Goal: Task Accomplishment & Management: Complete application form

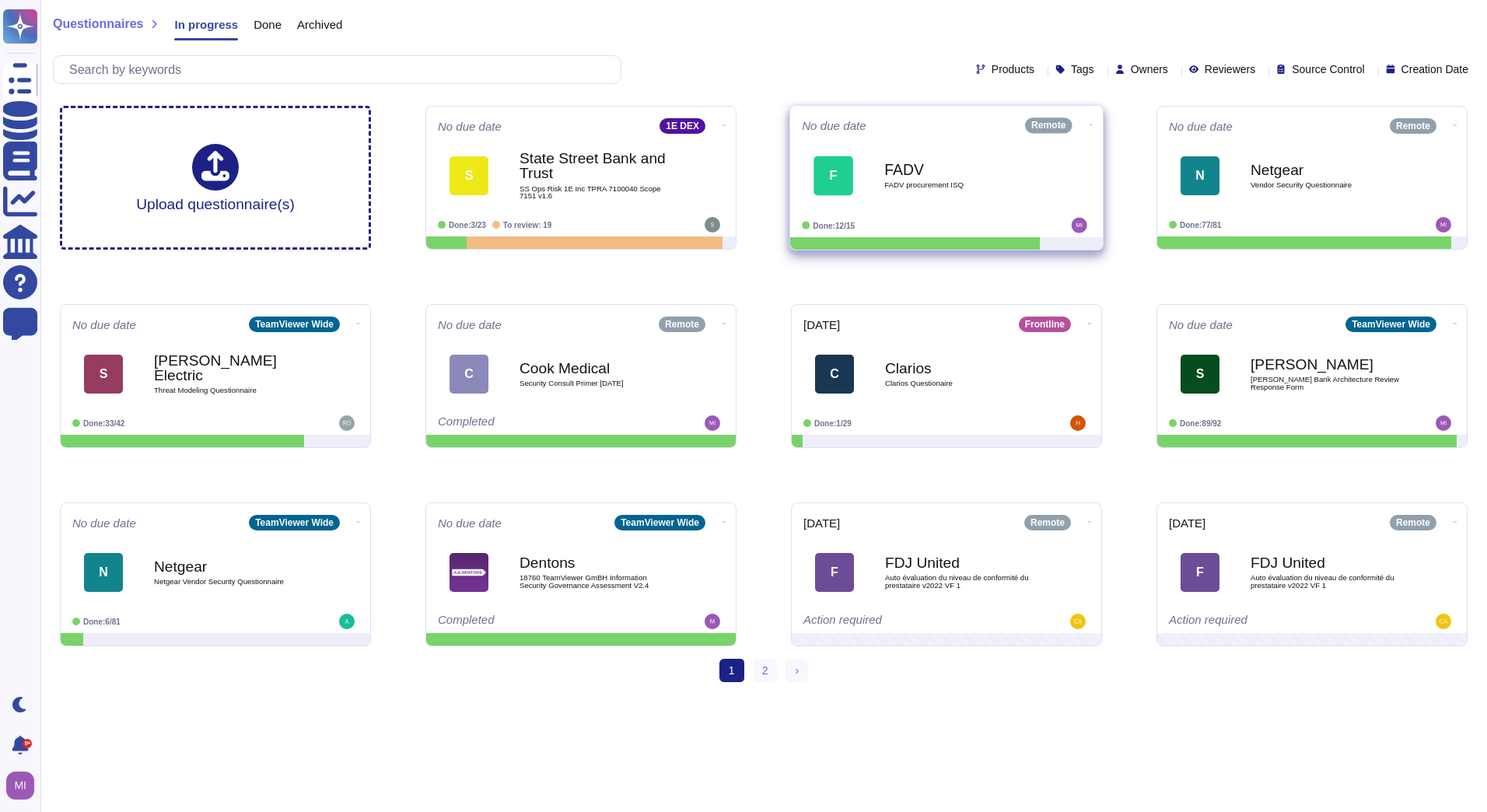
click at [902, 184] on span "FADV procurement ISQ" at bounding box center [962, 185] width 157 height 8
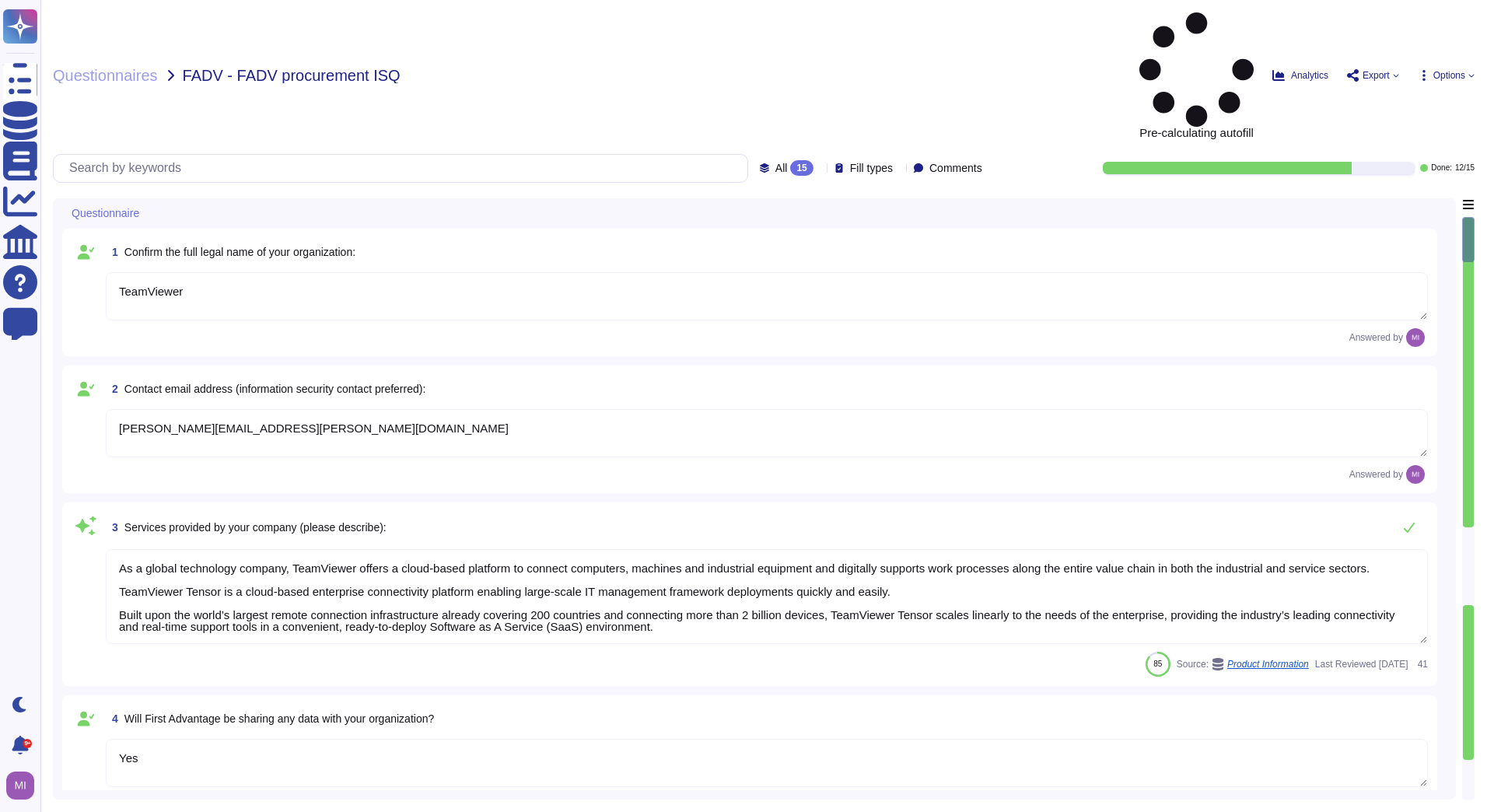
type textarea "TeamViewer"
type textarea "[PERSON_NAME][EMAIL_ADDRESS][PERSON_NAME][DOMAIN_NAME]"
type textarea "As a global technology company, TeamViewer offers a cloud-based platform to con…"
type textarea "Yes"
type textarea "Loremips dolo si ametcon, adipiscin, eli seddoe te incididunt utla etd magnaali…"
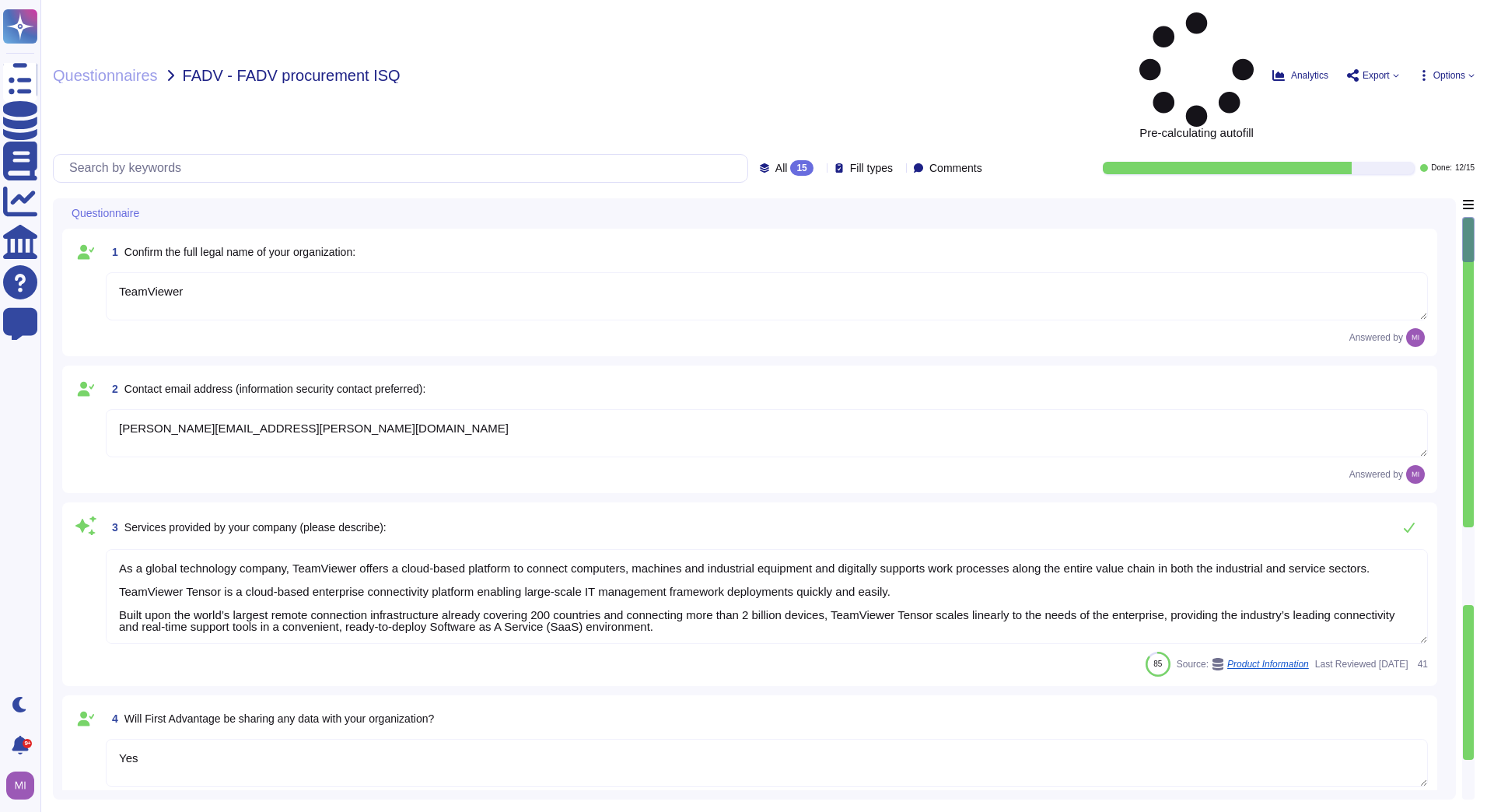
type textarea "TeamViewer will process personal data as the Customer's Processor in order to e…"
type textarea "approx. 1700"
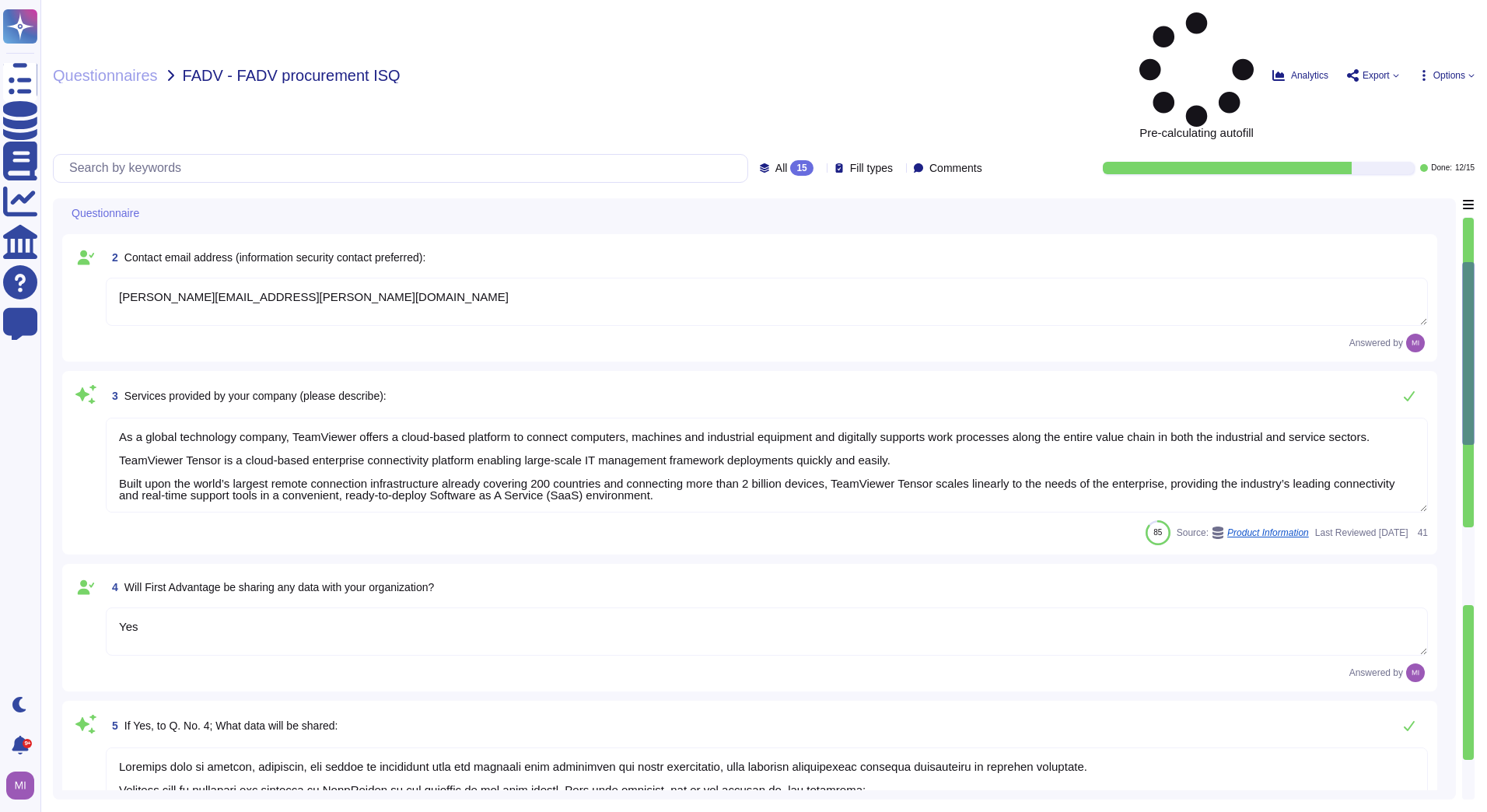
type textarea "Not by persons outside of your organization"
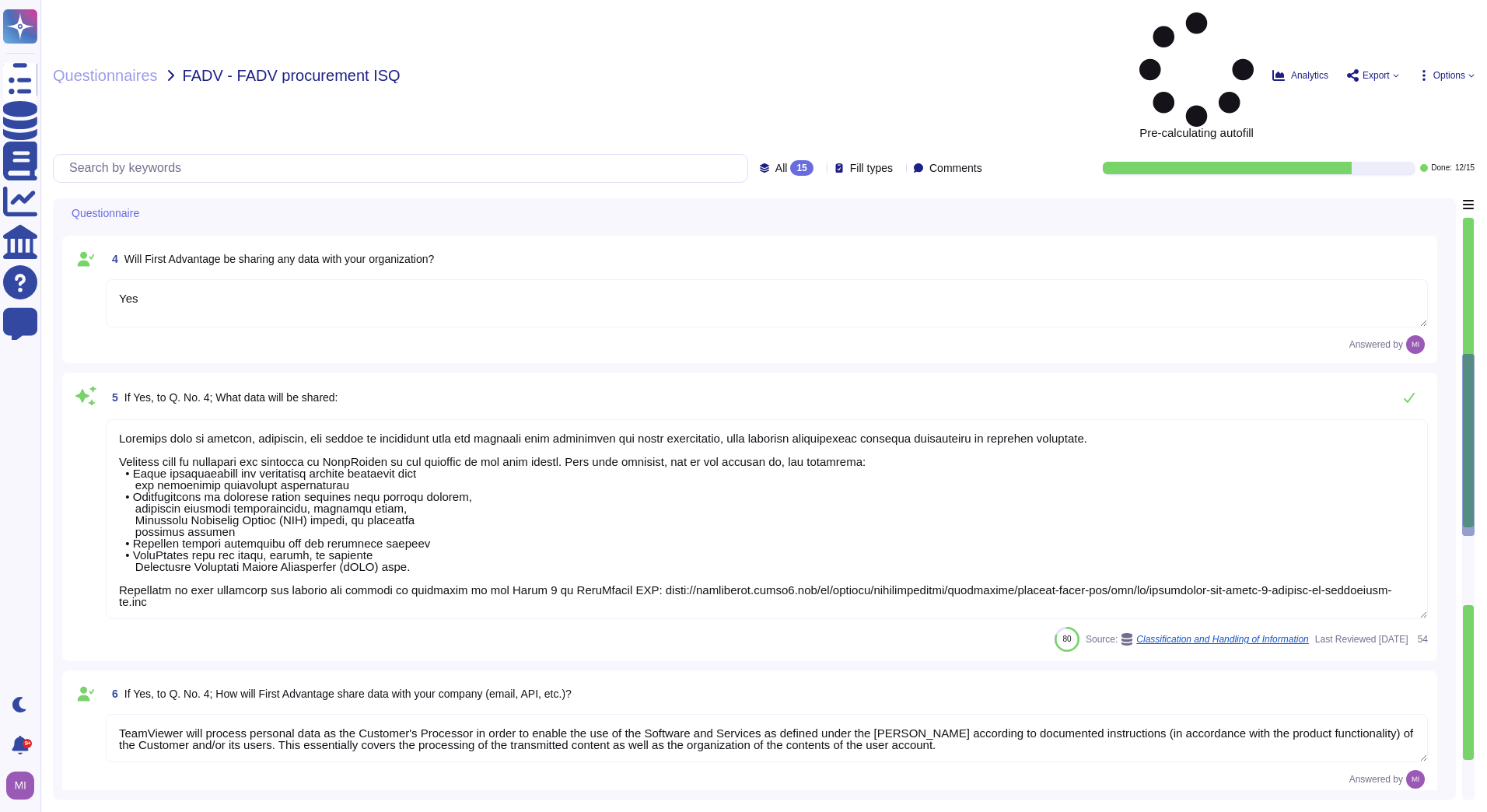
type textarea "[GEOGRAPHIC_DATA] and [GEOGRAPHIC_DATA]"
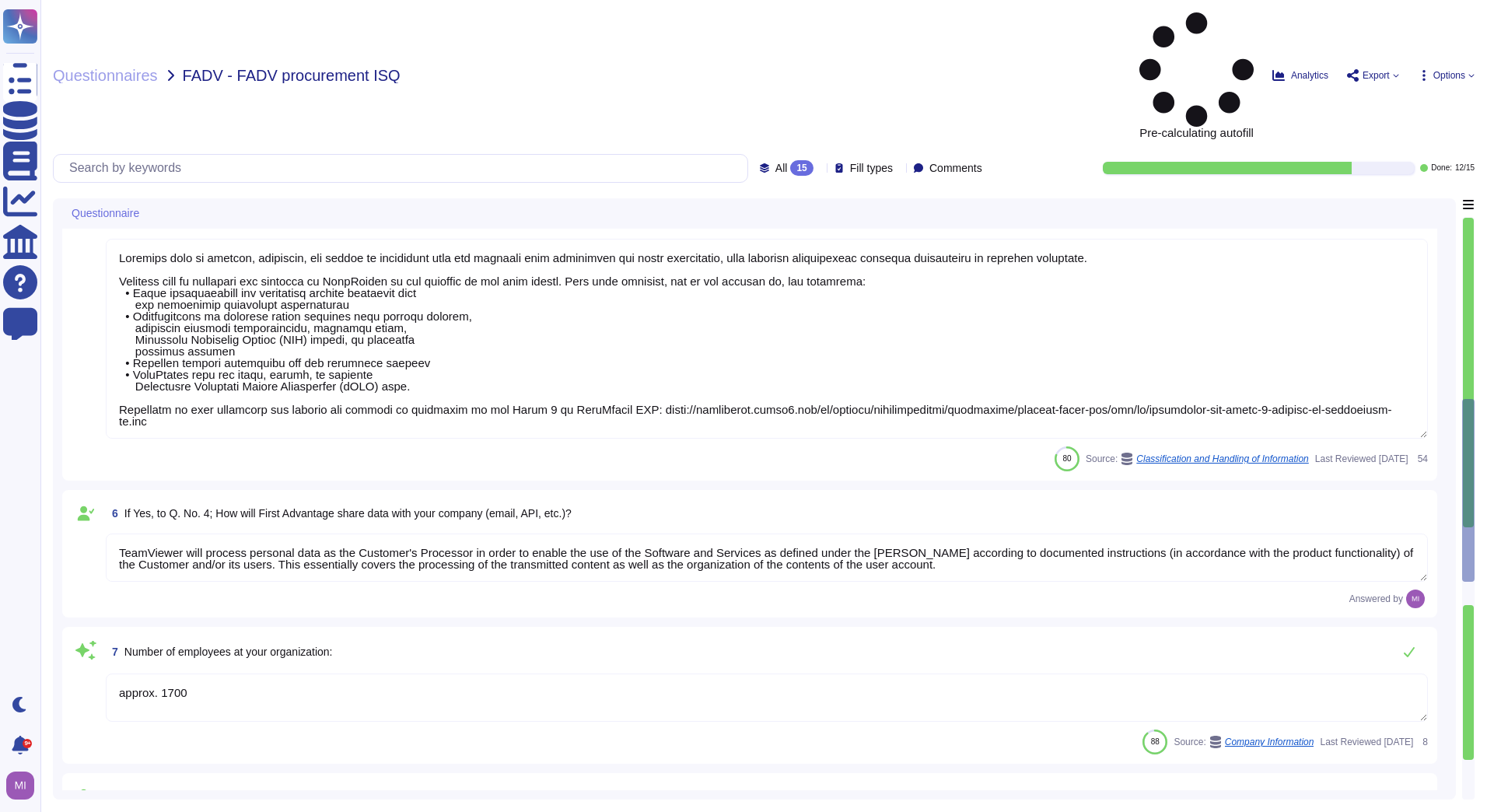
type textarea "TeamViewer is a global organization which offer his services all around the glo…"
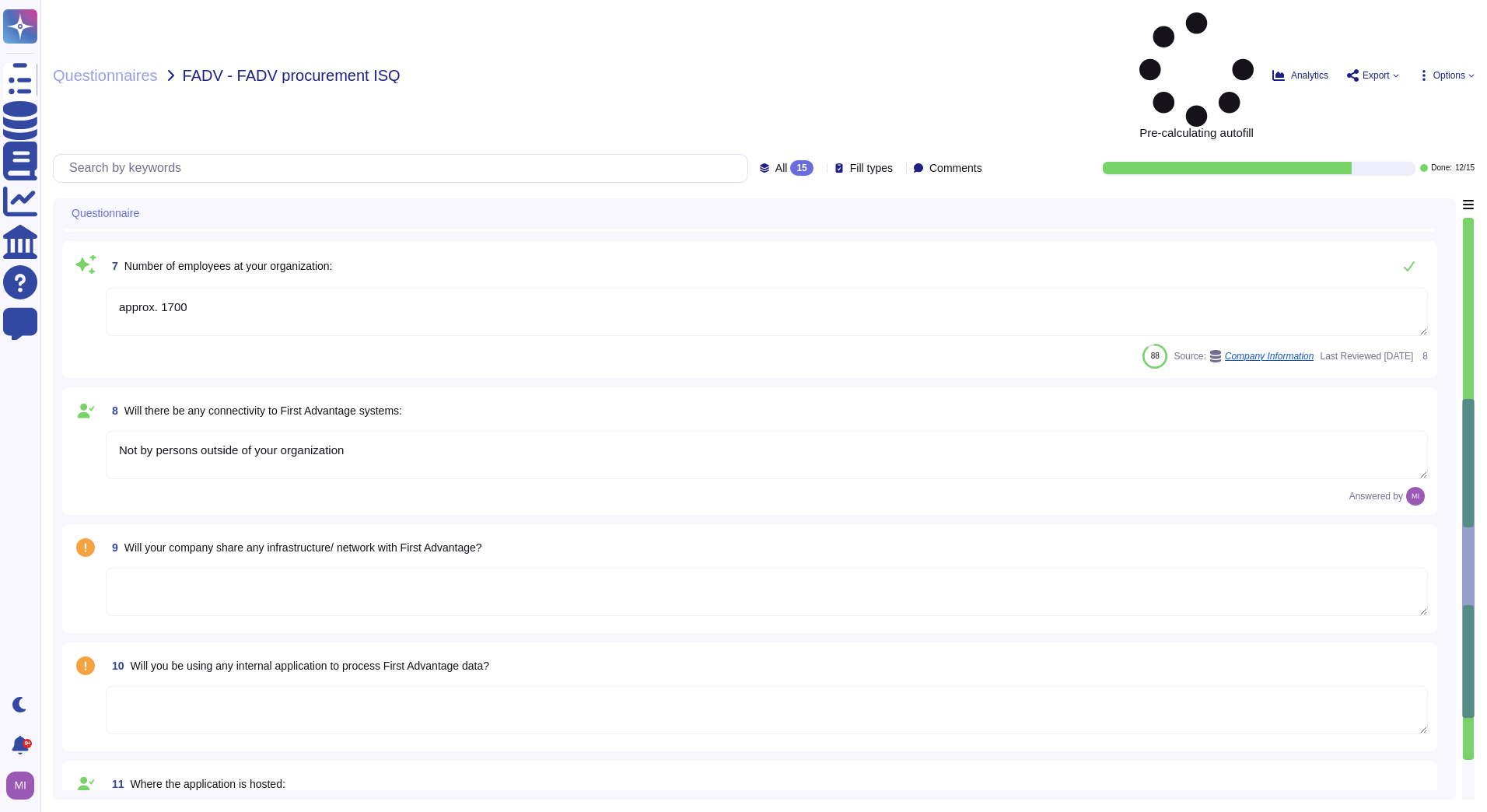
scroll to position [1012, 0]
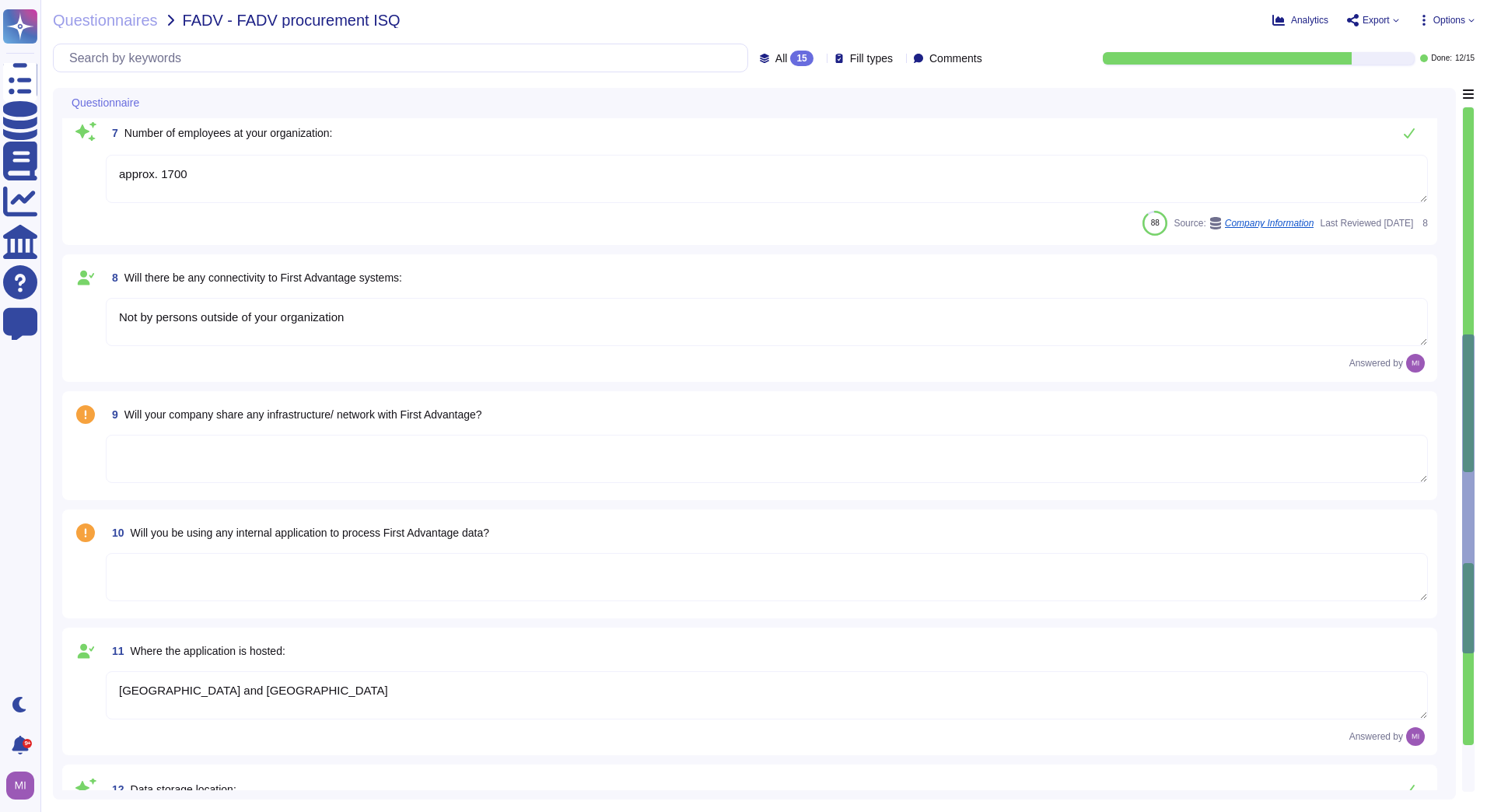
type textarea "TeamViewer does not own, lease or operate any local datacenter or server infras…"
click at [553, 441] on textarea at bounding box center [766, 458] width 1323 height 48
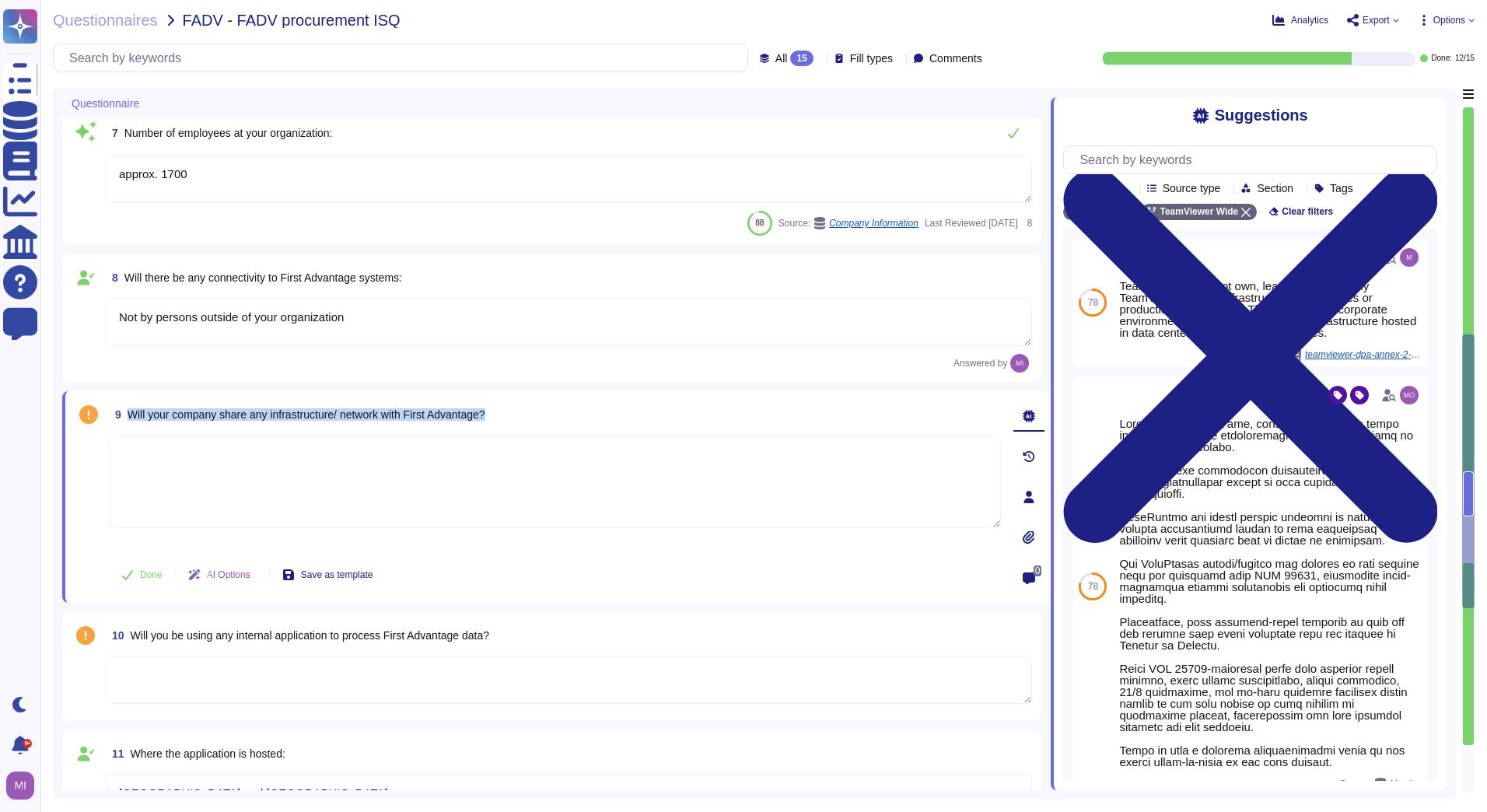
drag, startPoint x: 562, startPoint y: 409, endPoint x: 126, endPoint y: 415, distance: 436.0
click at [126, 415] on div "9 Will your company share any infrastructure/ network with First Advantage?" at bounding box center [555, 414] width 892 height 28
copy span "Will your company share any infrastructure/ network with First Advantage?"
click at [554, 512] on textarea at bounding box center [555, 481] width 892 height 93
drag, startPoint x: 515, startPoint y: 635, endPoint x: 132, endPoint y: 639, distance: 383.0
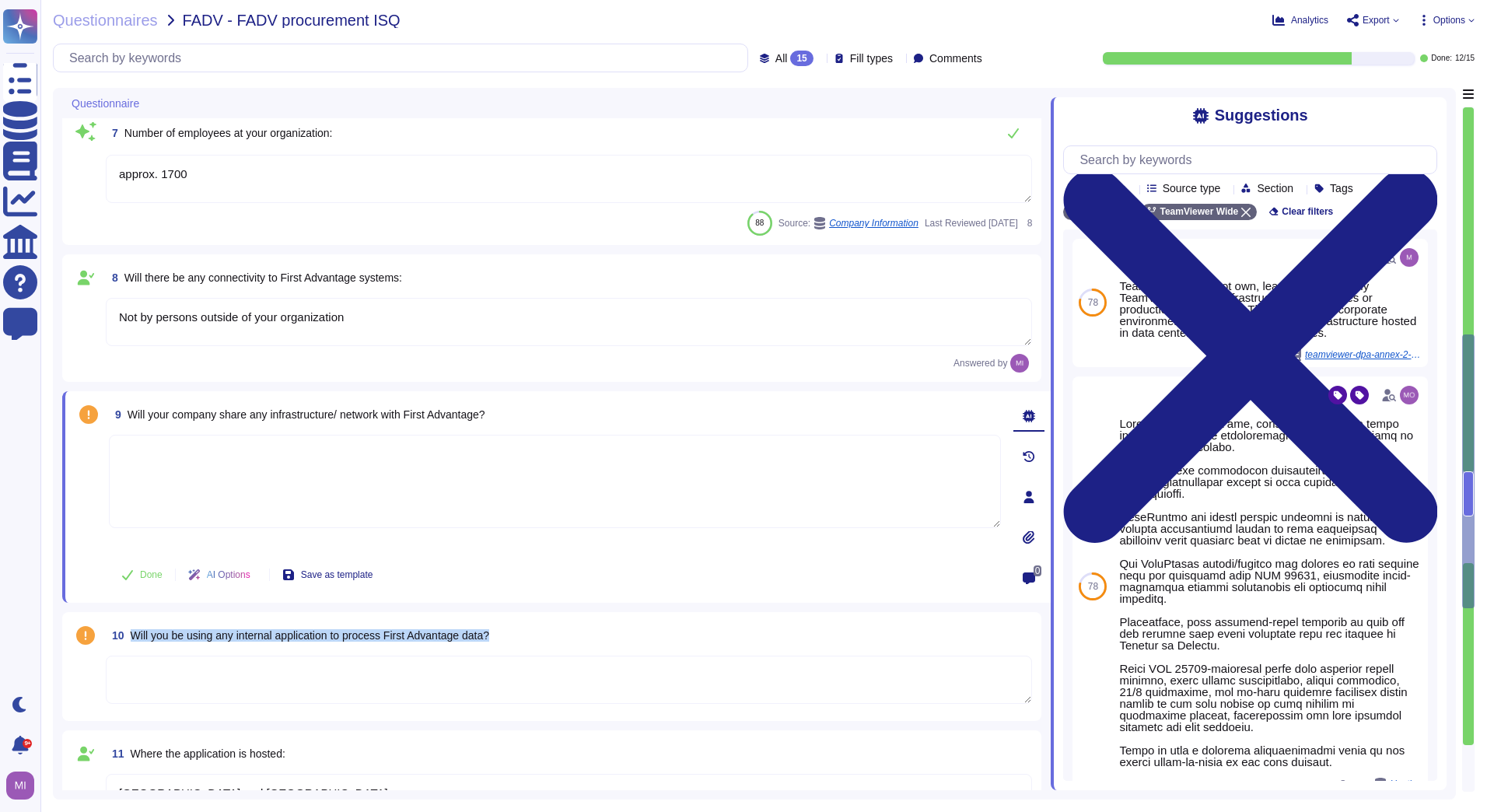
click at [132, 639] on div "10 Will you be using any internal application to process First Advantage data?" at bounding box center [569, 635] width 926 height 28
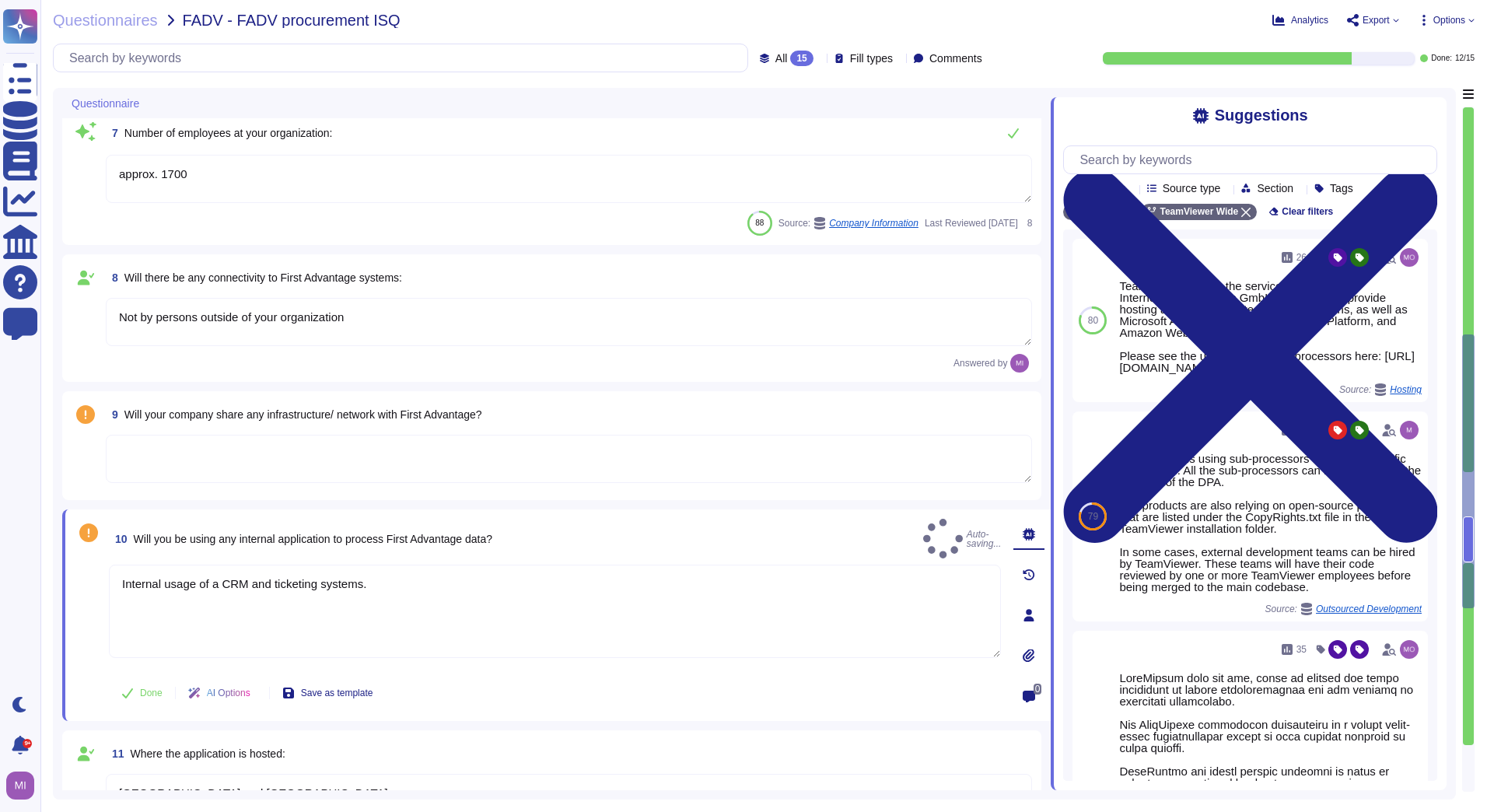
type textarea "Internal usage of a CRM and ticketing systems."
click at [431, 719] on div "10 Will you be using any internal application to process First Advantage data? …" at bounding box center [556, 615] width 989 height 212
click at [145, 698] on span "Done" at bounding box center [151, 693] width 23 height 10
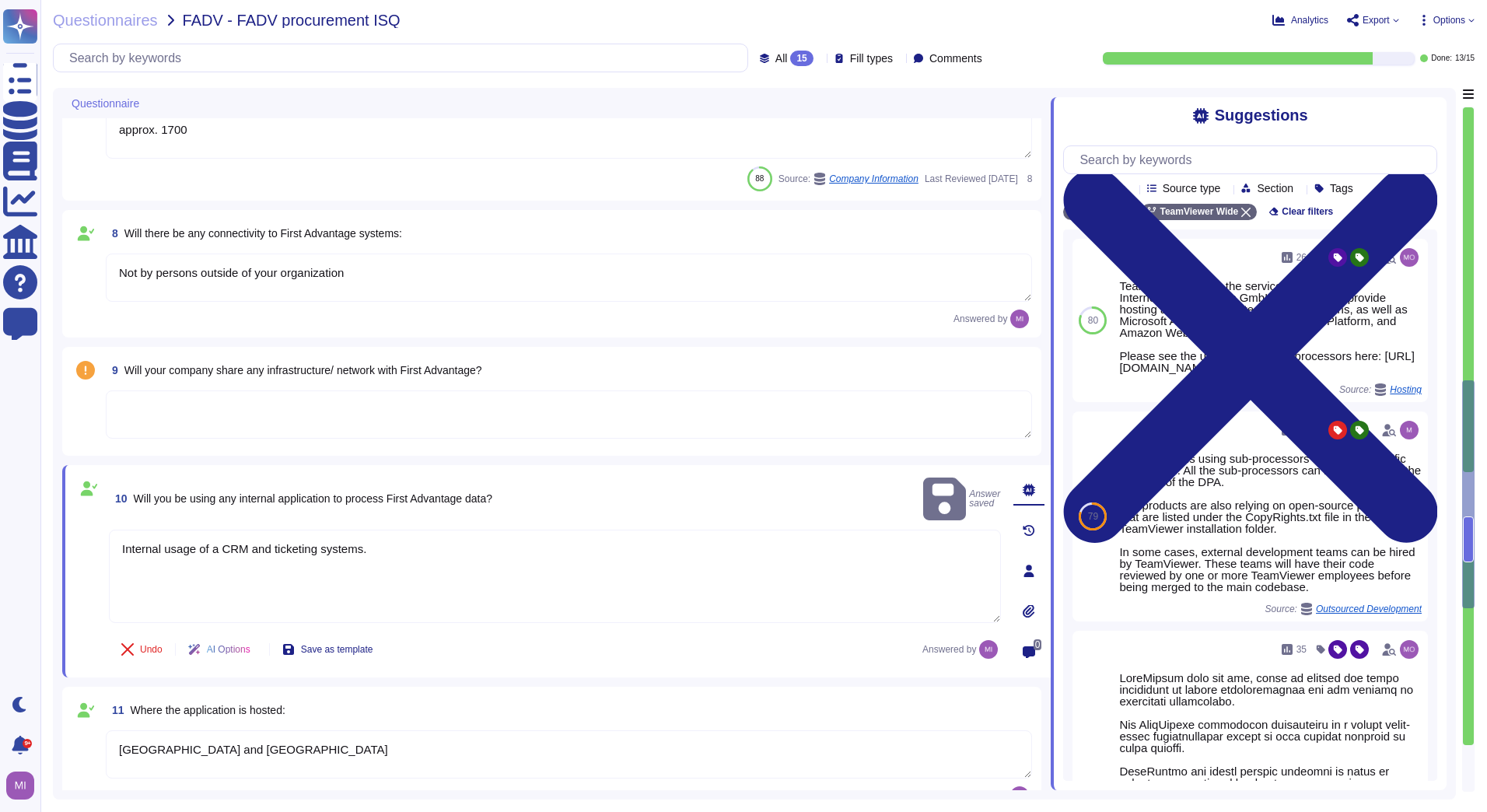
type textarea "TeamViewer does not own, lease or operate any local datacenter or server infras…"
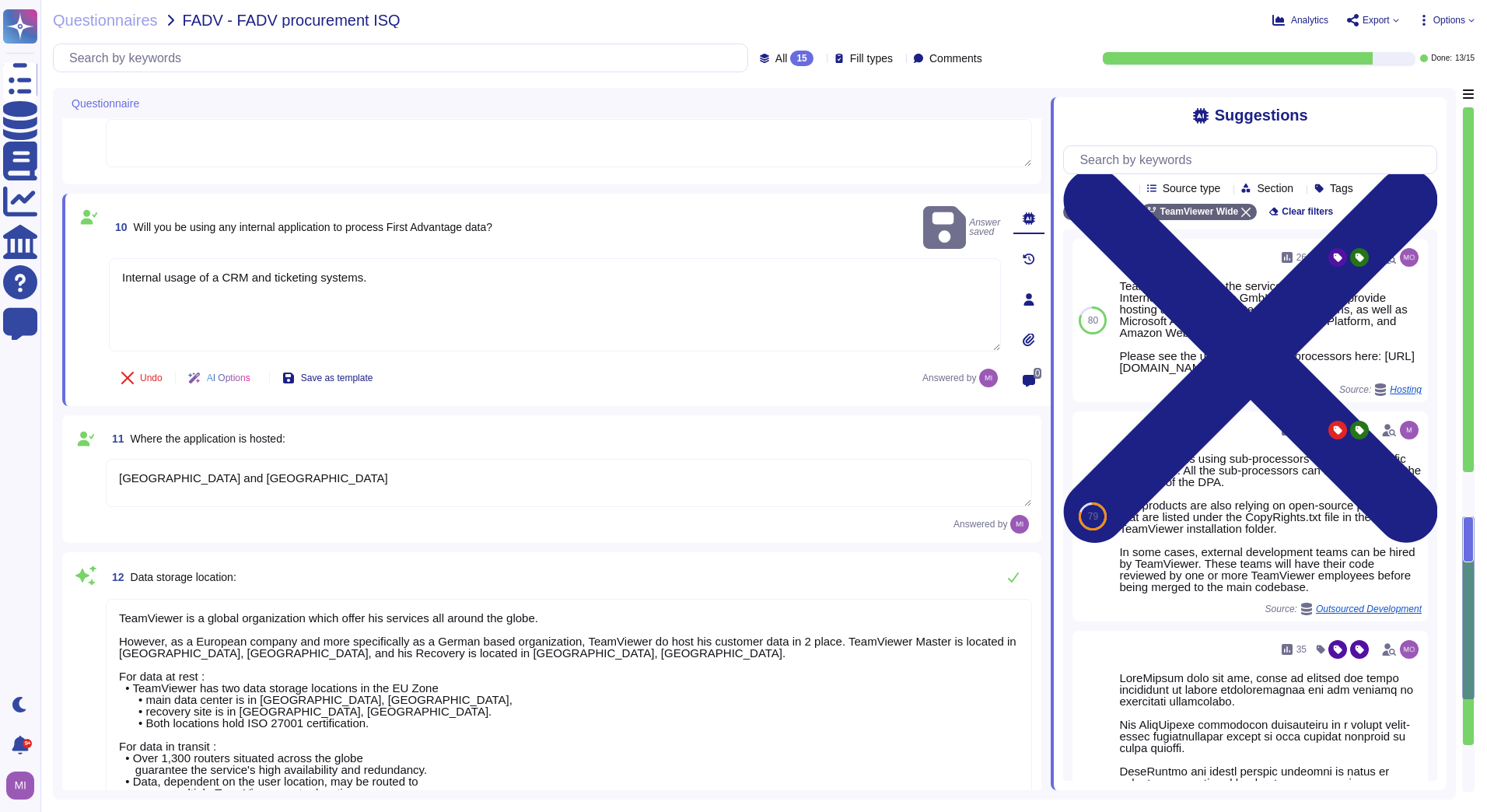
type textarea "Yes, our product includes an AI component, such as a script assistant that aids…"
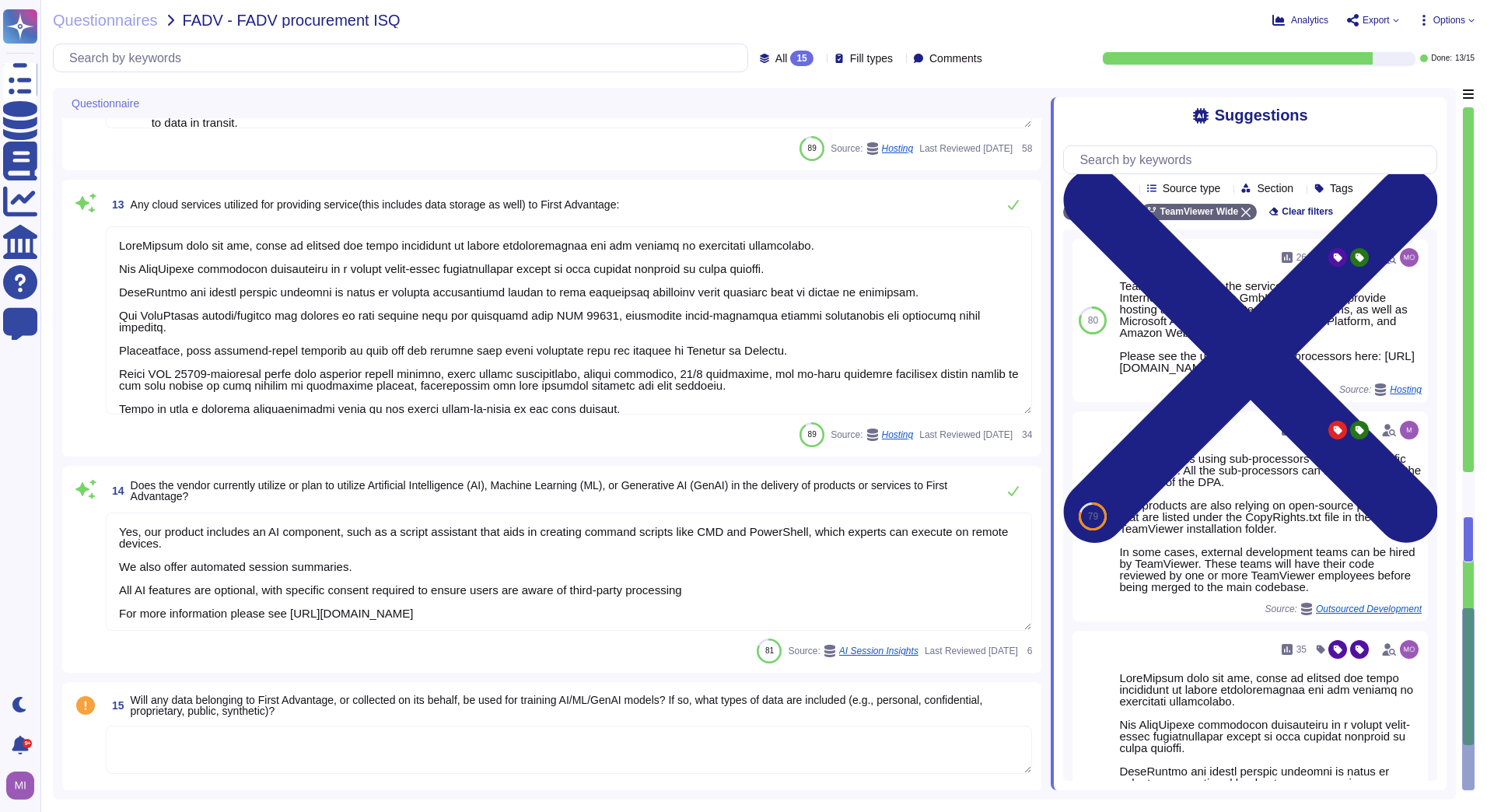
scroll to position [1988, 0]
click at [389, 738] on textarea at bounding box center [569, 748] width 926 height 48
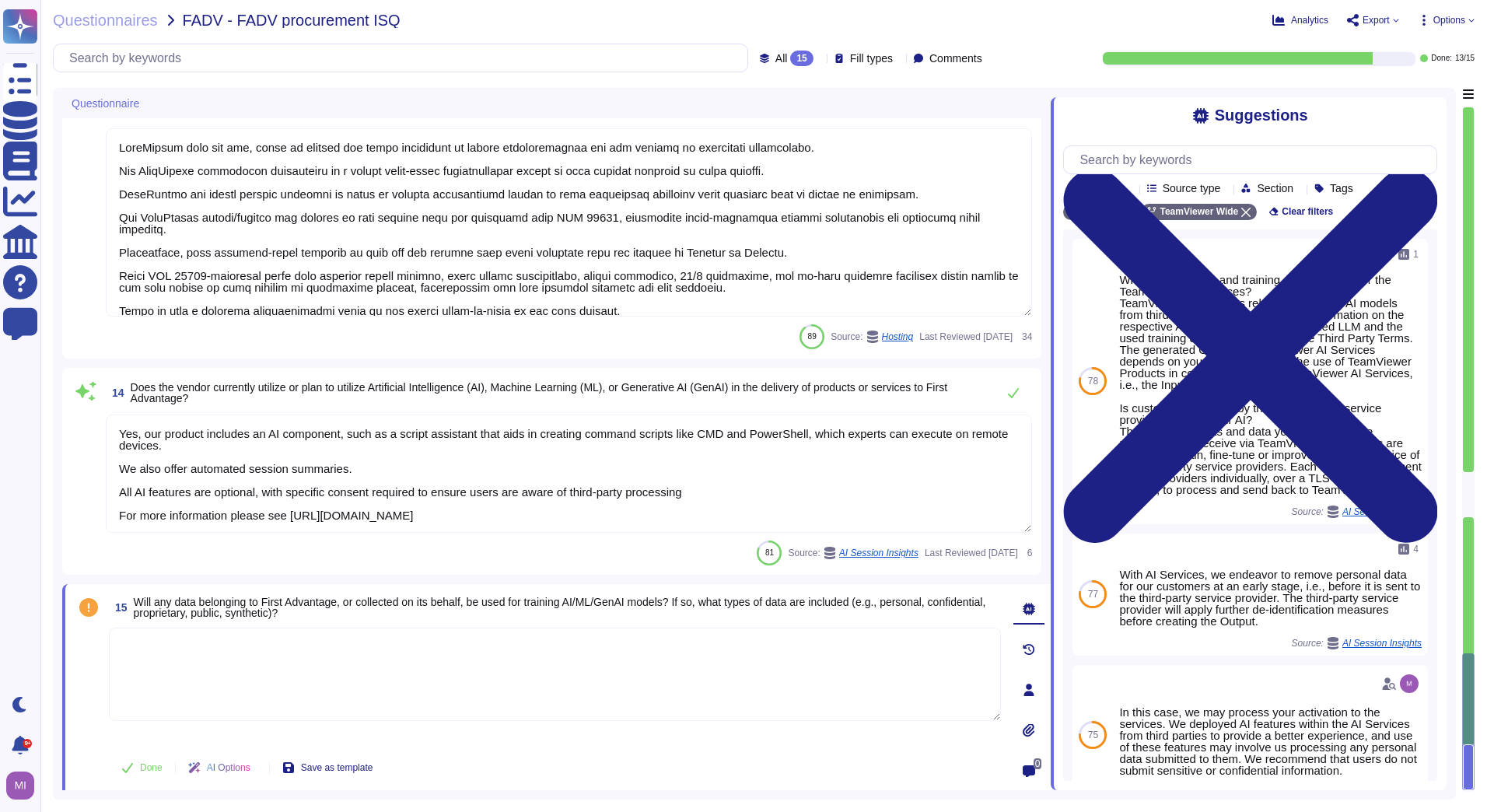
scroll to position [2081, 0]
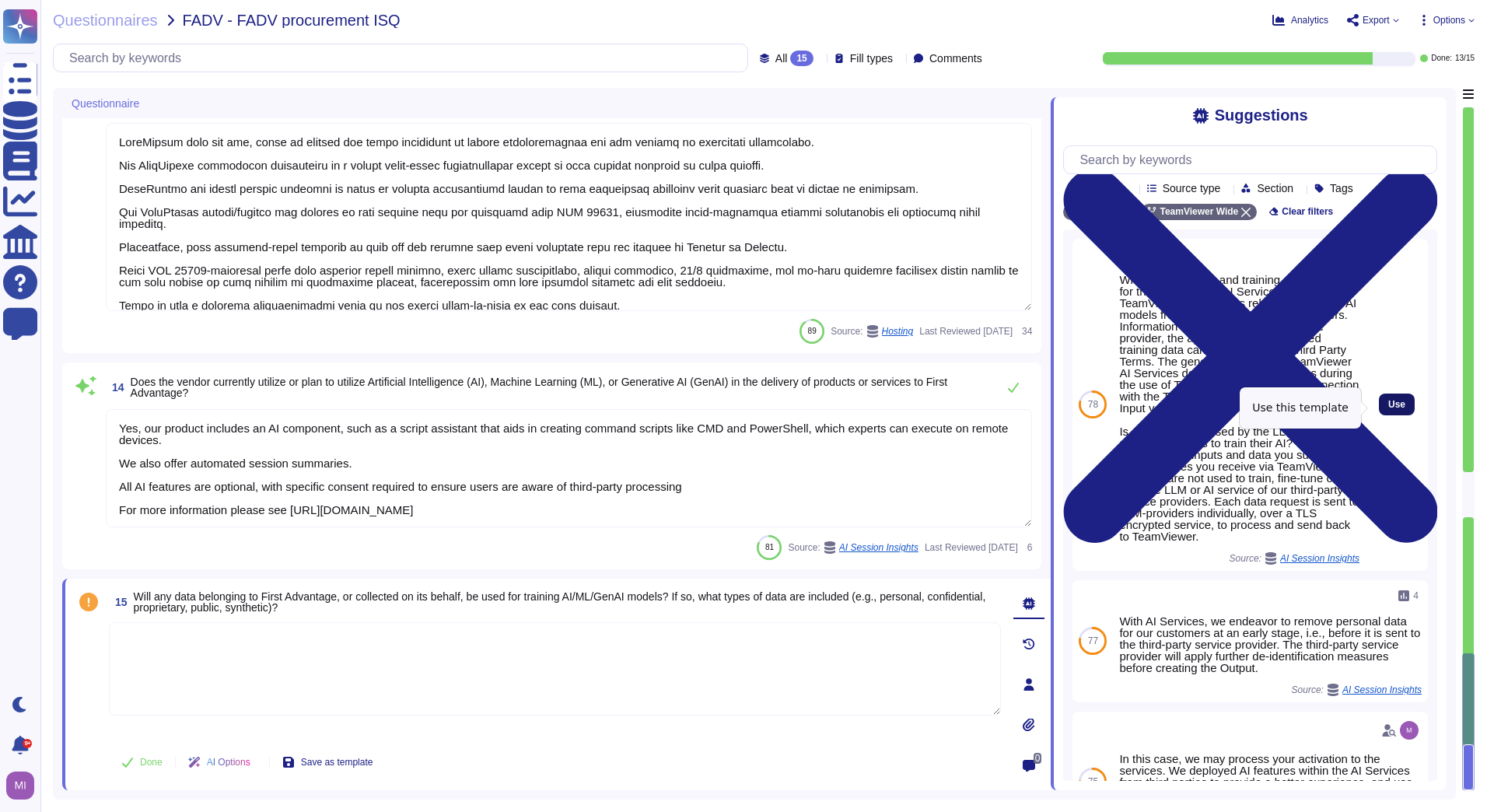
click at [1388, 408] on span "Use" at bounding box center [1397, 404] width 17 height 10
type textarea "What kind of LLMs and training data are used for the TeamViewer AI Services? Te…"
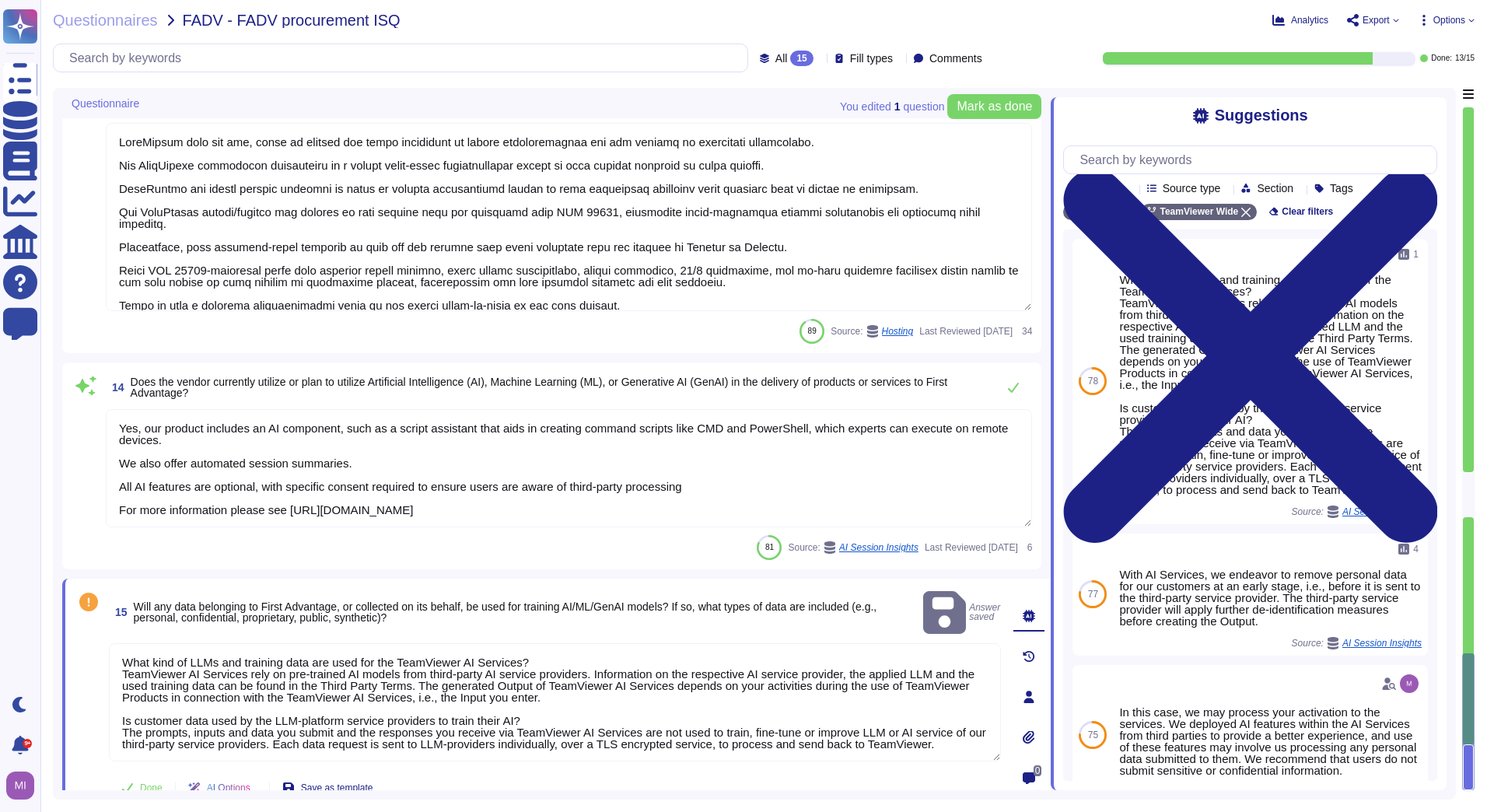
click at [87, 568] on div "14 Does the vendor currently utilize or plan to utilize Artificial Intelligence…" at bounding box center [551, 466] width 979 height 207
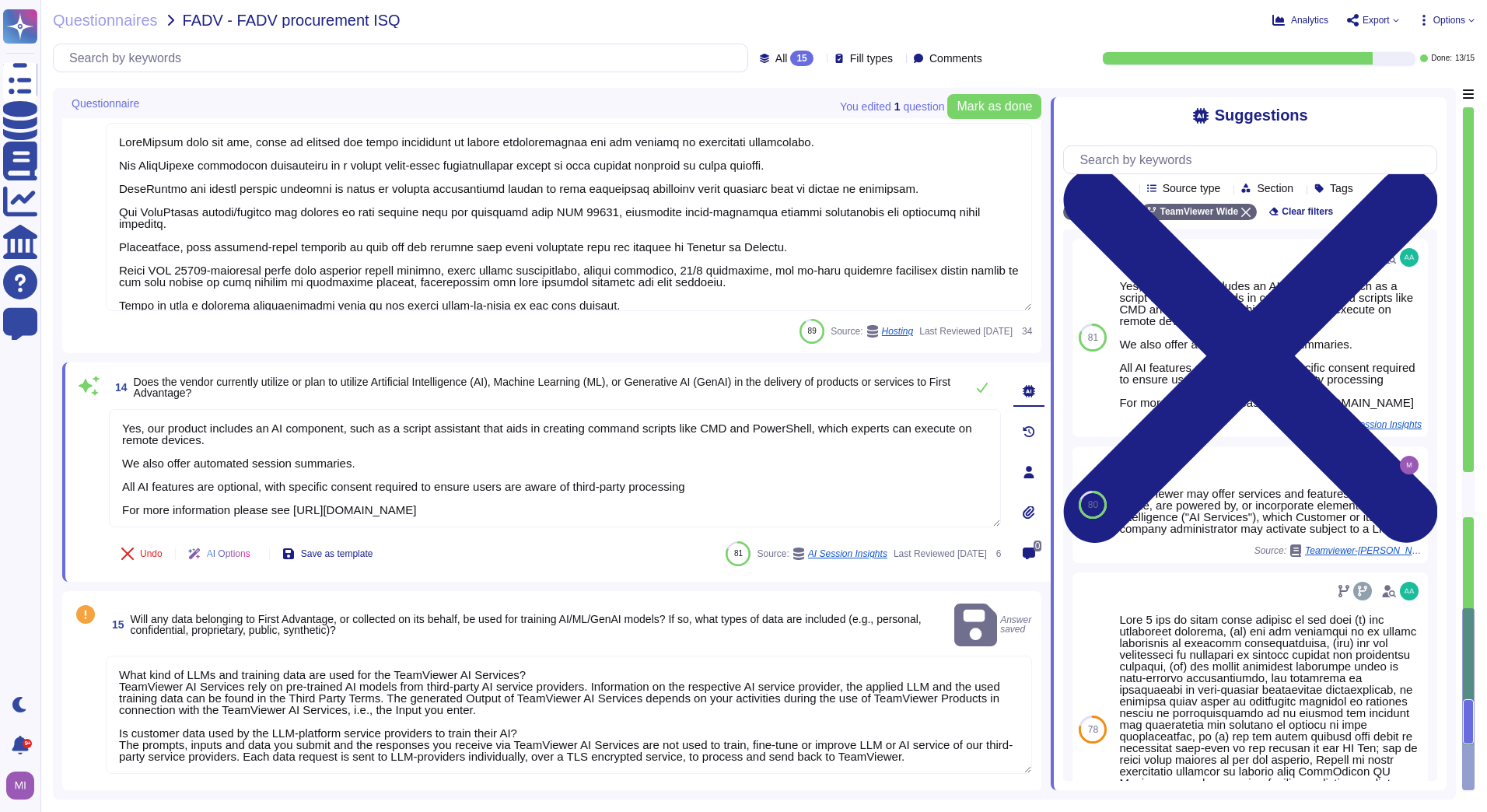
scroll to position [2057, 0]
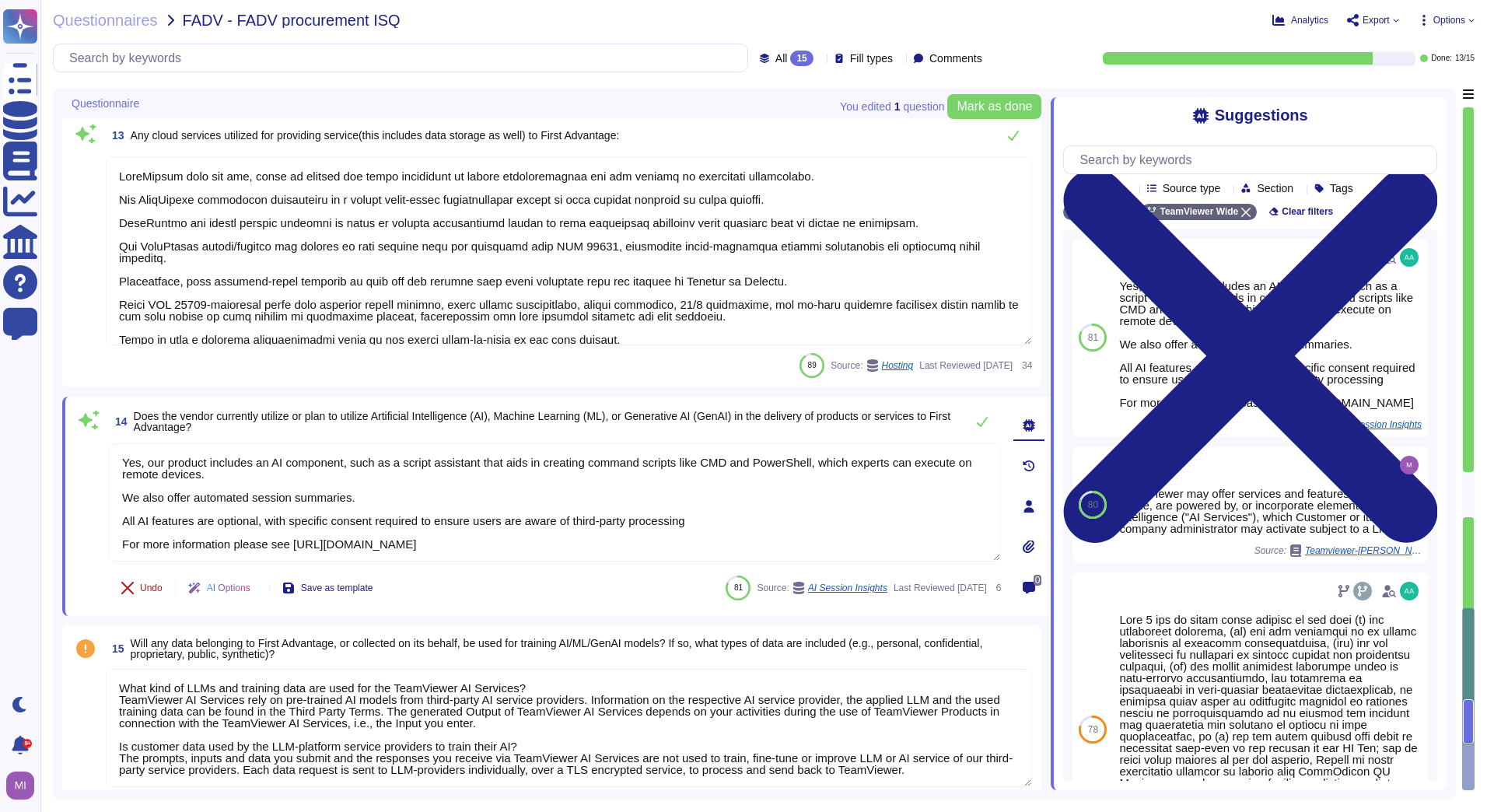
type textarea "[GEOGRAPHIC_DATA] and [GEOGRAPHIC_DATA]"
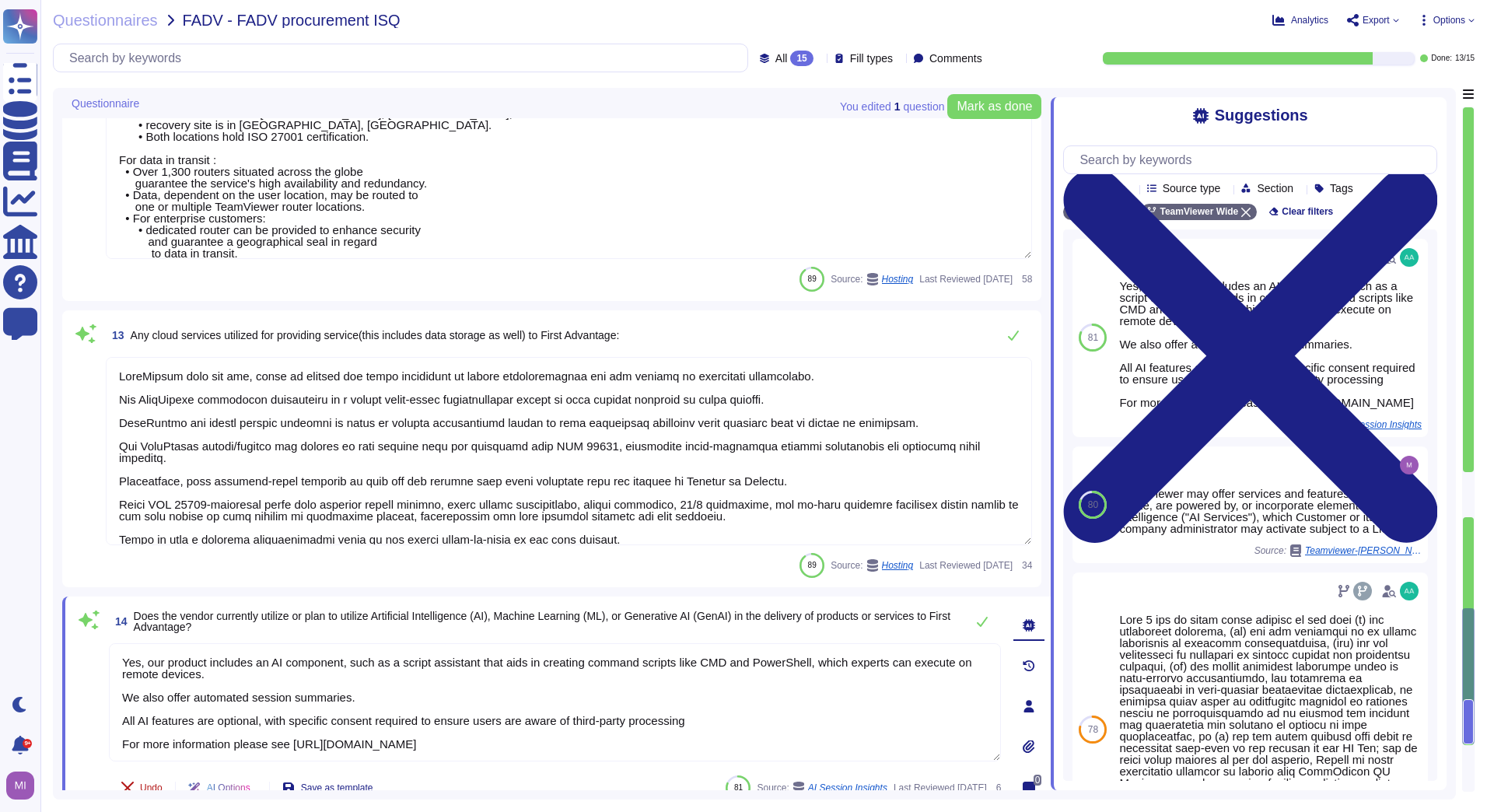
type textarea "Internal usage of a CRM and ticketing systems."
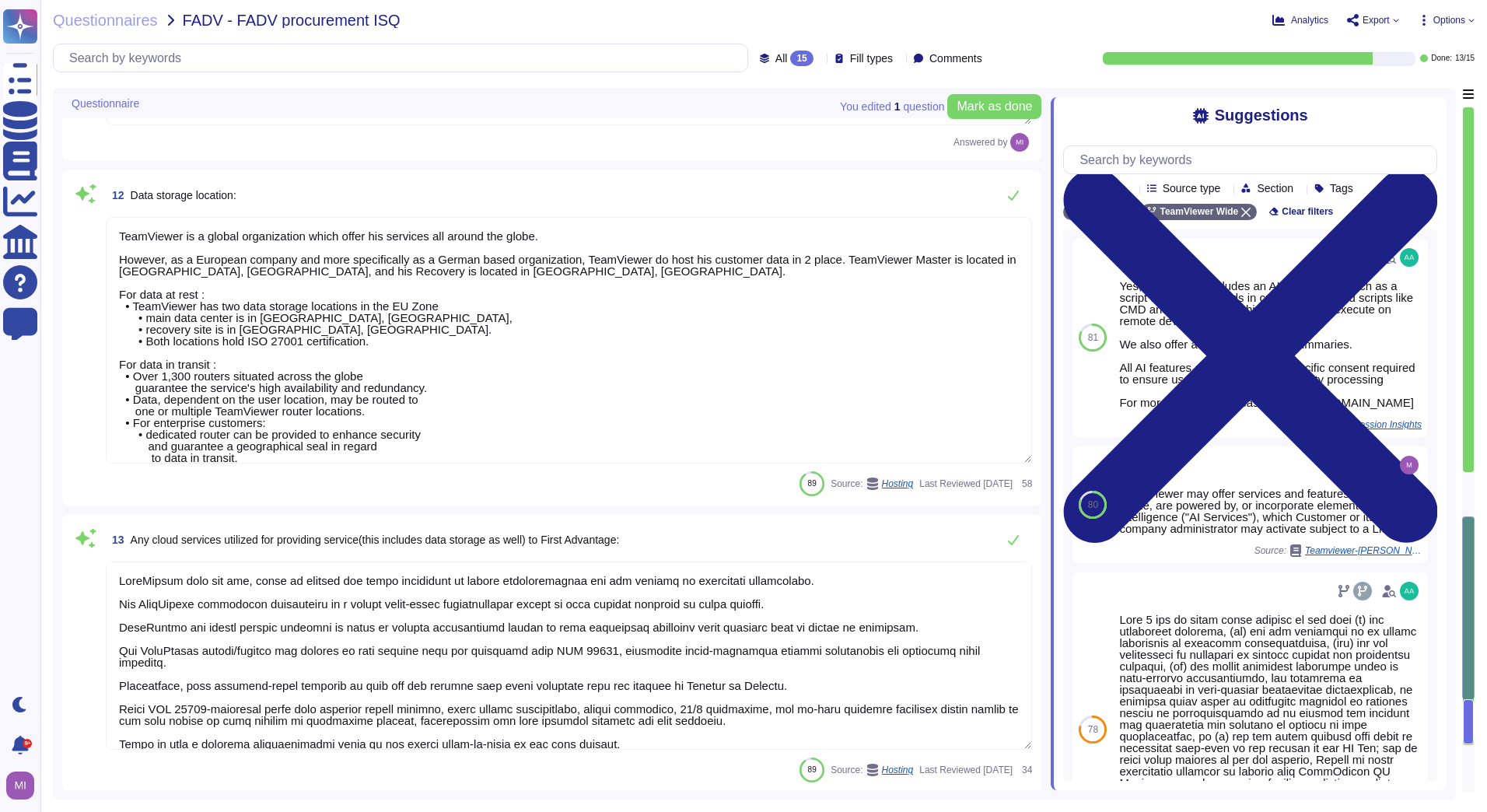
type textarea "Not by persons outside of your organization"
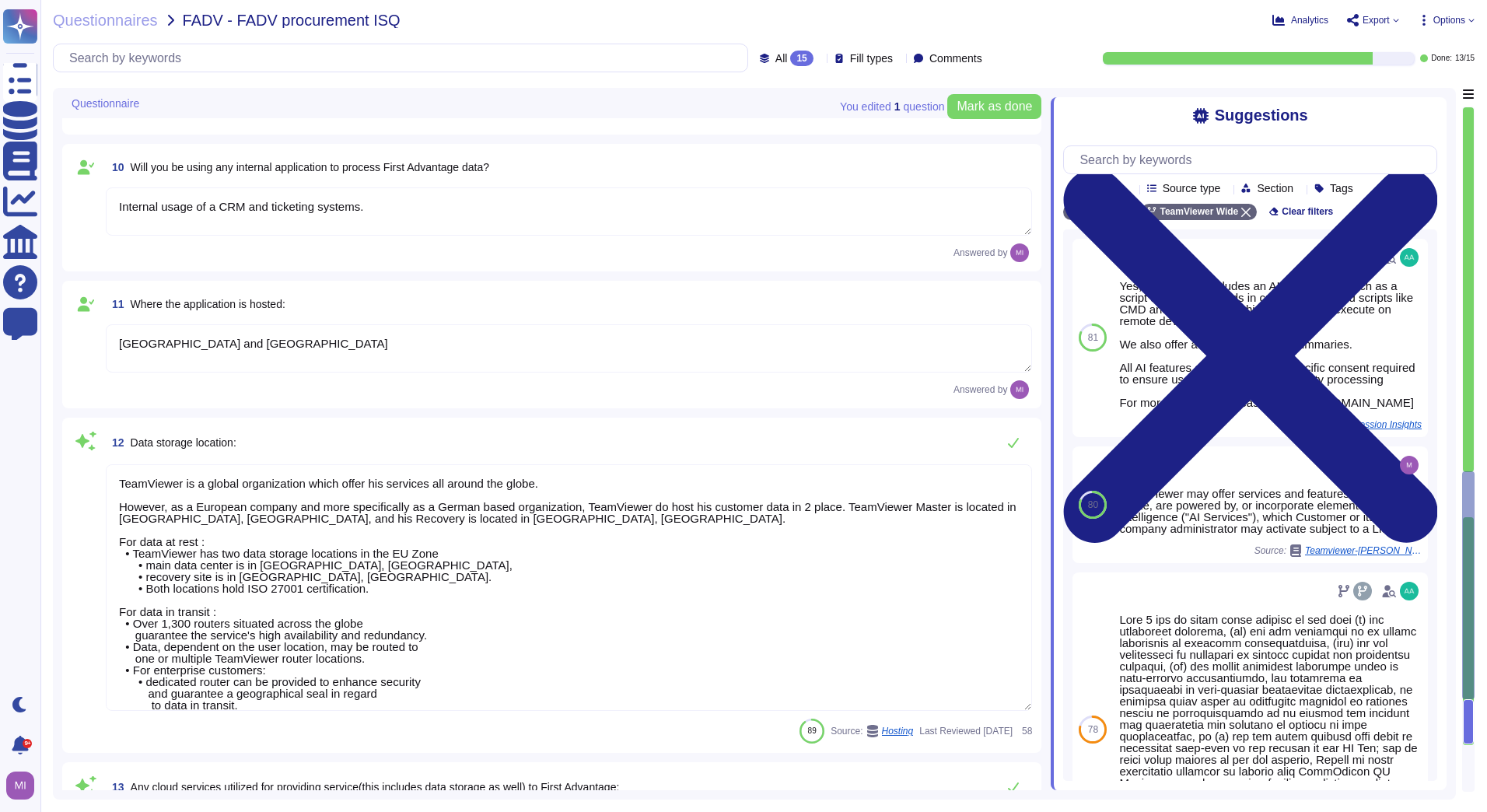
type textarea "approx. 1700"
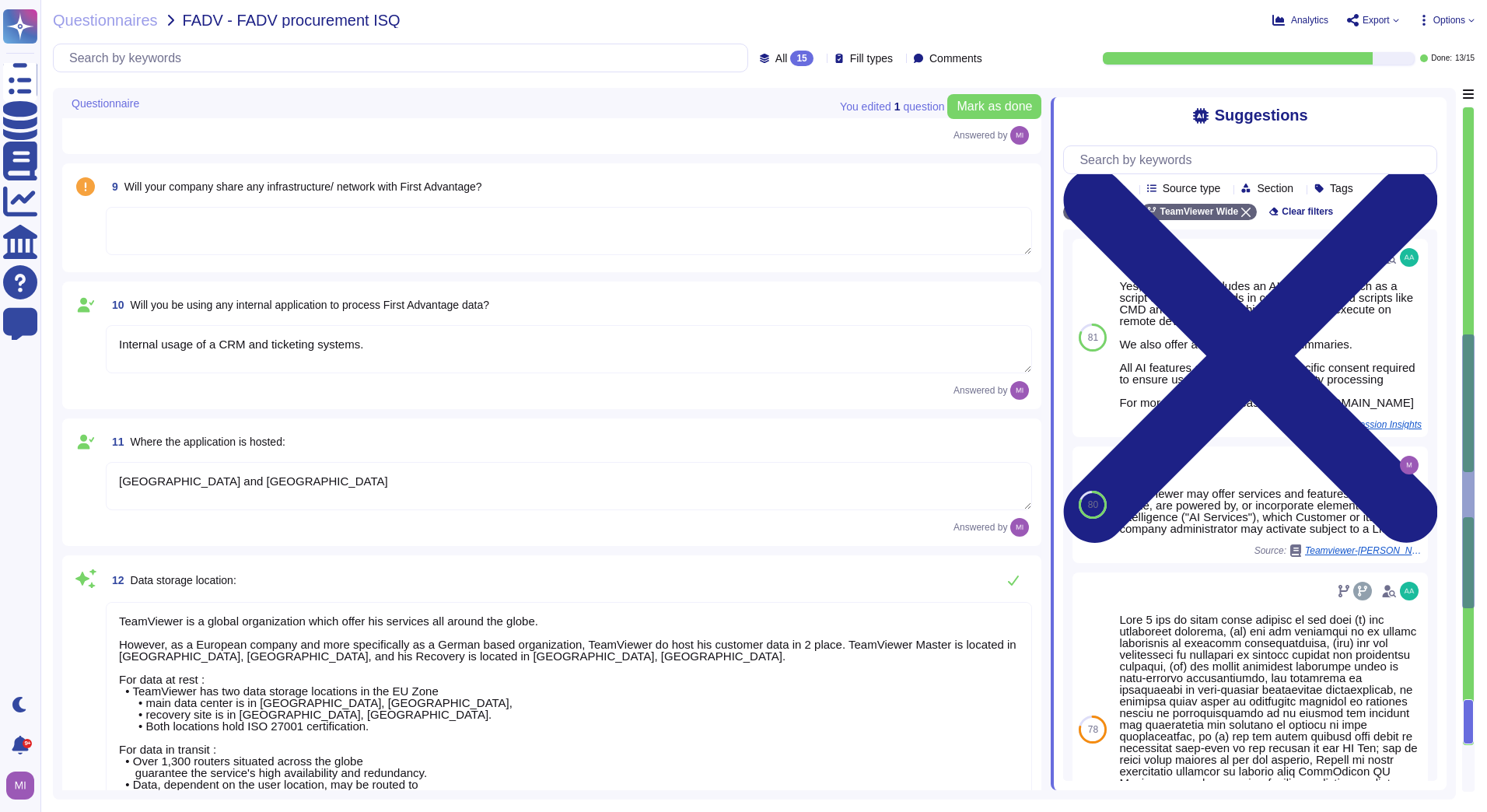
type textarea "Loremips dolo si ametcon, adipiscin, eli seddoe te incididunt utla etd magnaali…"
type textarea "TeamViewer will process personal data as the Customer's Processor in order to e…"
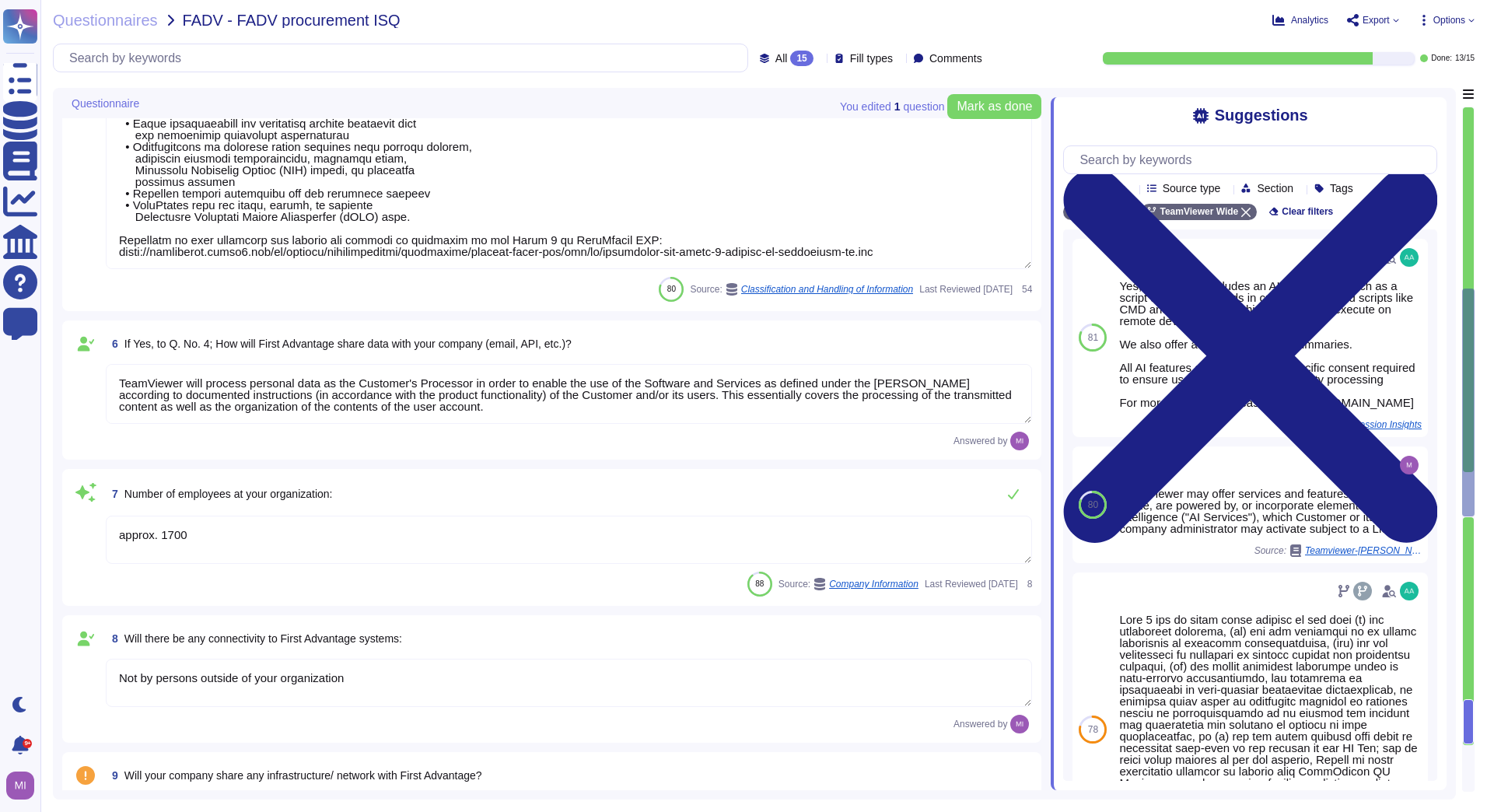
type textarea "As a global technology company, TeamViewer offers a cloud-based platform to con…"
type textarea "Yes"
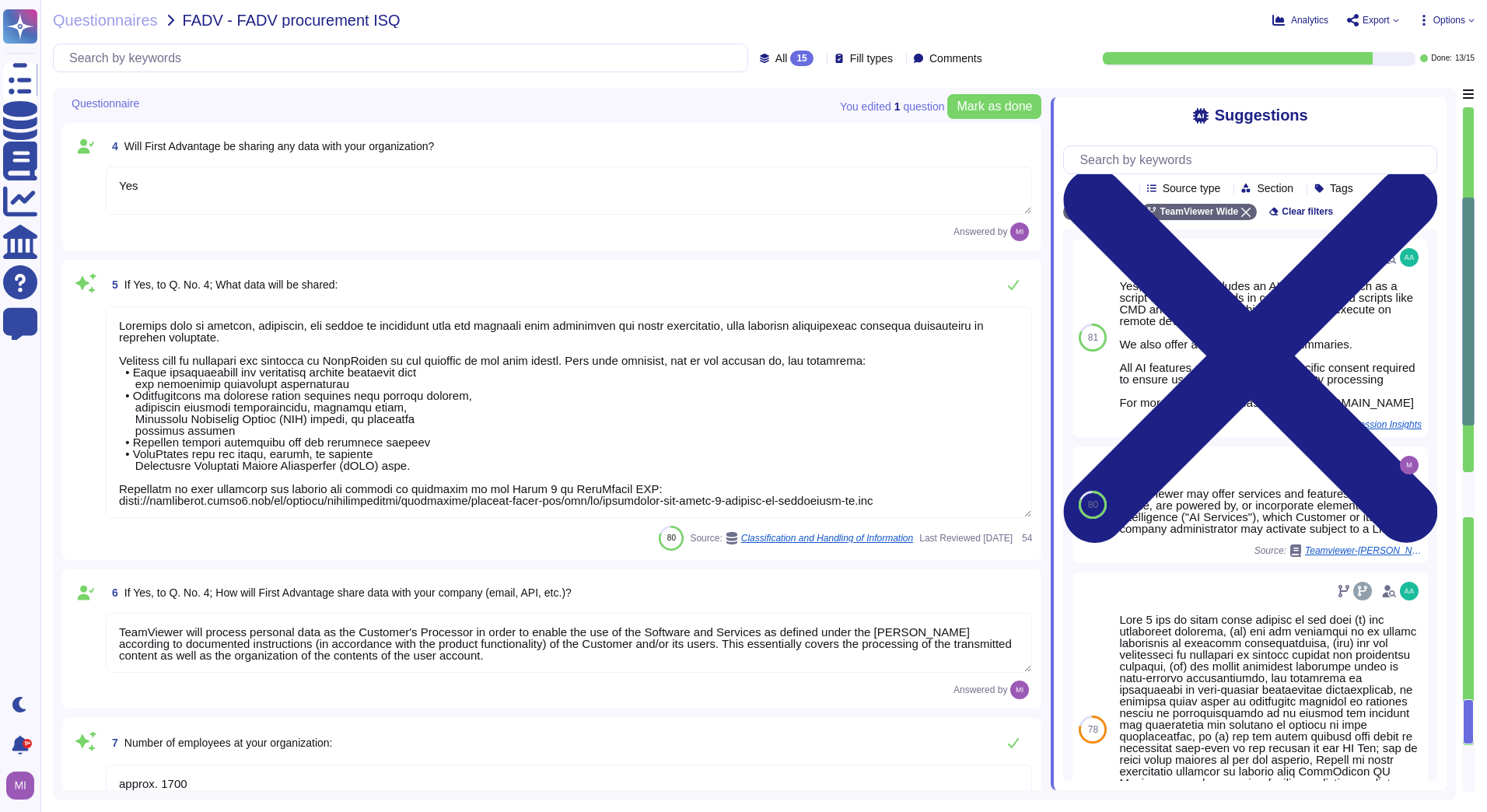
type textarea "[PERSON_NAME][EMAIL_ADDRESS][PERSON_NAME][DOMAIN_NAME]"
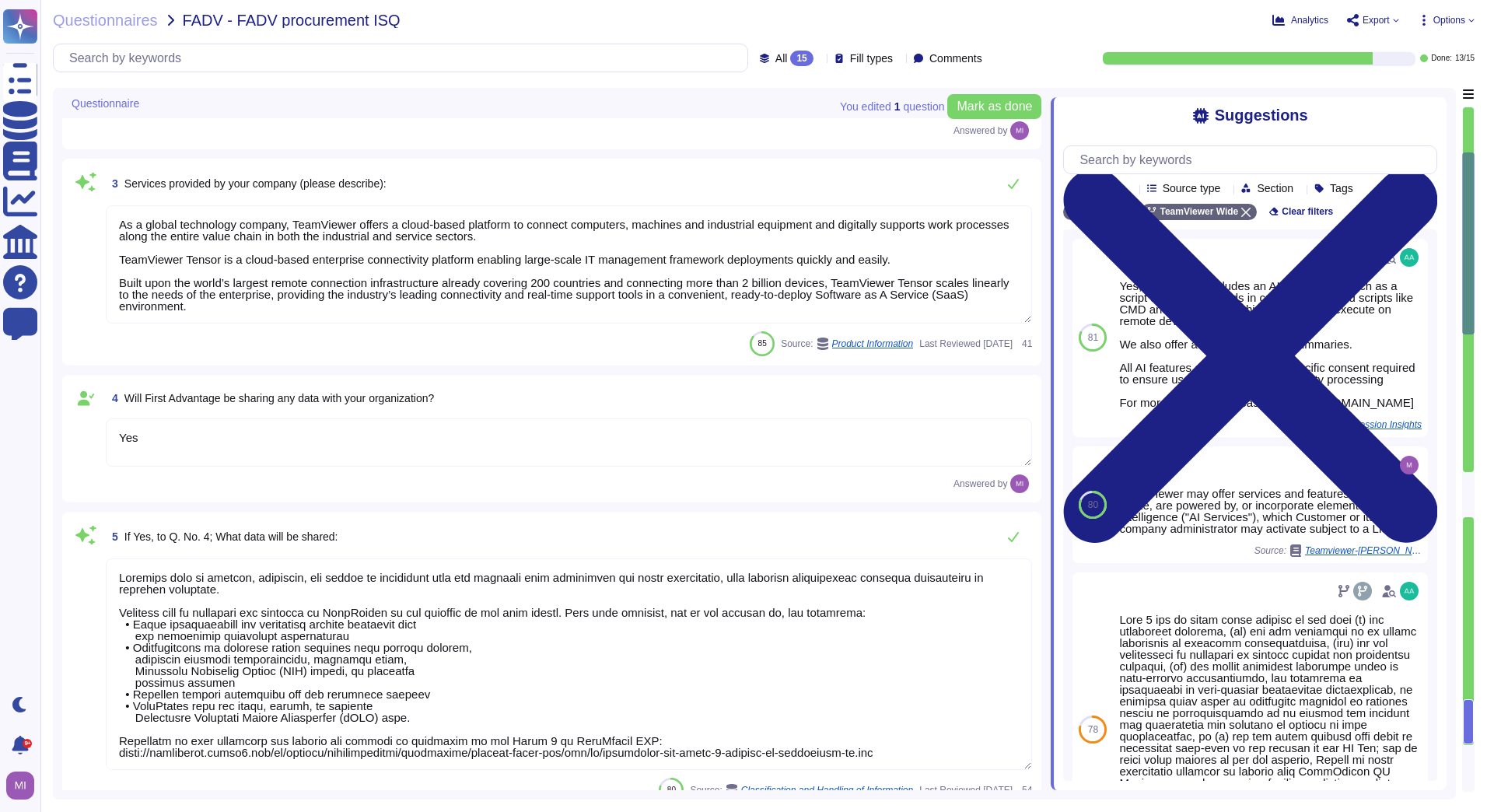
type textarea "TeamViewer"
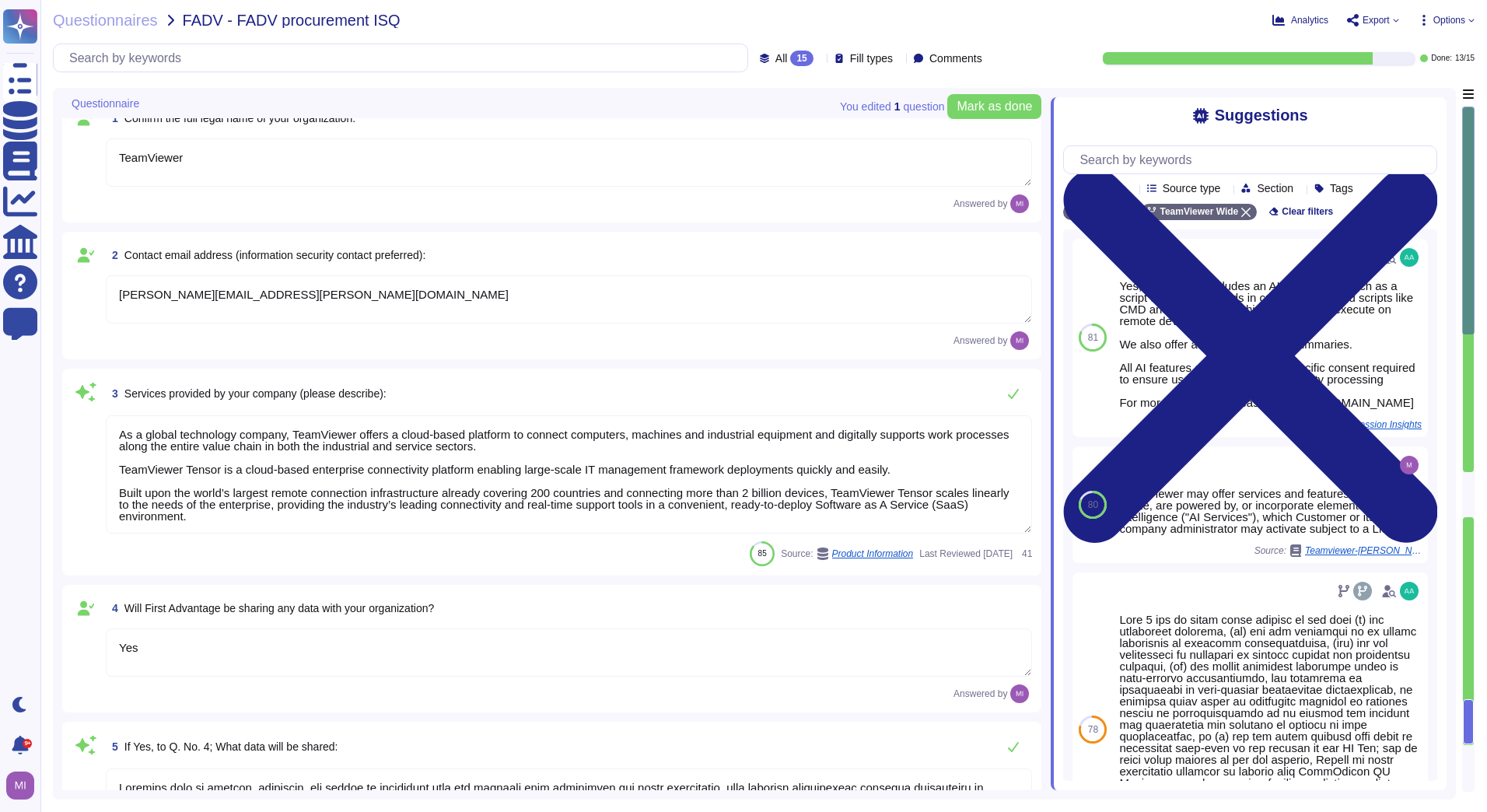
scroll to position [0, 0]
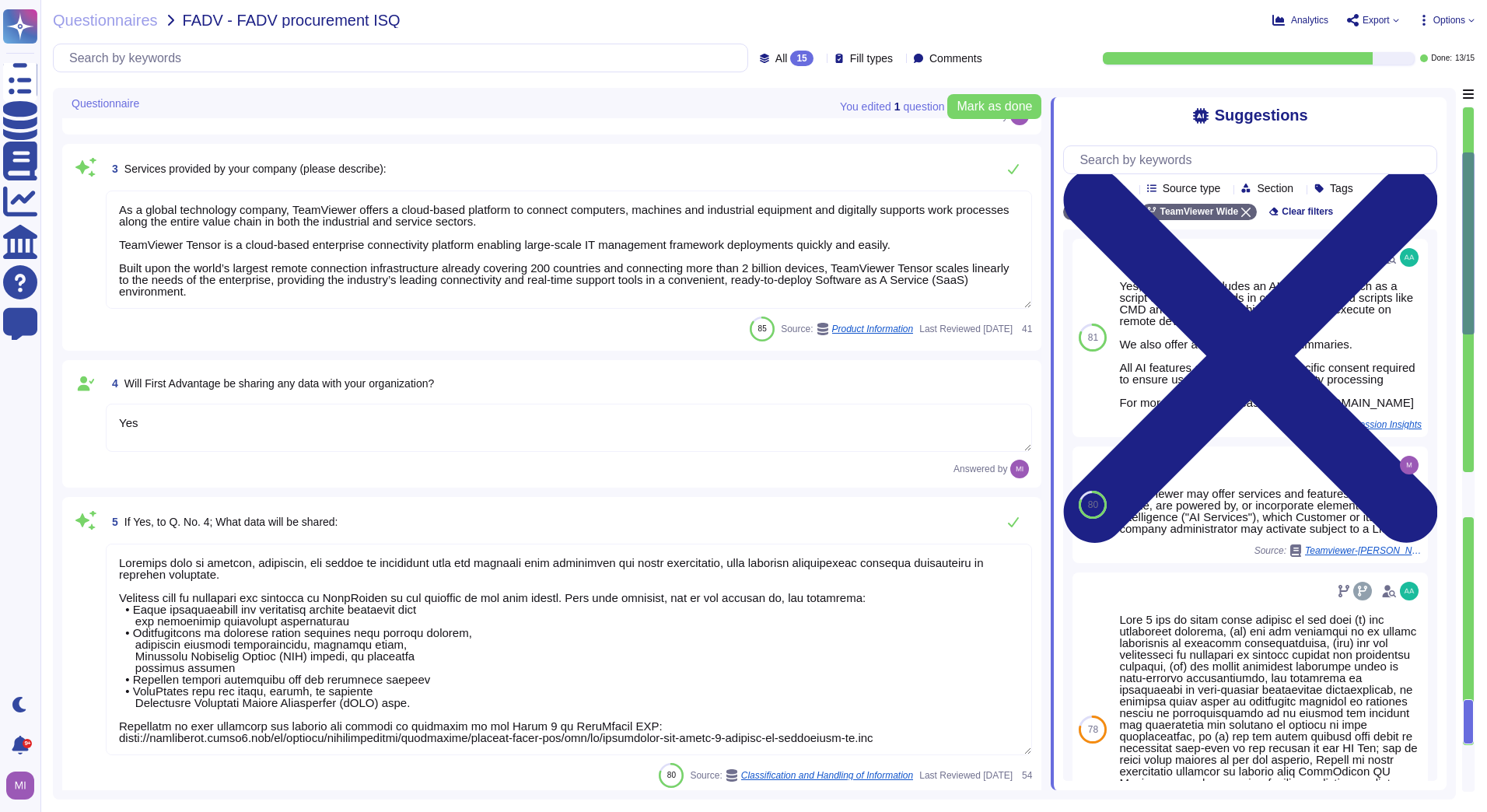
type textarea "approx. 1700"
type textarea "Not by persons outside of your organization"
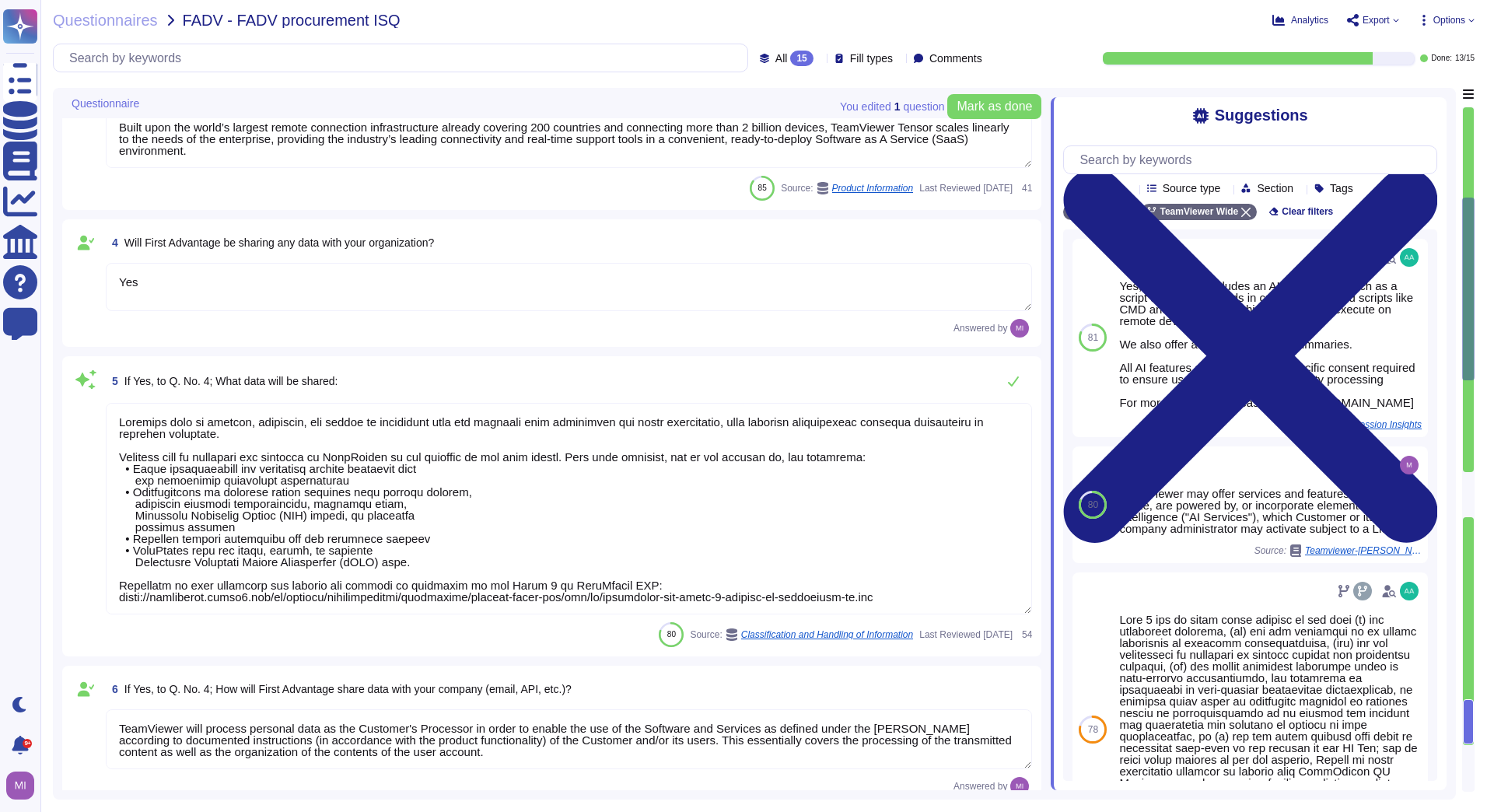
scroll to position [2, 0]
type textarea "Internal usage of a CRM and ticketing systems."
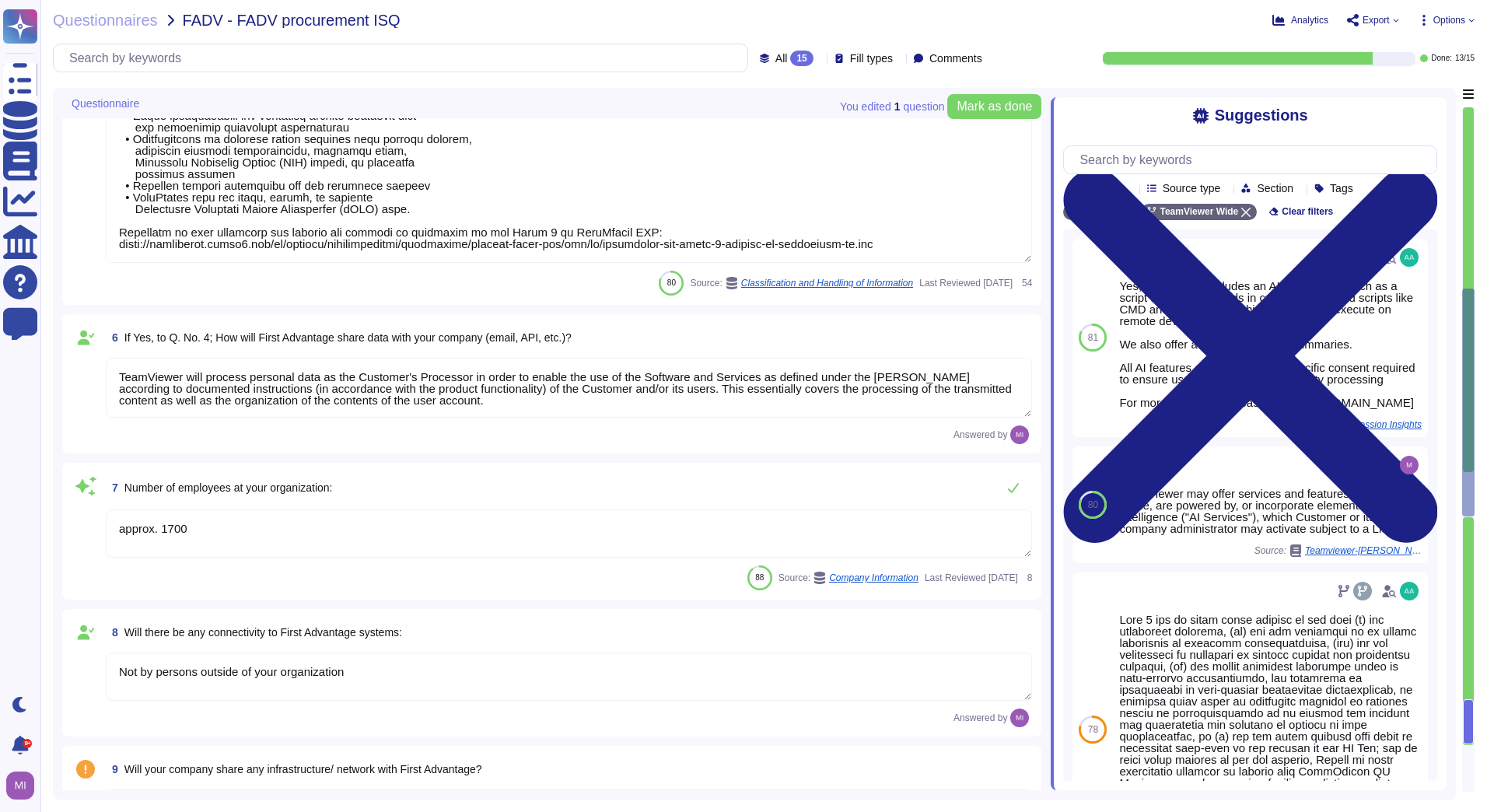
type textarea "[GEOGRAPHIC_DATA] and [GEOGRAPHIC_DATA]"
type textarea "TeamViewer is a global organization which offer his services all around the glo…"
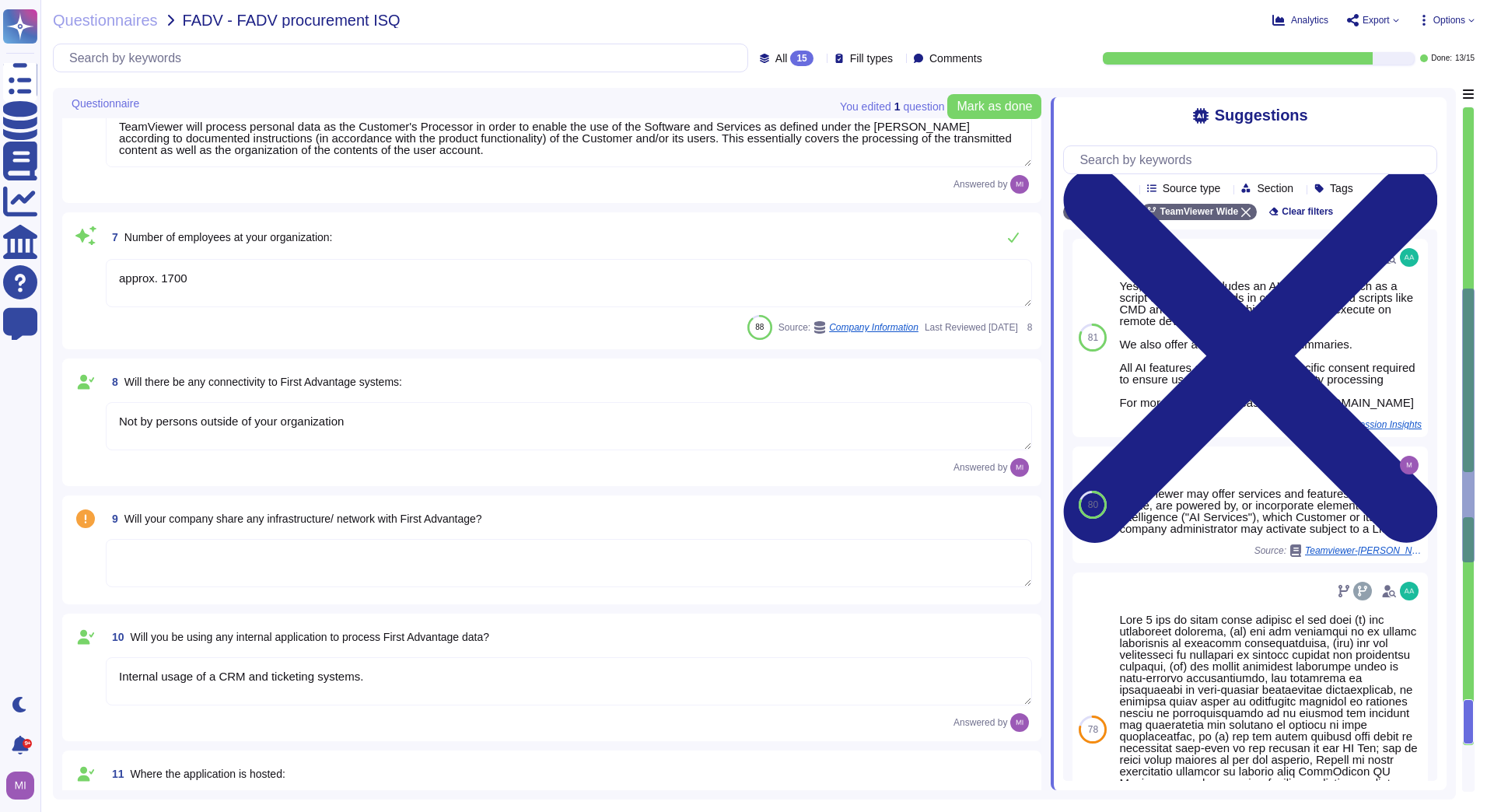
scroll to position [1012, 0]
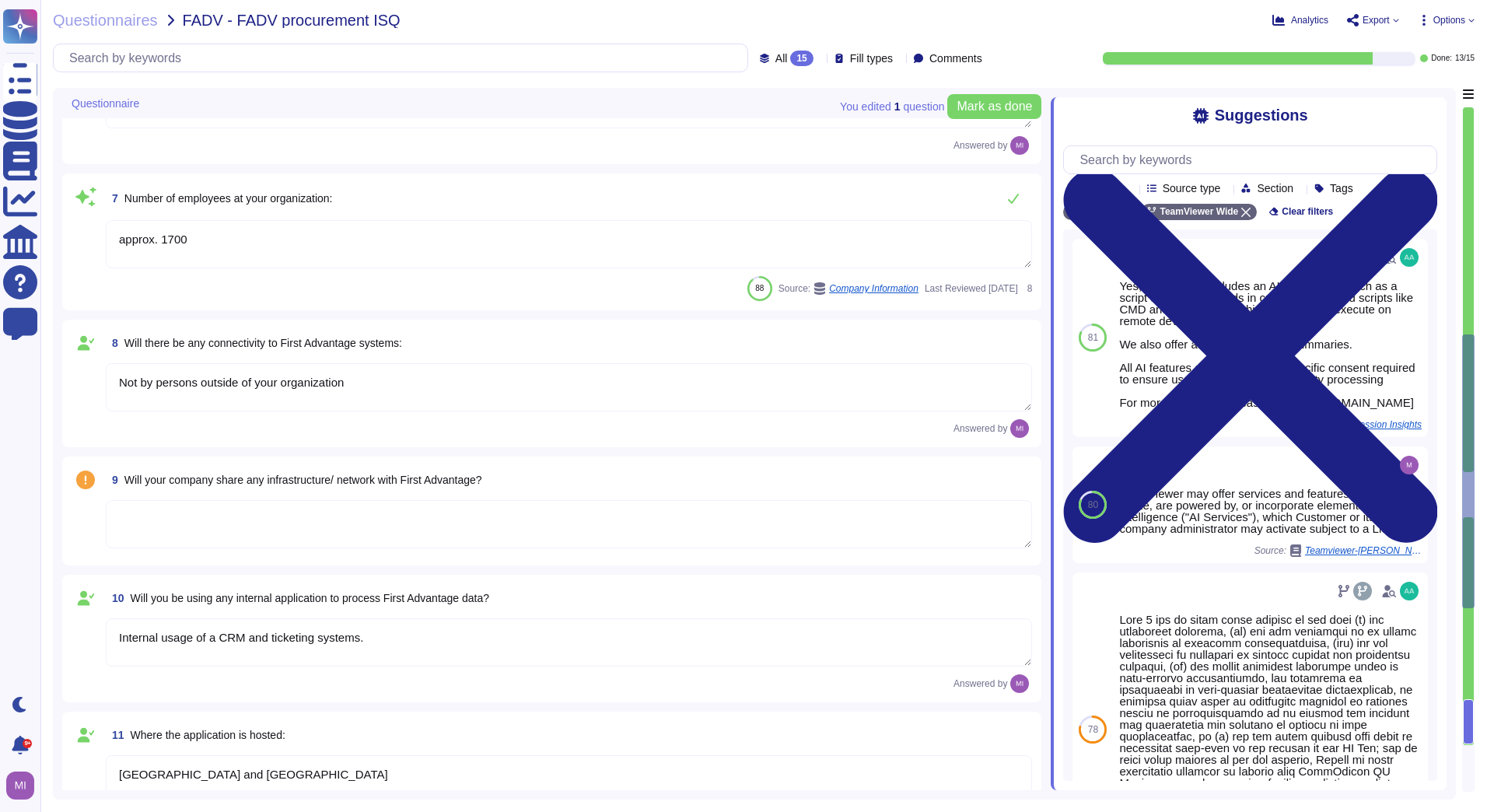
click at [264, 535] on textarea at bounding box center [569, 524] width 926 height 48
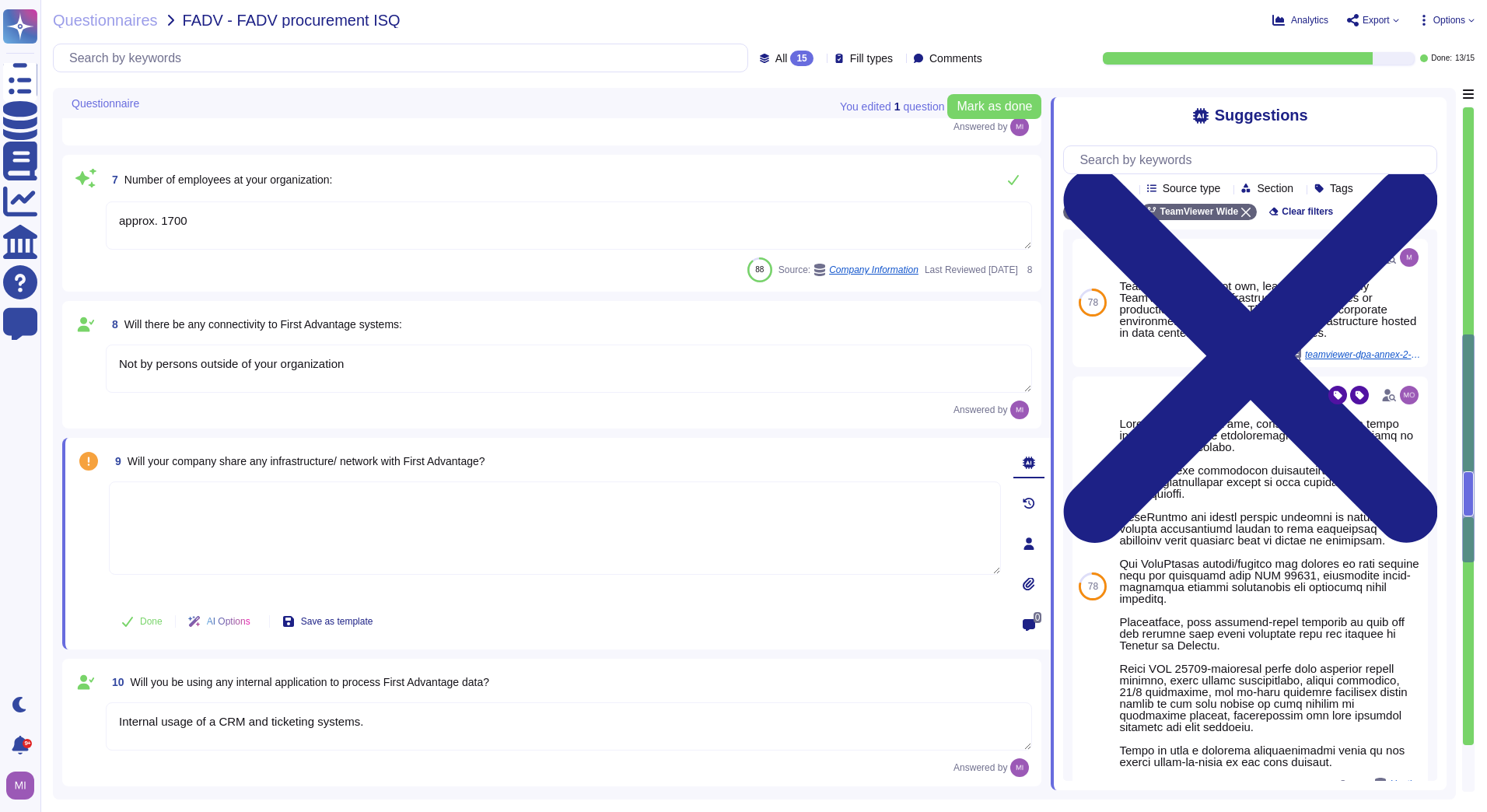
type textarea "TeamViewer is a global organization which offer his services all around the glo…"
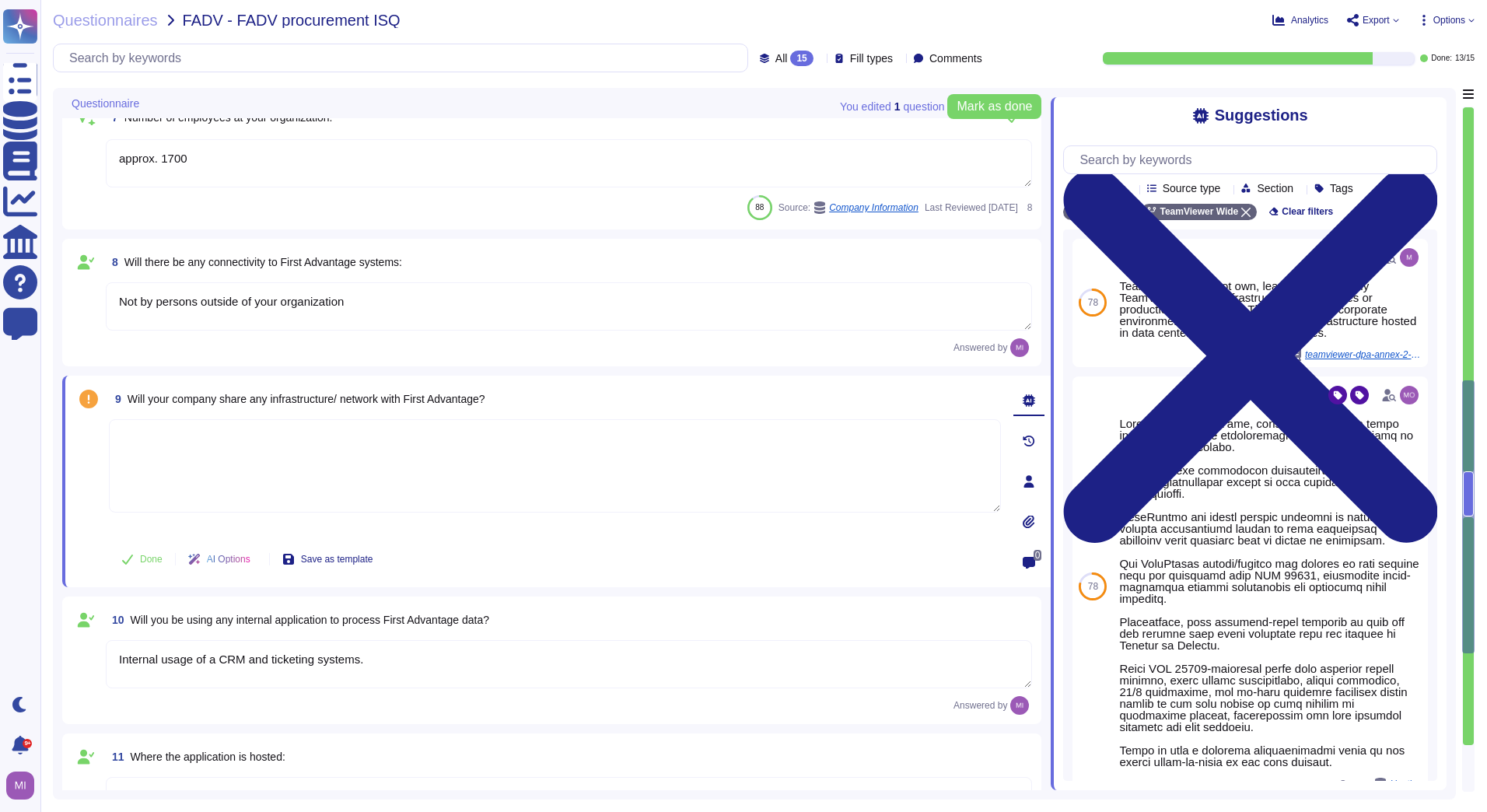
type textarea "TeamViewer does not own, lease or operate any local datacenter or server infras…"
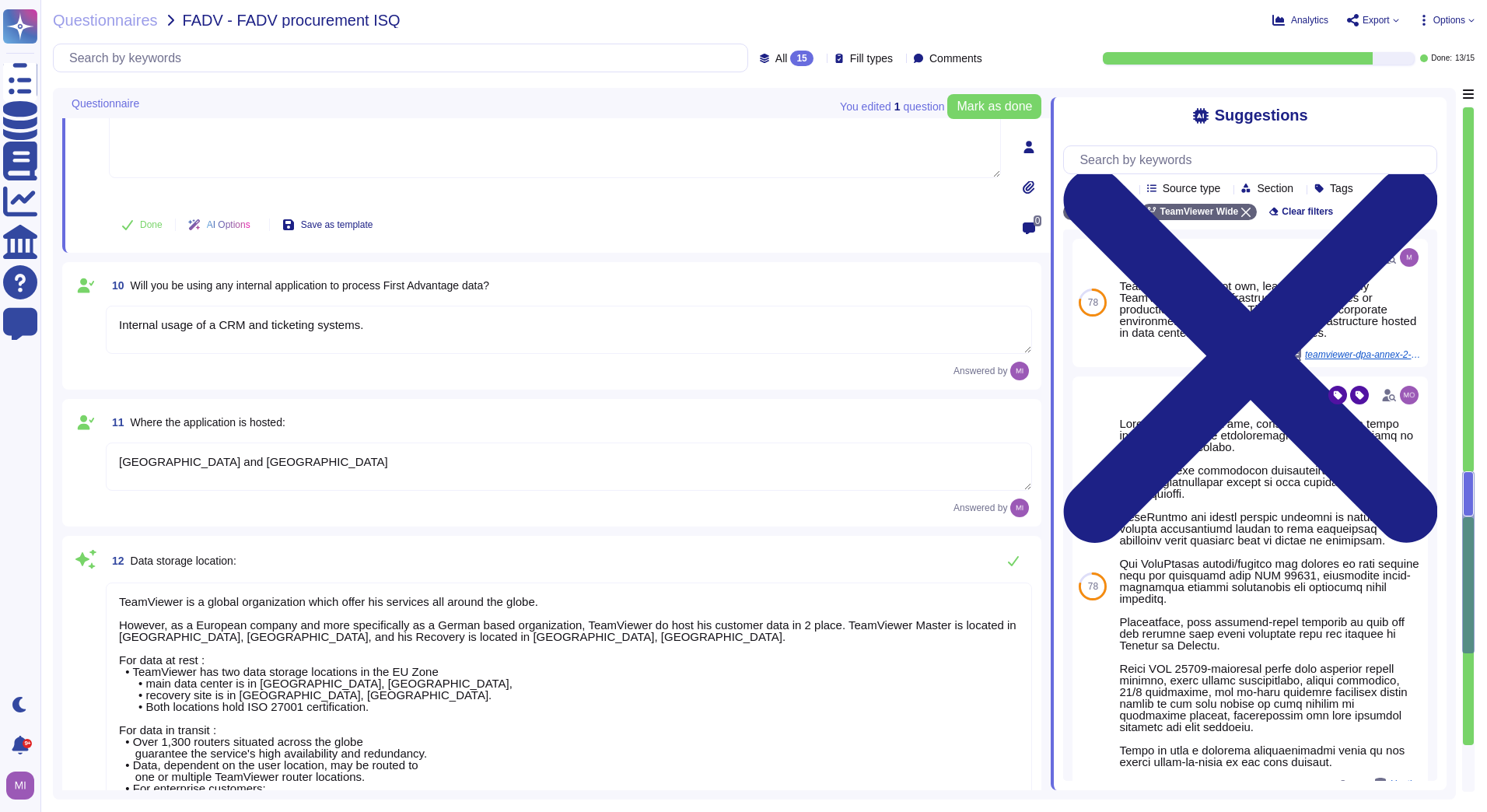
type textarea "Yes, our product includes an AI component, such as a script assistant that aids…"
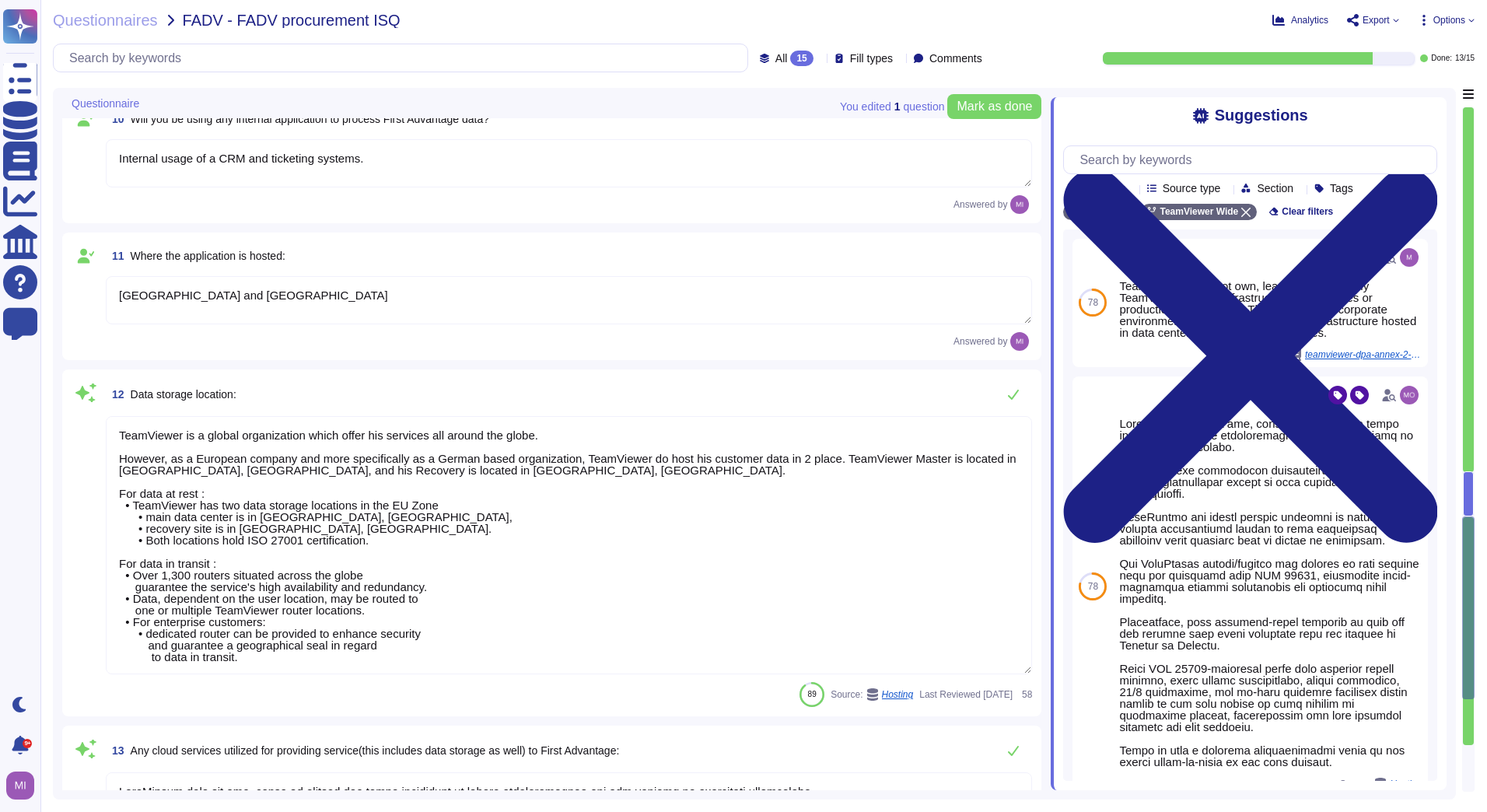
scroll to position [2, 0]
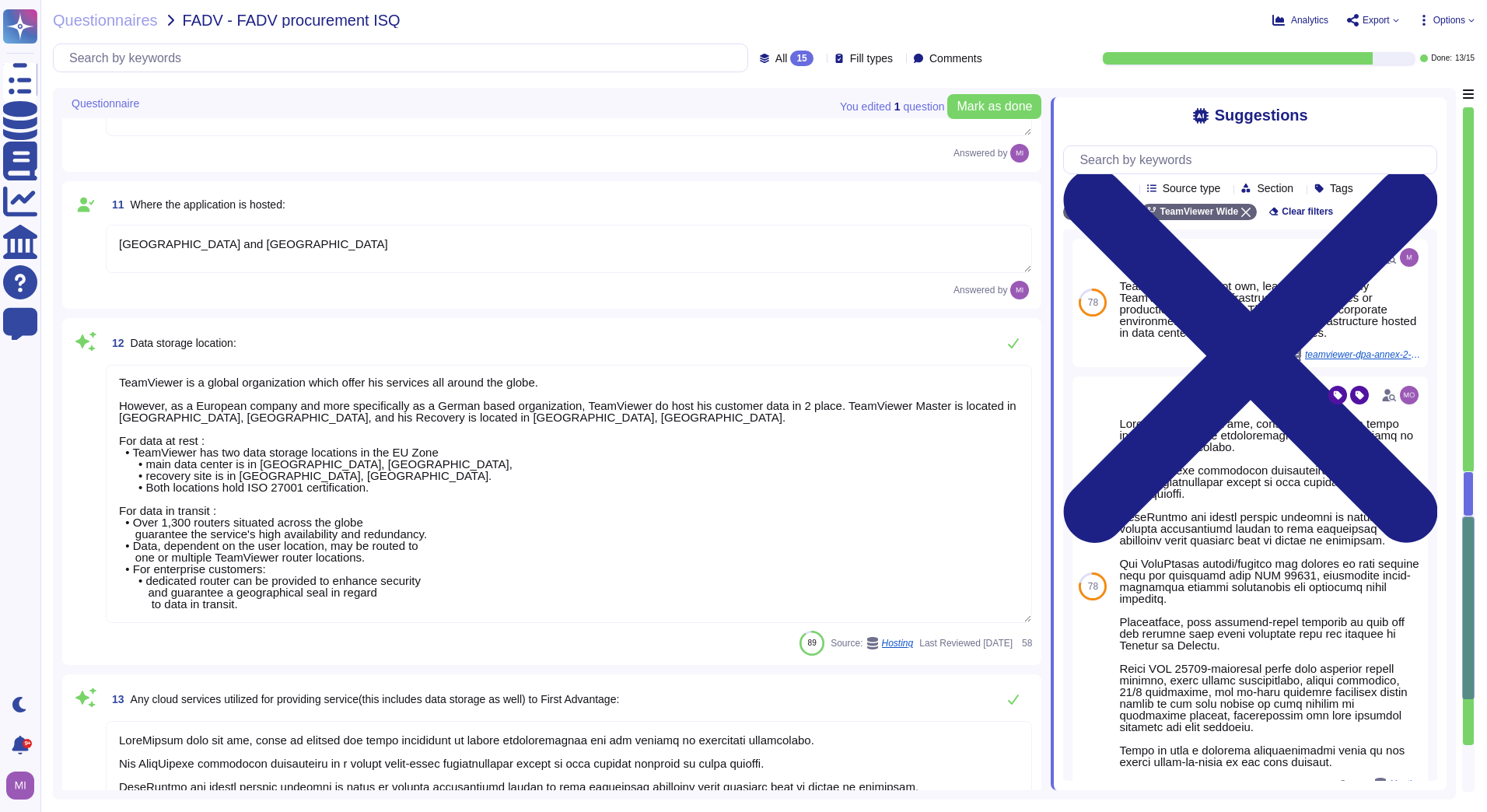
type textarea "What kind of LLMs and training data are used for the TeamViewer AI Services? Te…"
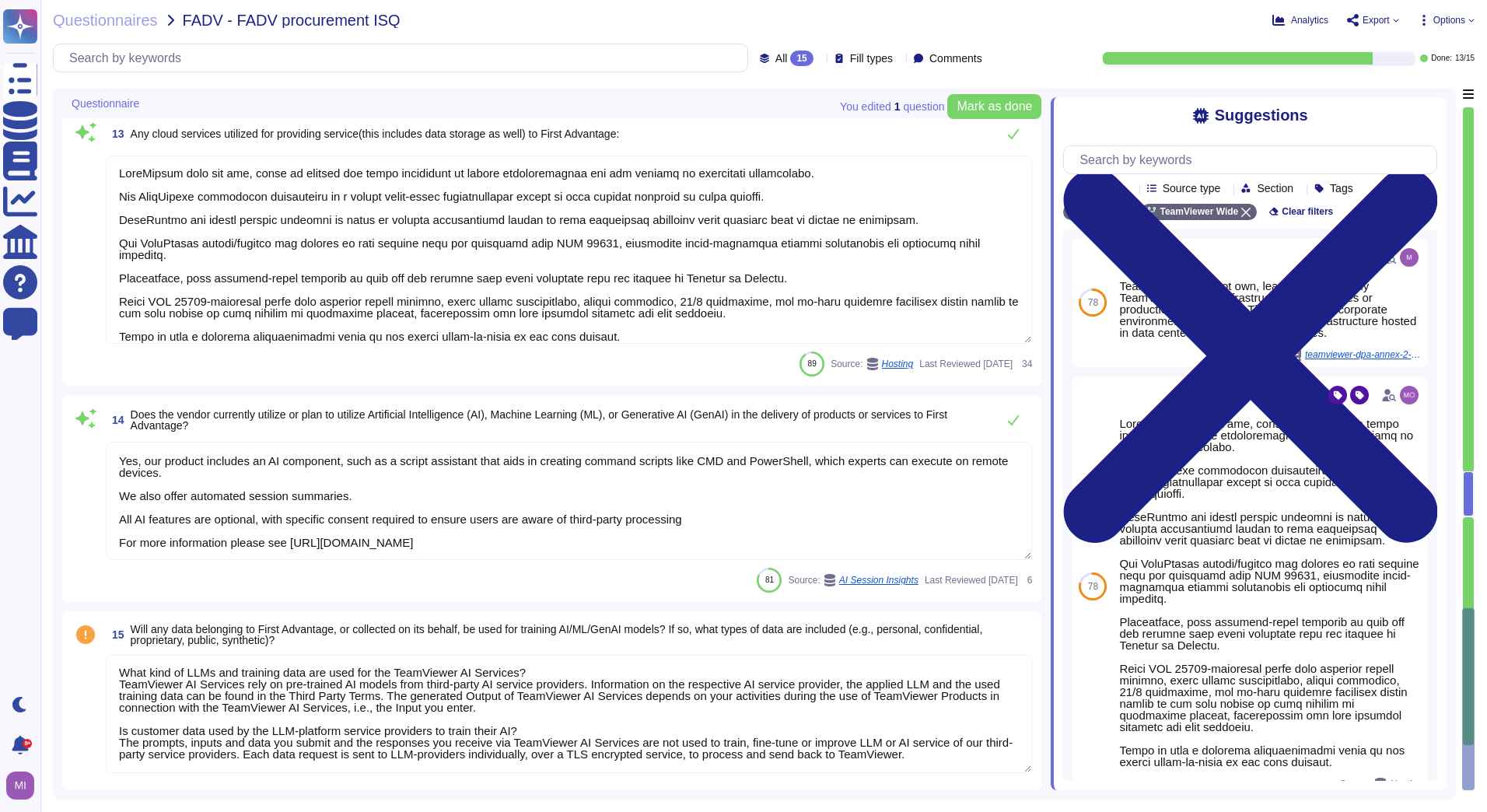
click at [79, 675] on span at bounding box center [85, 715] width 28 height 120
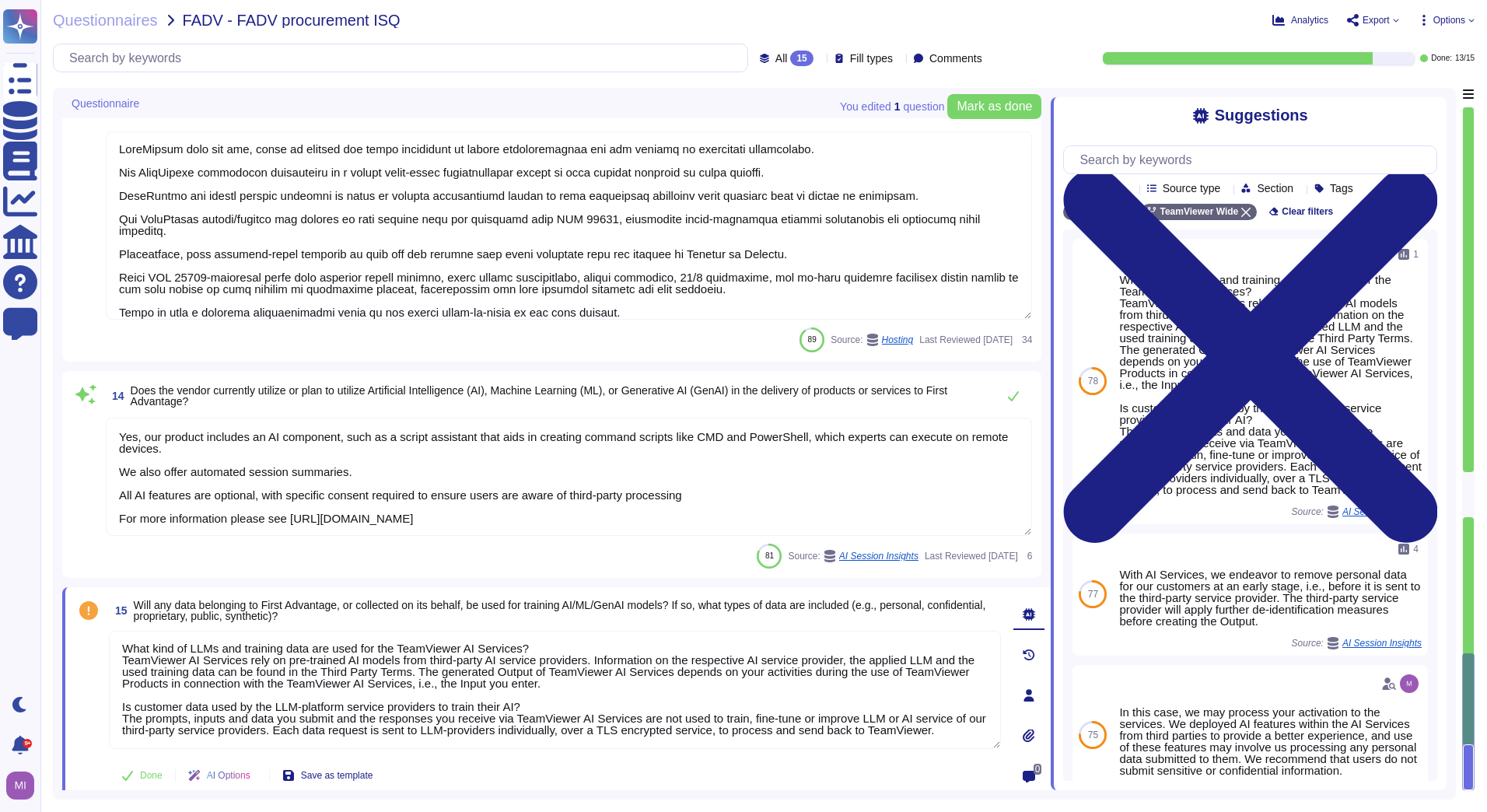
scroll to position [2163, 0]
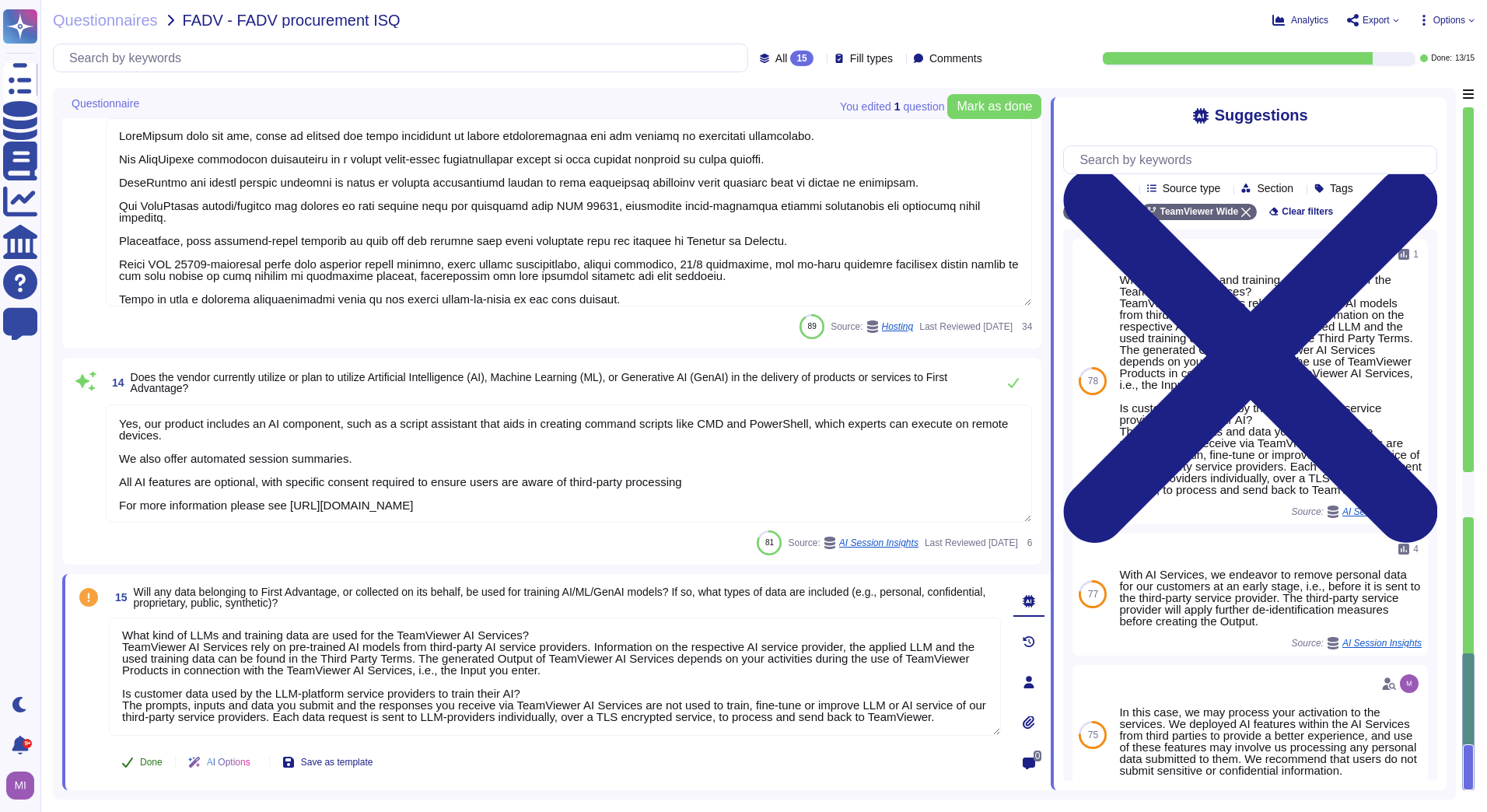
click at [148, 758] on span "Done" at bounding box center [151, 763] width 23 height 10
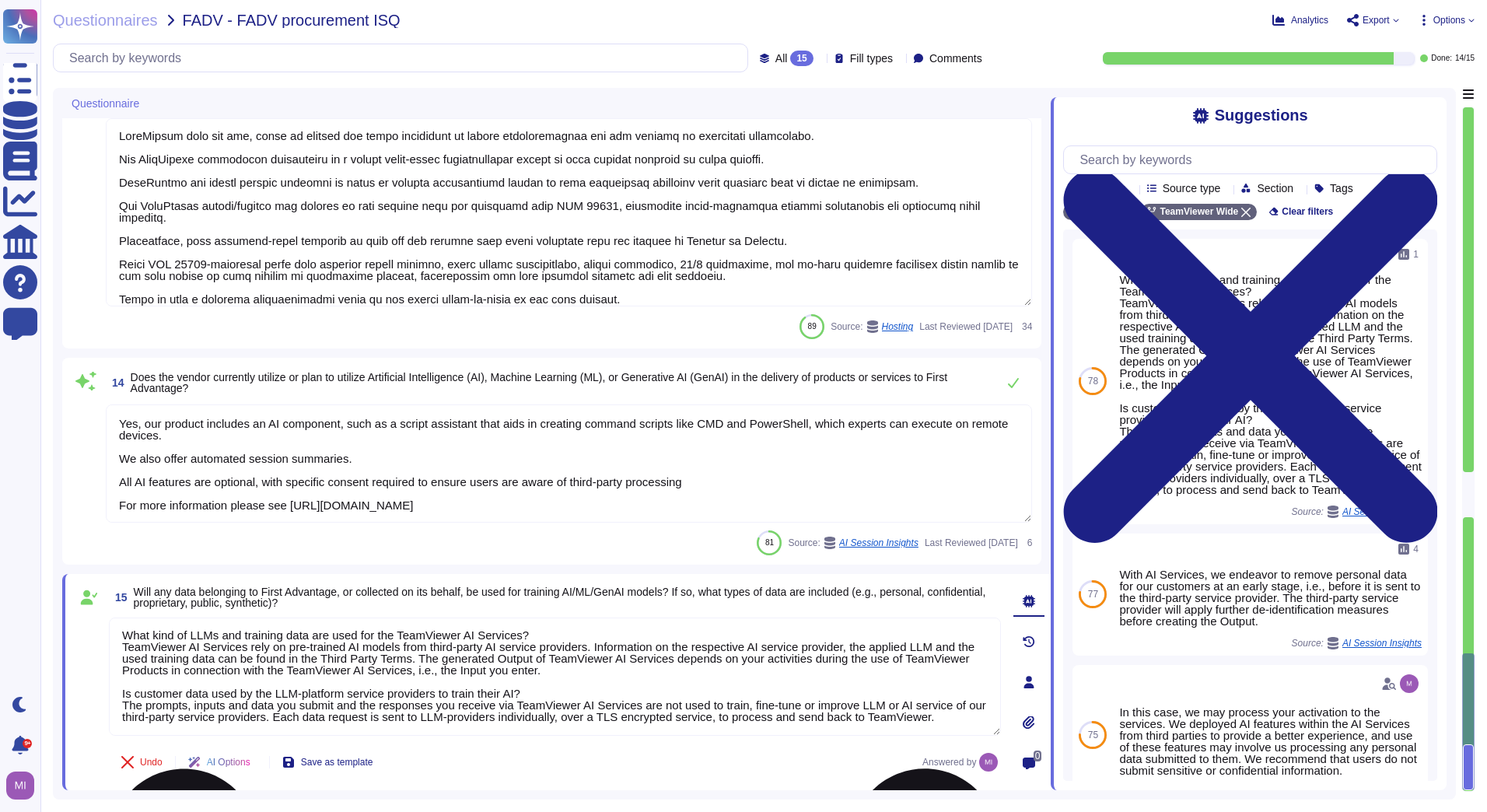
scroll to position [0, 0]
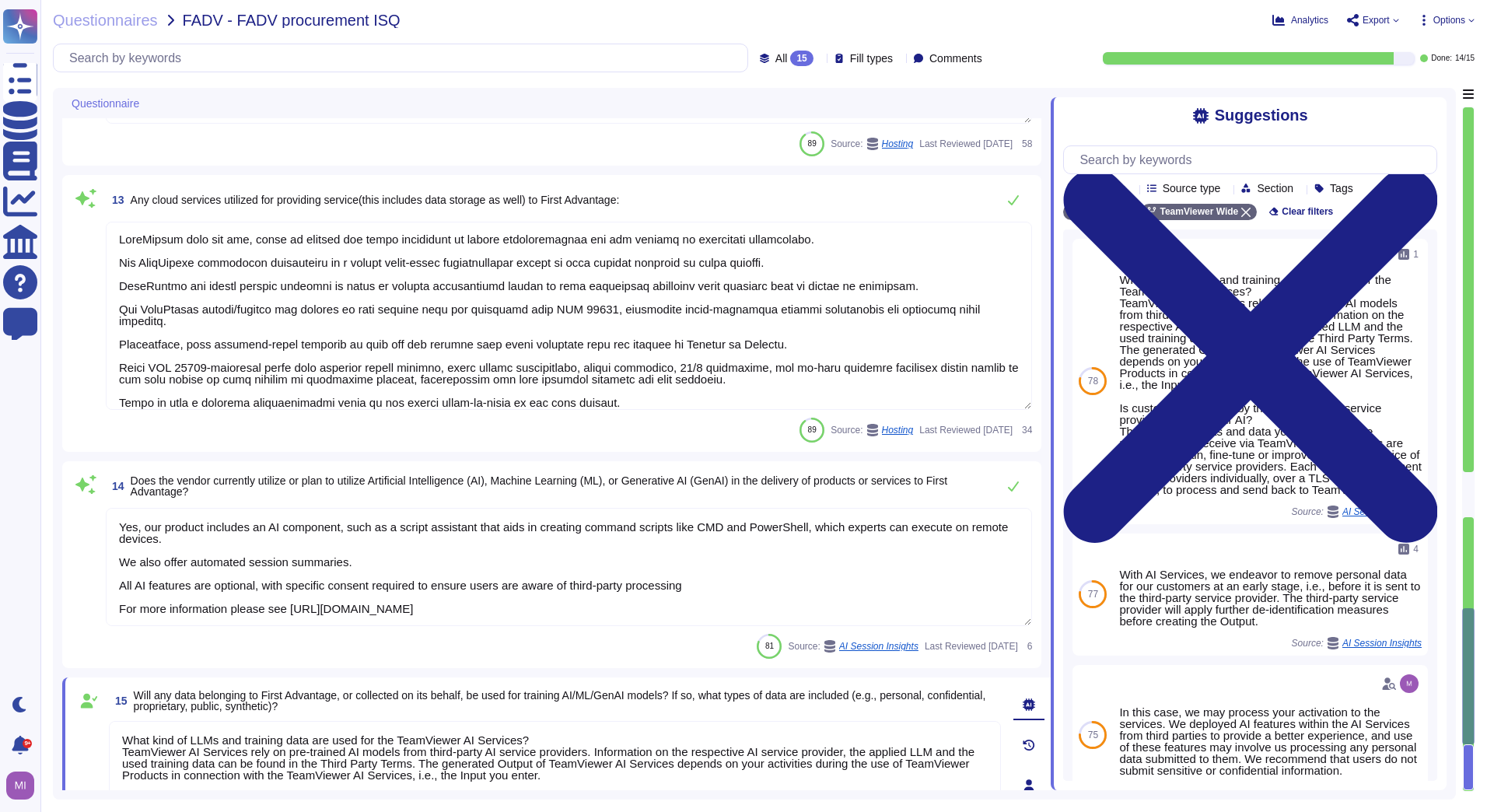
type textarea "Internal usage of a CRM and ticketing systems."
type textarea "[GEOGRAPHIC_DATA] and [GEOGRAPHIC_DATA]"
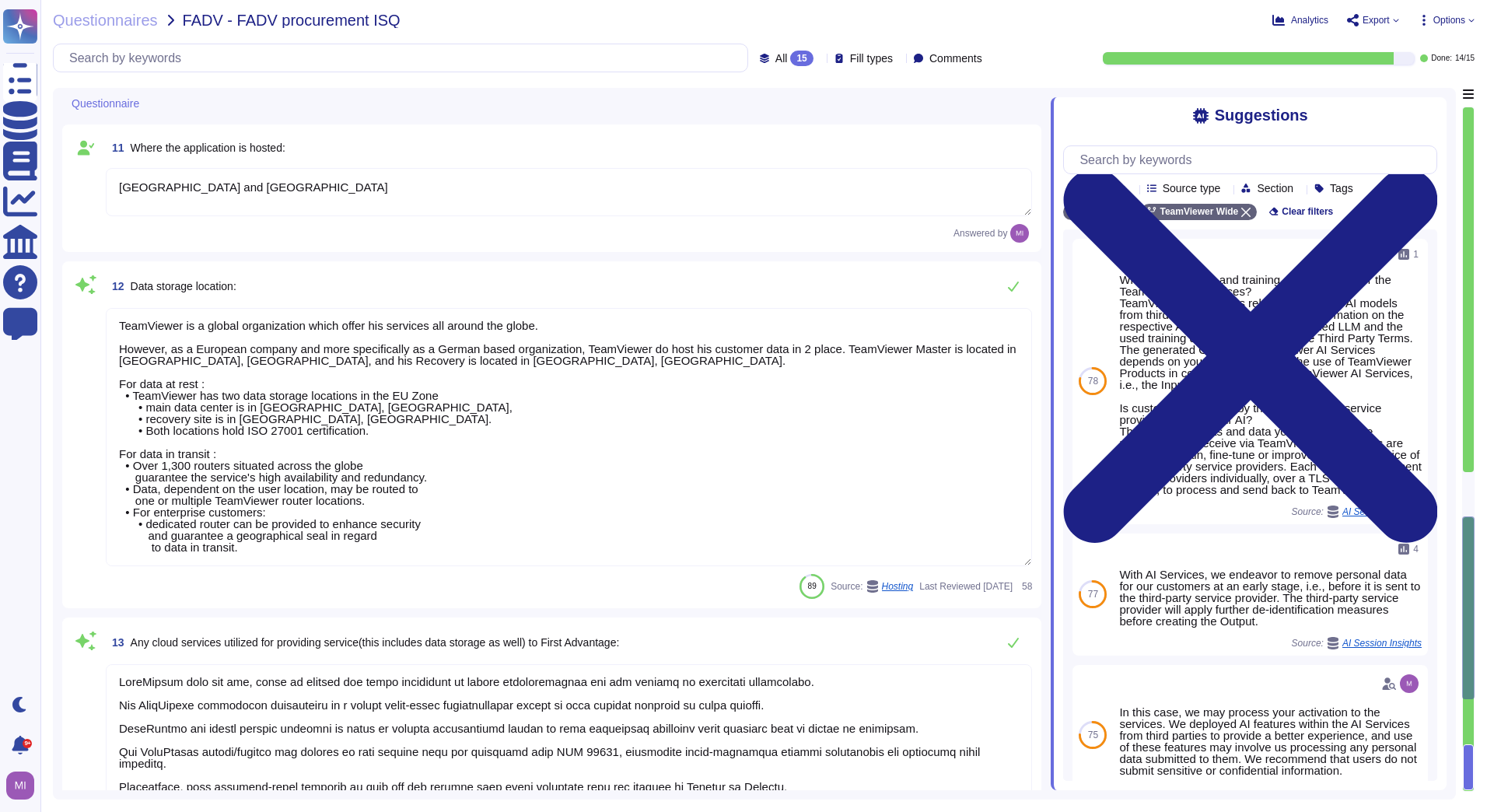
type textarea "Not by persons outside of your organization"
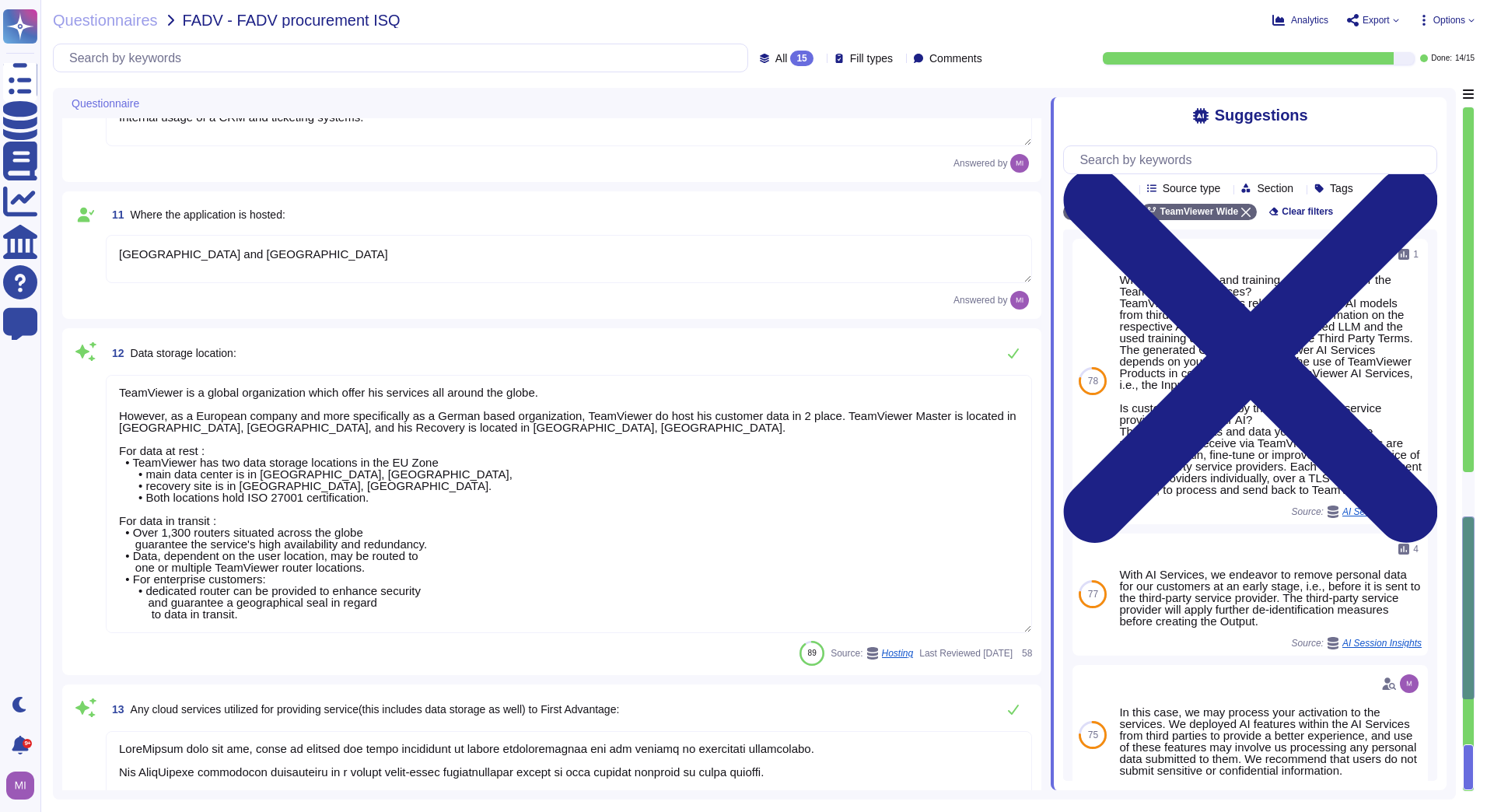
scroll to position [1439, 0]
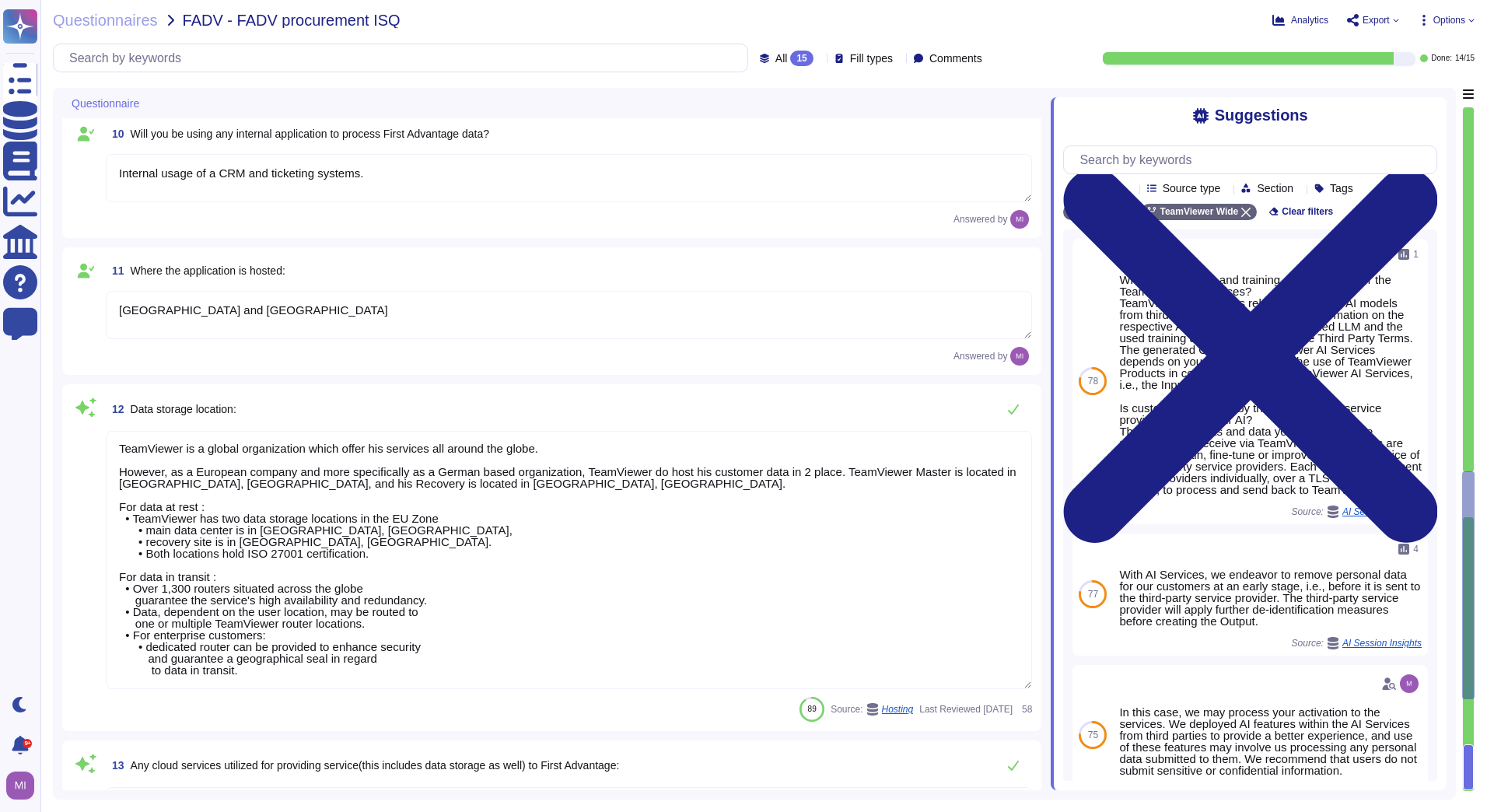
type textarea "approx. 1700"
click at [105, 570] on div "12 Data storage location: TeamViewer is a global organization which offer his s…" at bounding box center [551, 557] width 960 height 328
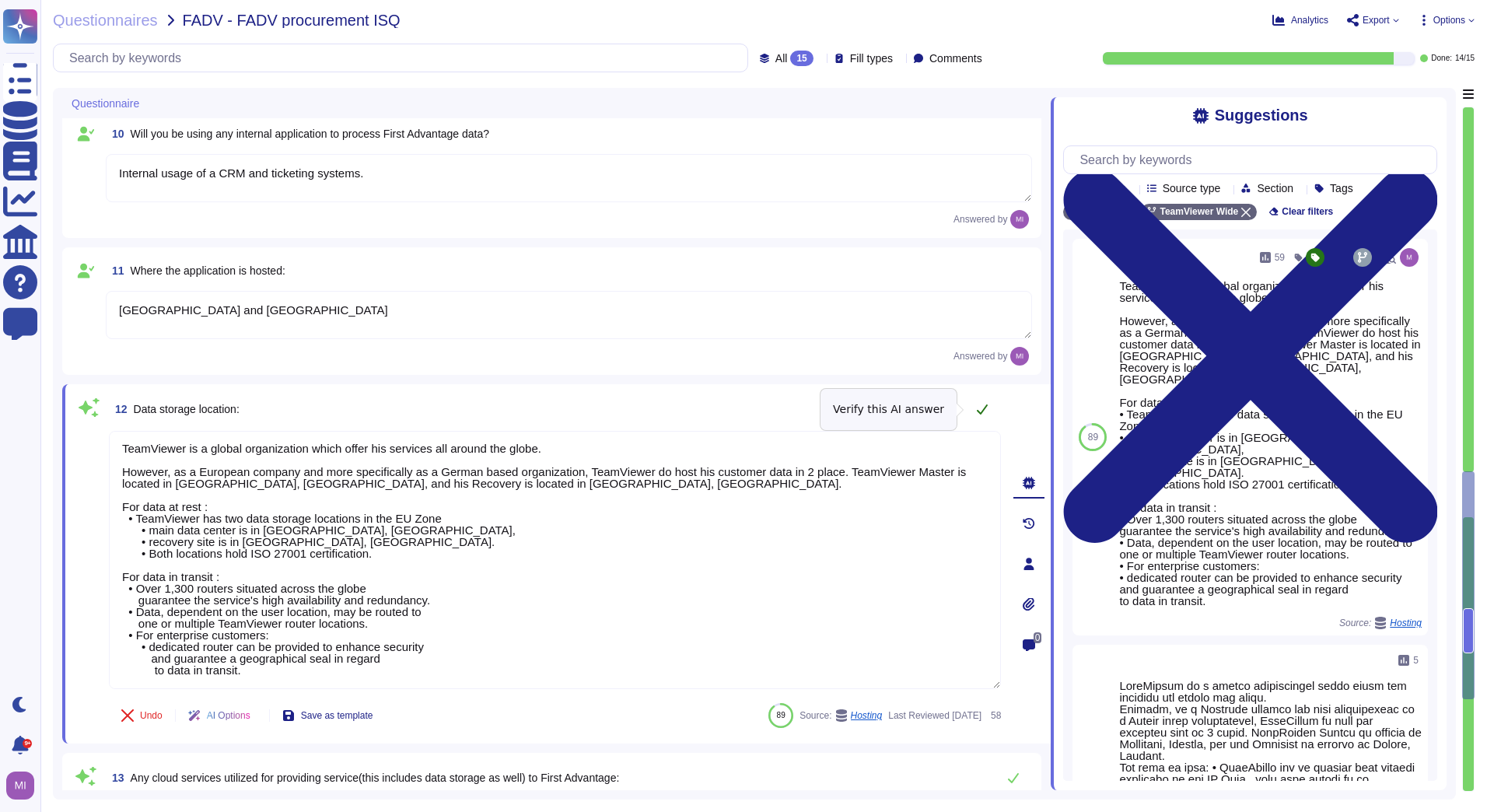
click at [981, 413] on icon at bounding box center [982, 409] width 10 height 10
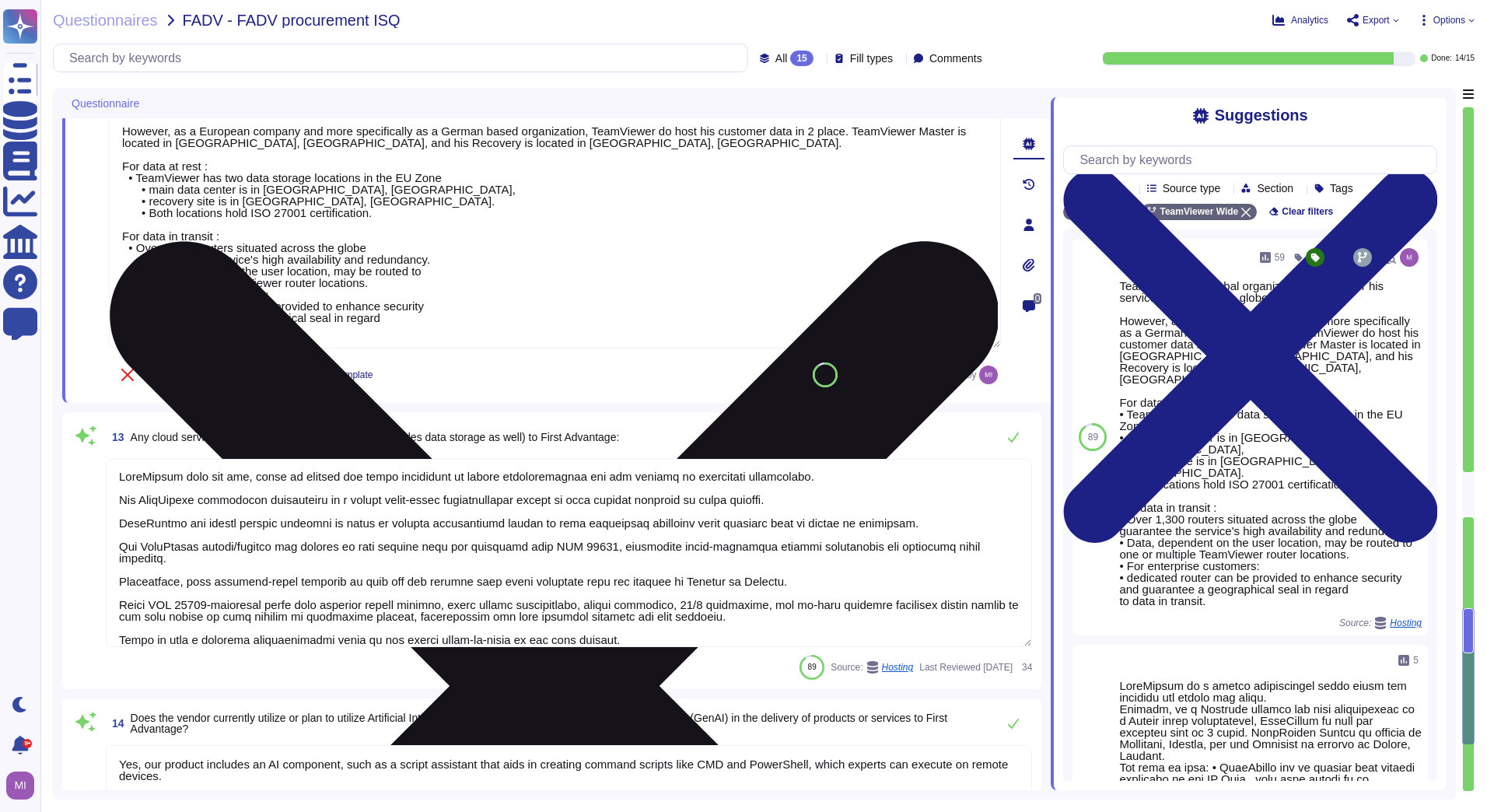
type textarea "What kind of LLMs and training data are used for the TeamViewer AI Services? Te…"
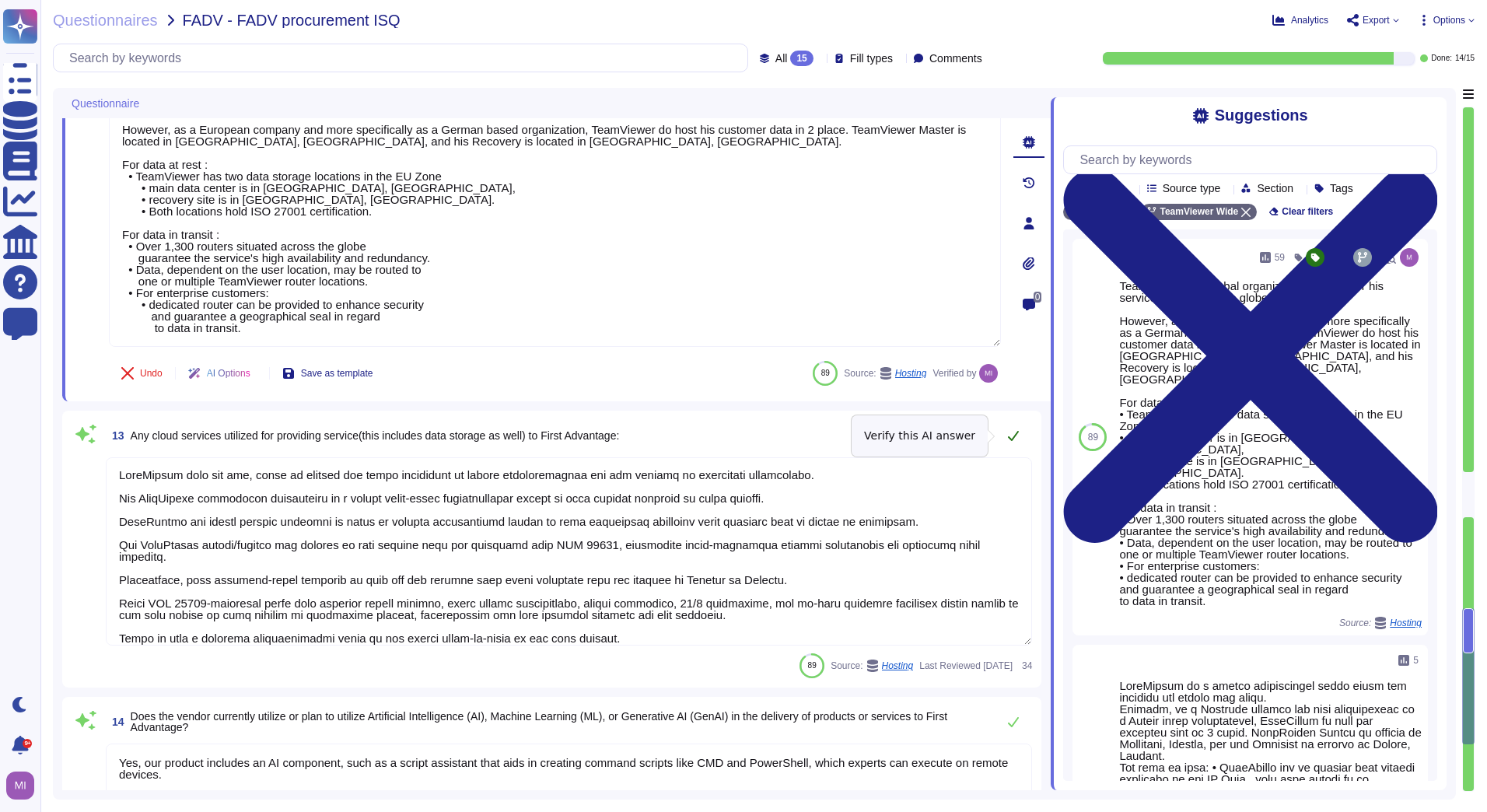
click at [1019, 432] on icon at bounding box center [1013, 435] width 10 height 10
click at [529, 763] on textarea "Yes, our product includes an AI component, such as a script assistant that aids…" at bounding box center [569, 800] width 926 height 118
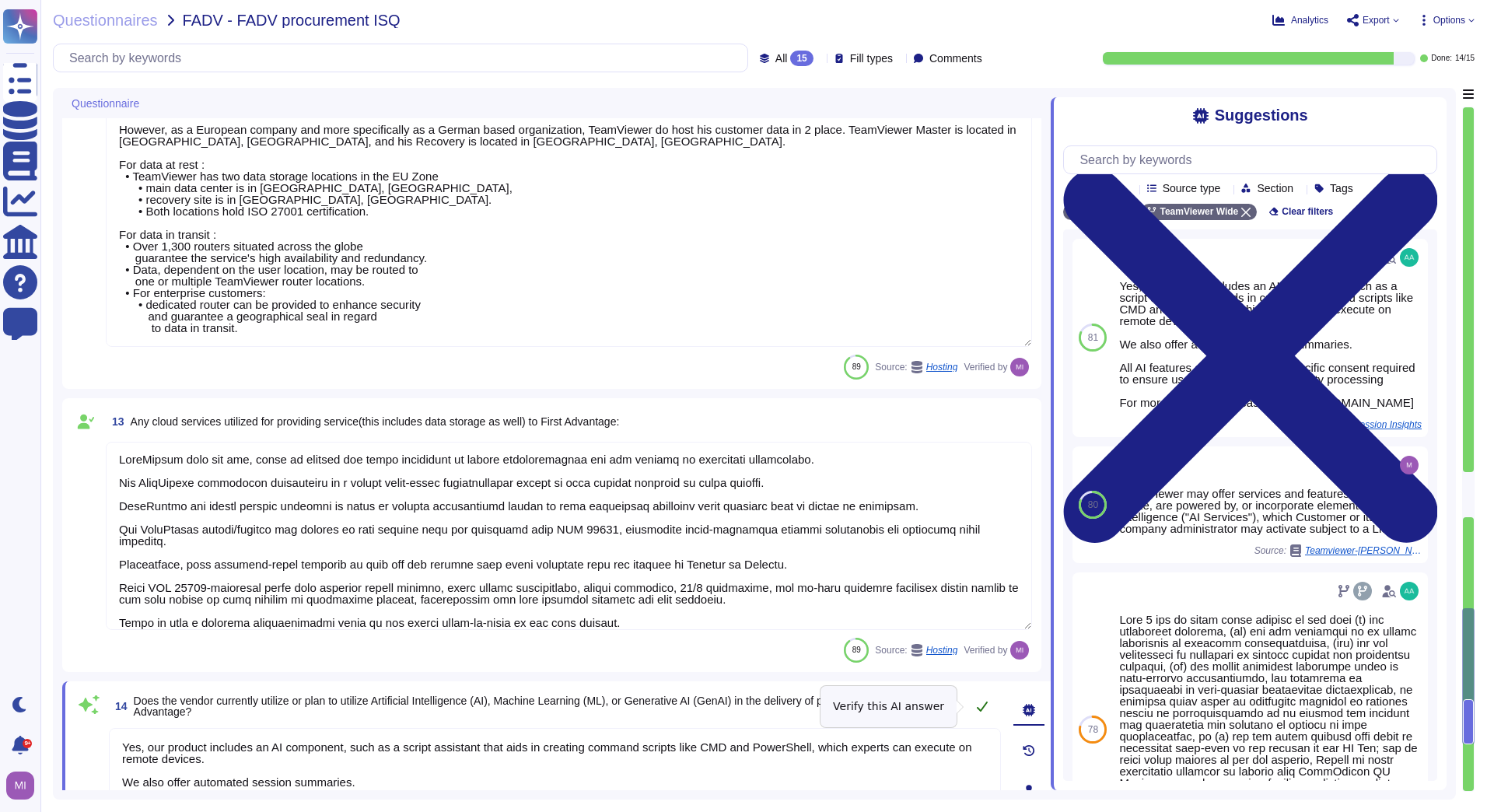
click at [981, 706] on icon at bounding box center [982, 706] width 12 height 12
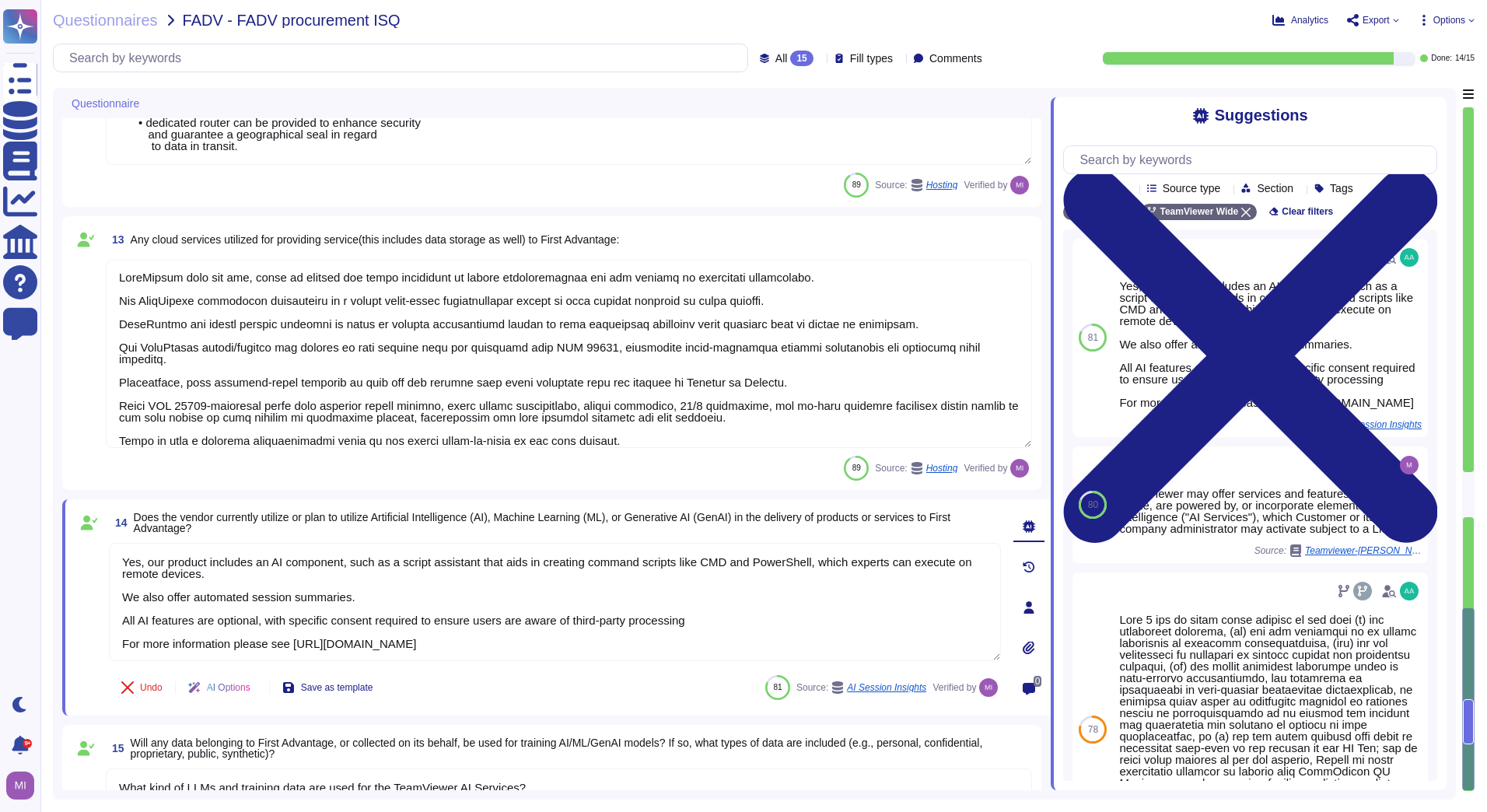
scroll to position [2045, 0]
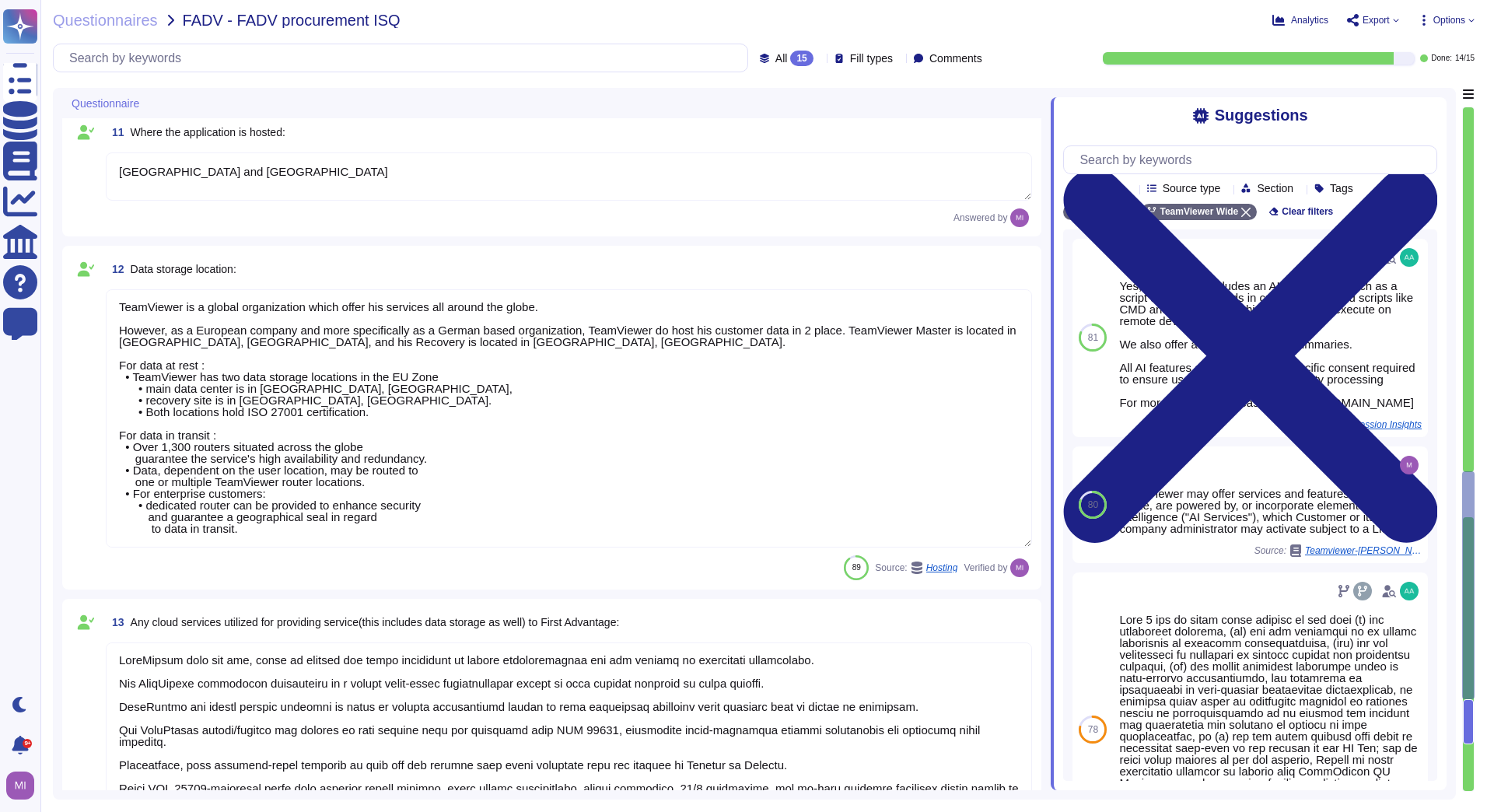
type textarea "approx. 1700"
type textarea "Not by persons outside of your organization"
type textarea "Internal usage of a CRM and ticketing systems."
type textarea "[GEOGRAPHIC_DATA] and [GEOGRAPHIC_DATA]"
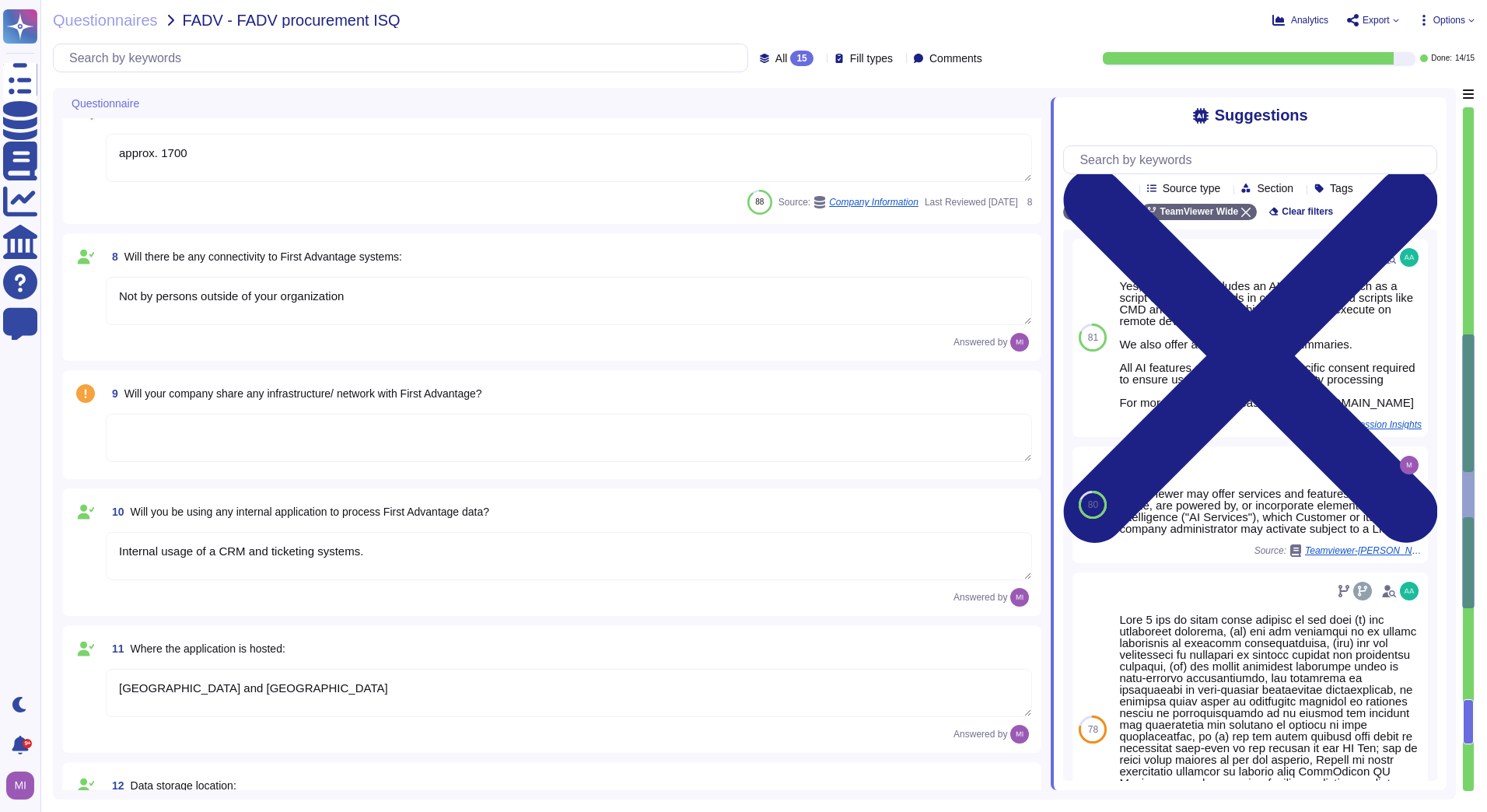
type textarea "Loremips dolo si ametcon, adipiscin, eli seddoe te incididunt utla etd magnaali…"
type textarea "TeamViewer will process personal data as the Customer's Processor in order to e…"
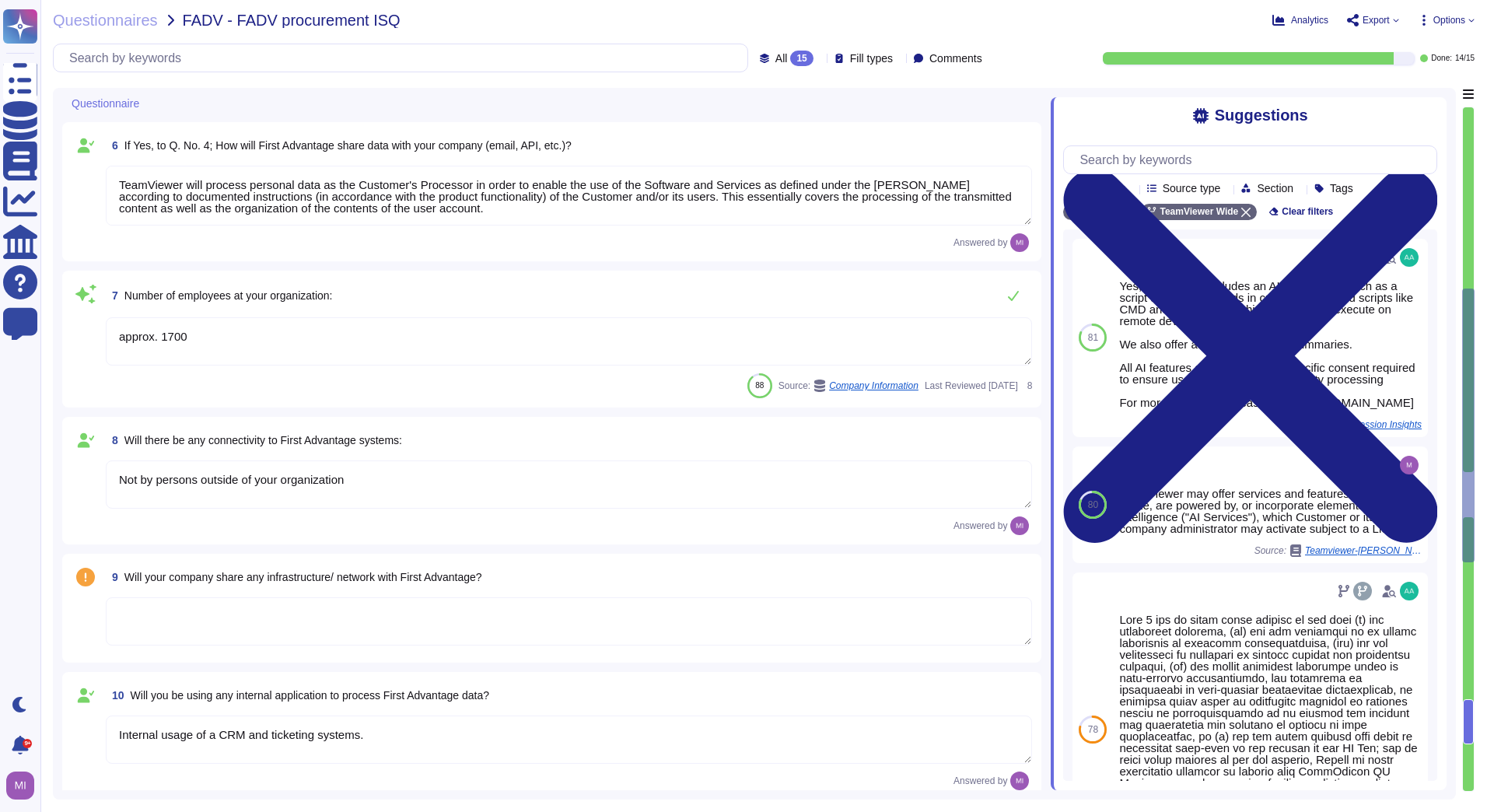
type textarea "Yes"
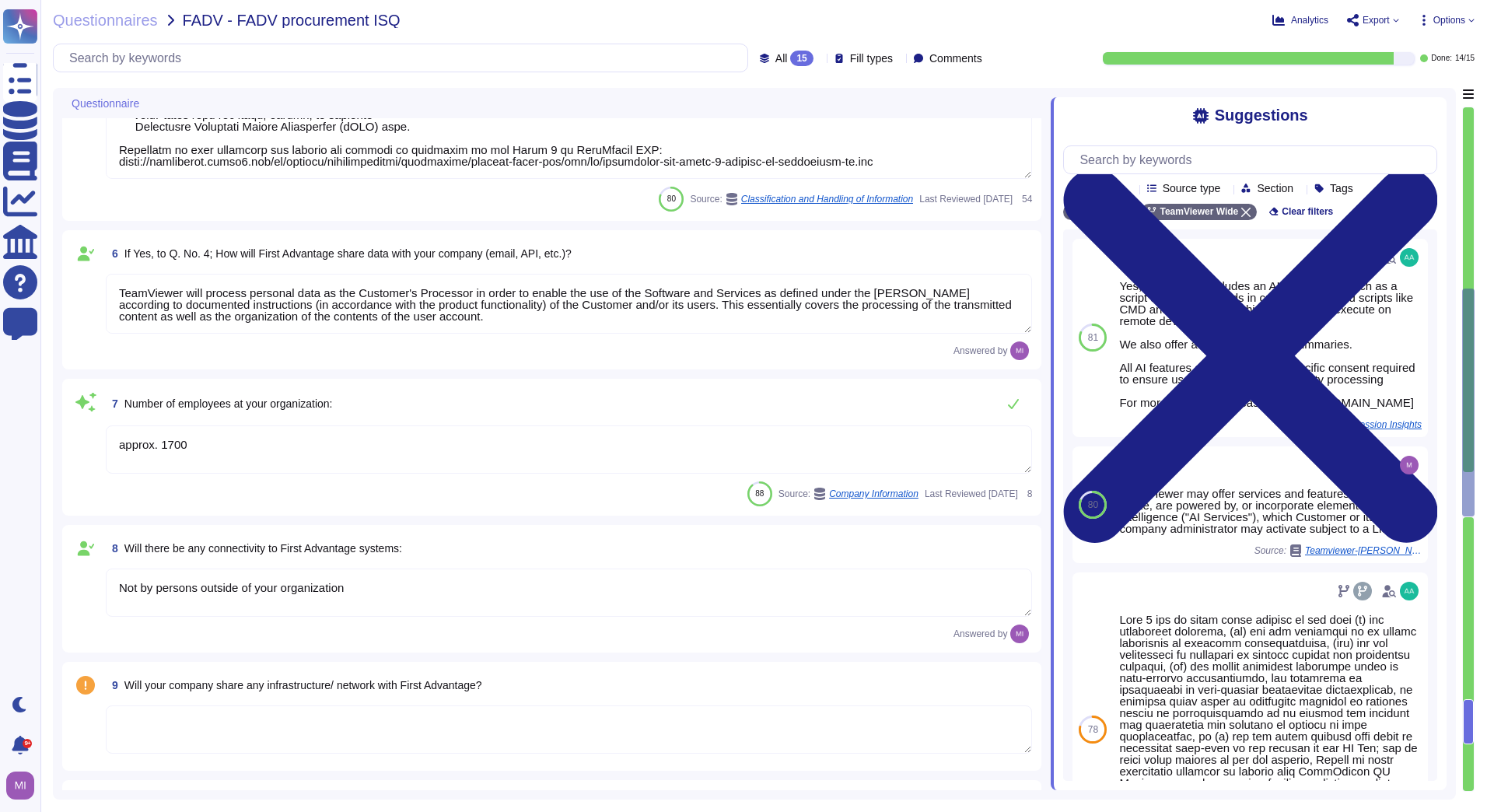
type textarea "As a global technology company, TeamViewer offers a cloud-based platform to con…"
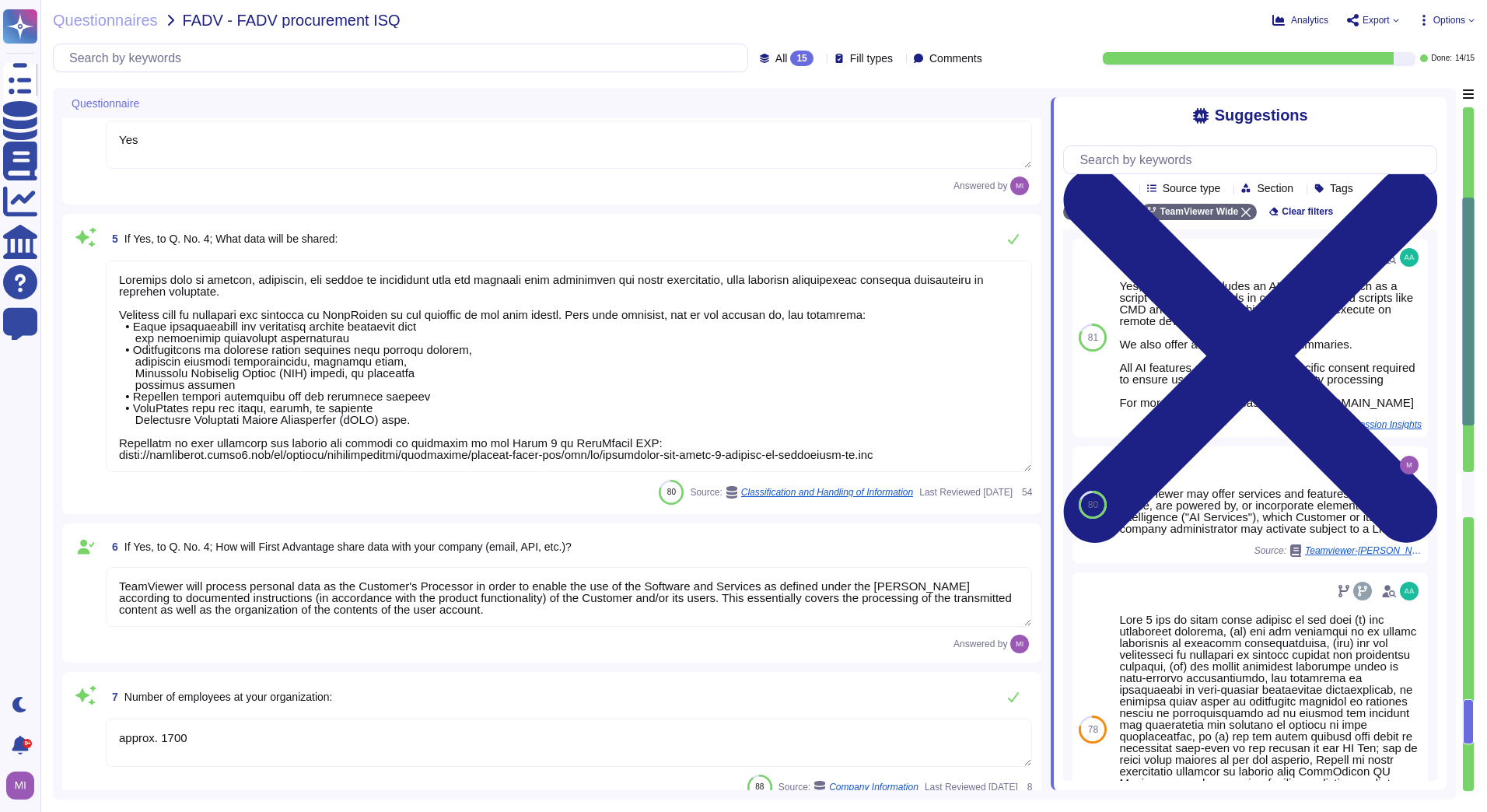
scroll to position [490, 0]
type textarea "[PERSON_NAME][EMAIL_ADDRESS][PERSON_NAME][DOMAIN_NAME]"
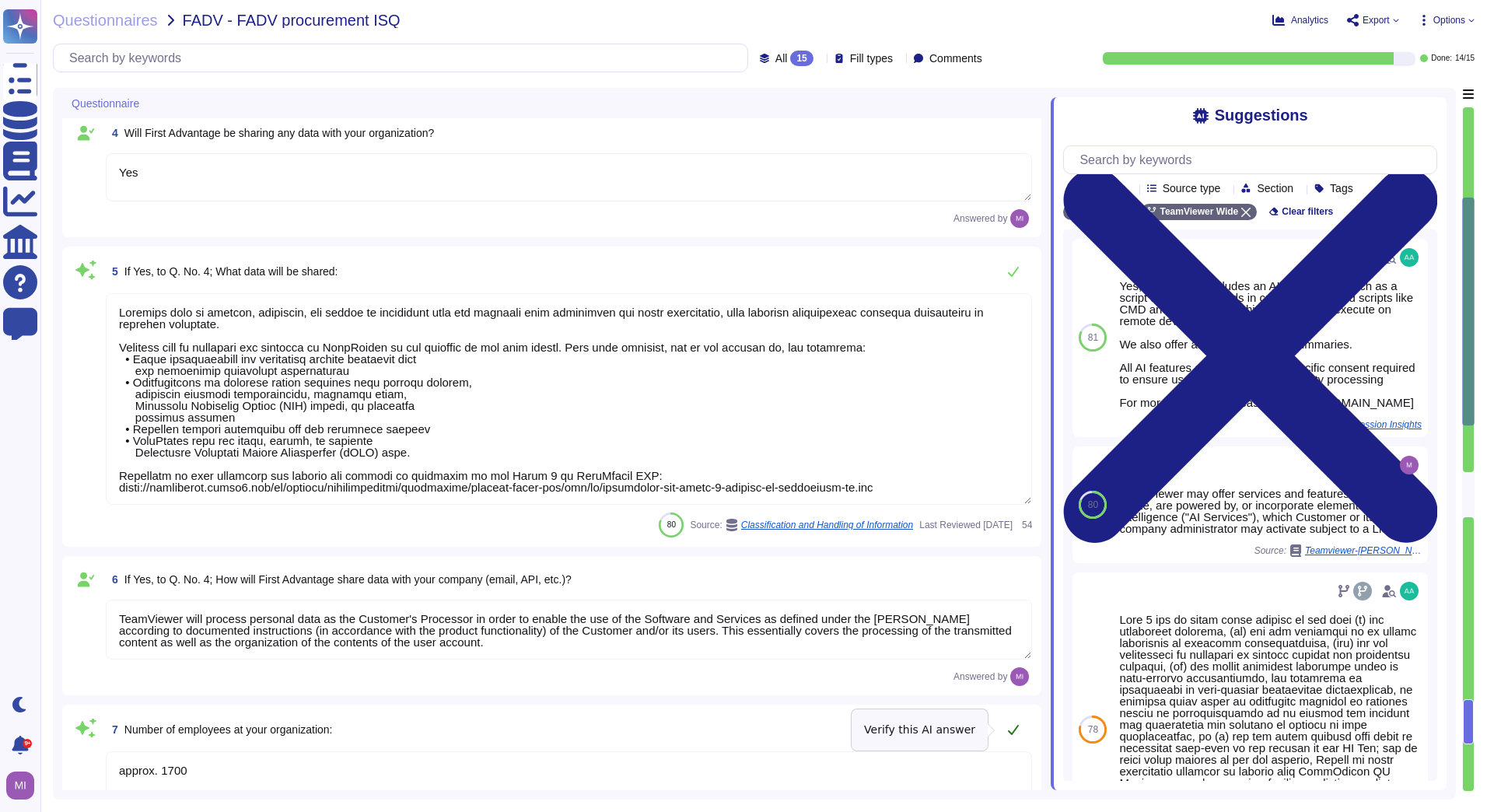
click at [1015, 730] on icon at bounding box center [1013, 729] width 10 height 10
click at [1011, 271] on icon at bounding box center [1013, 271] width 12 height 12
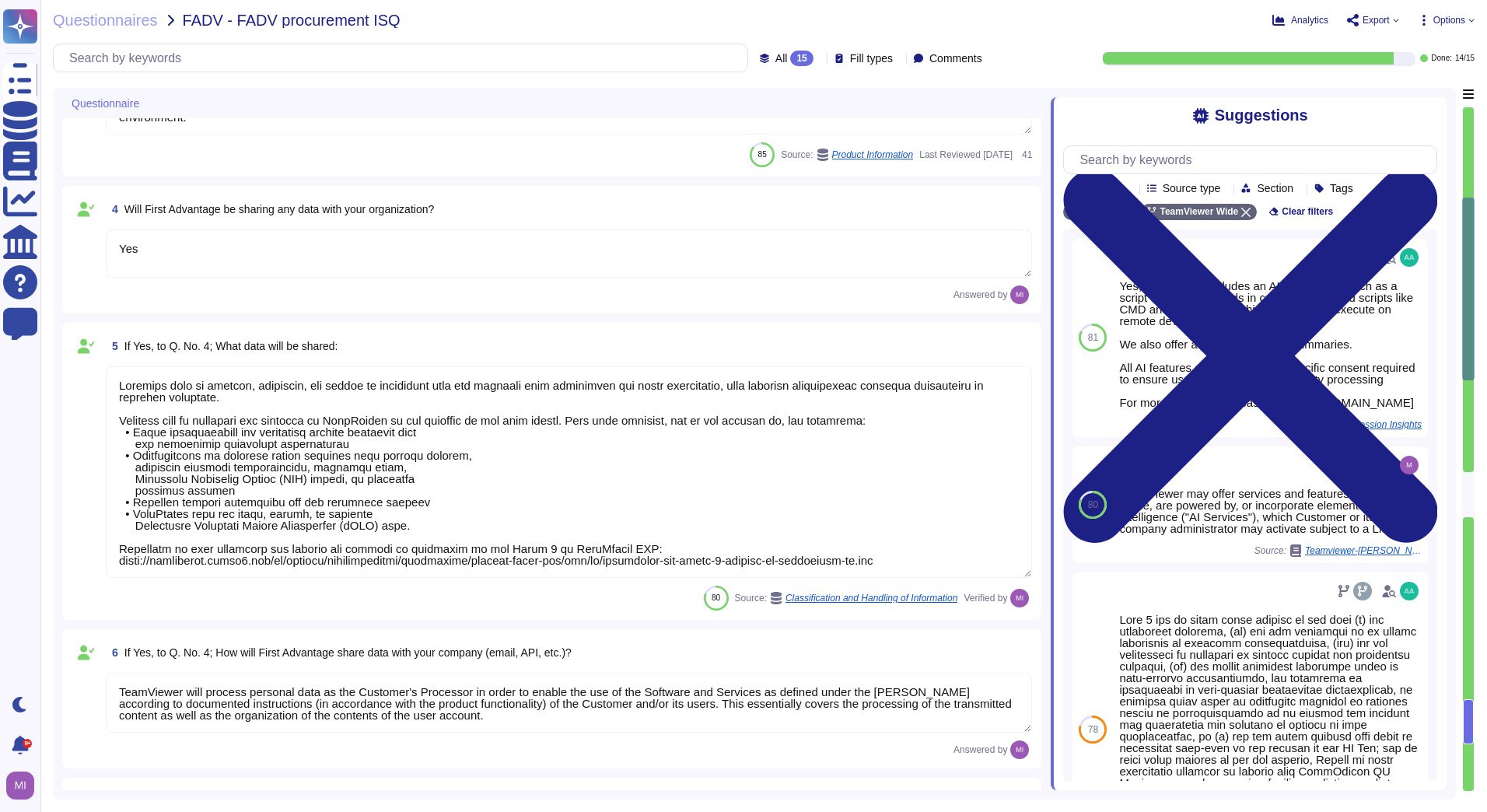
type textarea "TeamViewer"
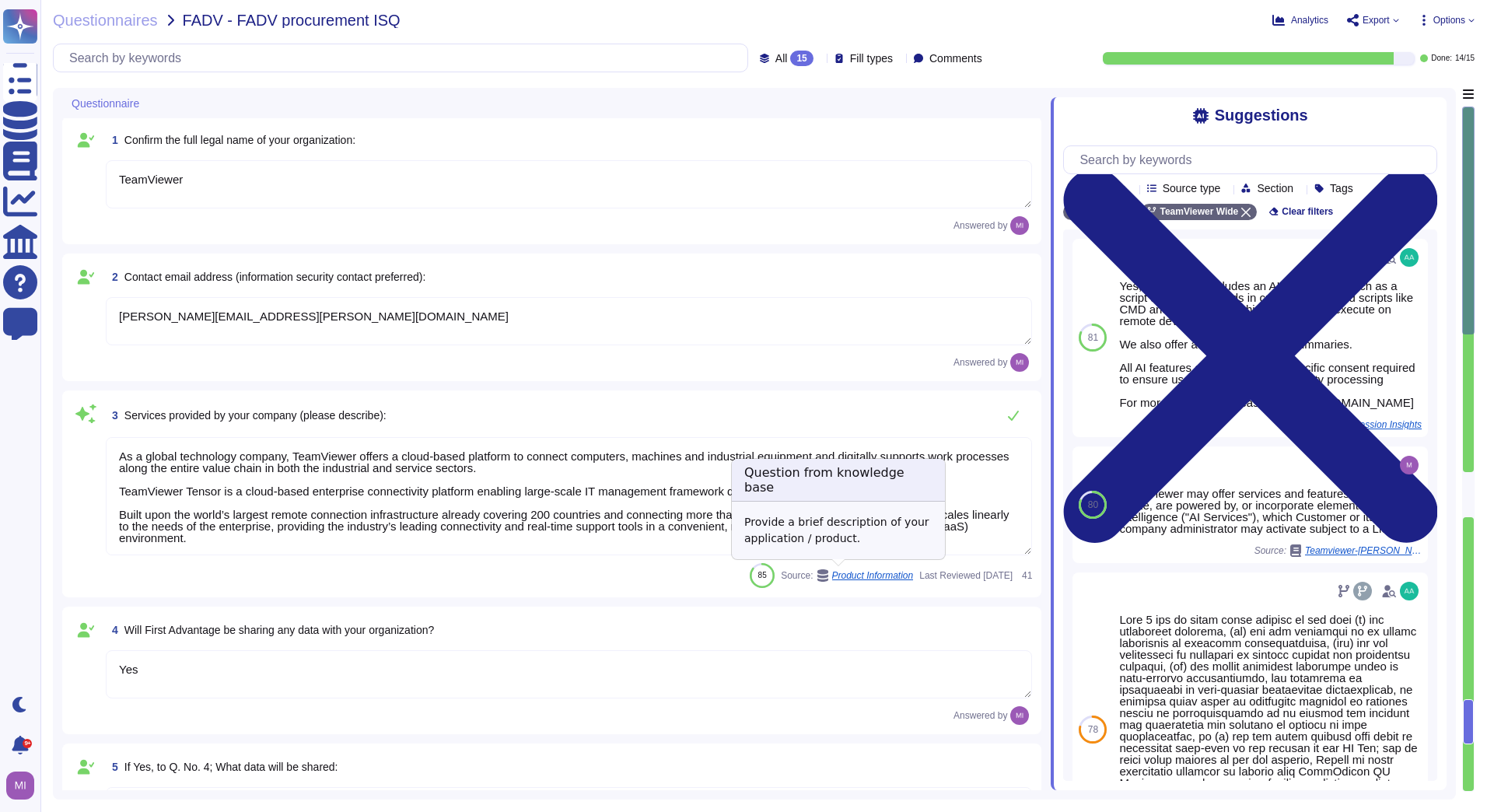
scroll to position [0, 0]
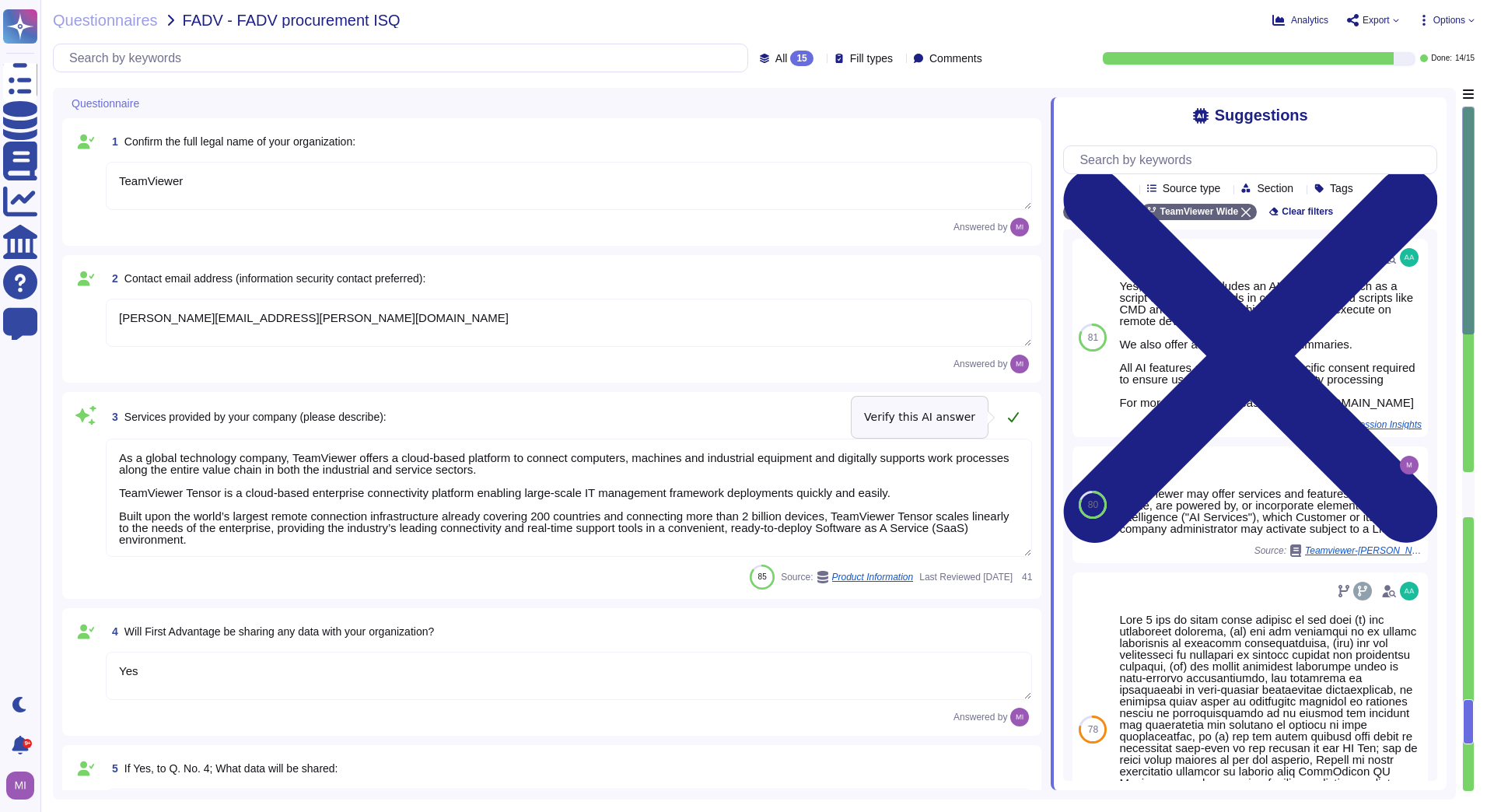
click at [1014, 416] on icon at bounding box center [1013, 416] width 12 height 12
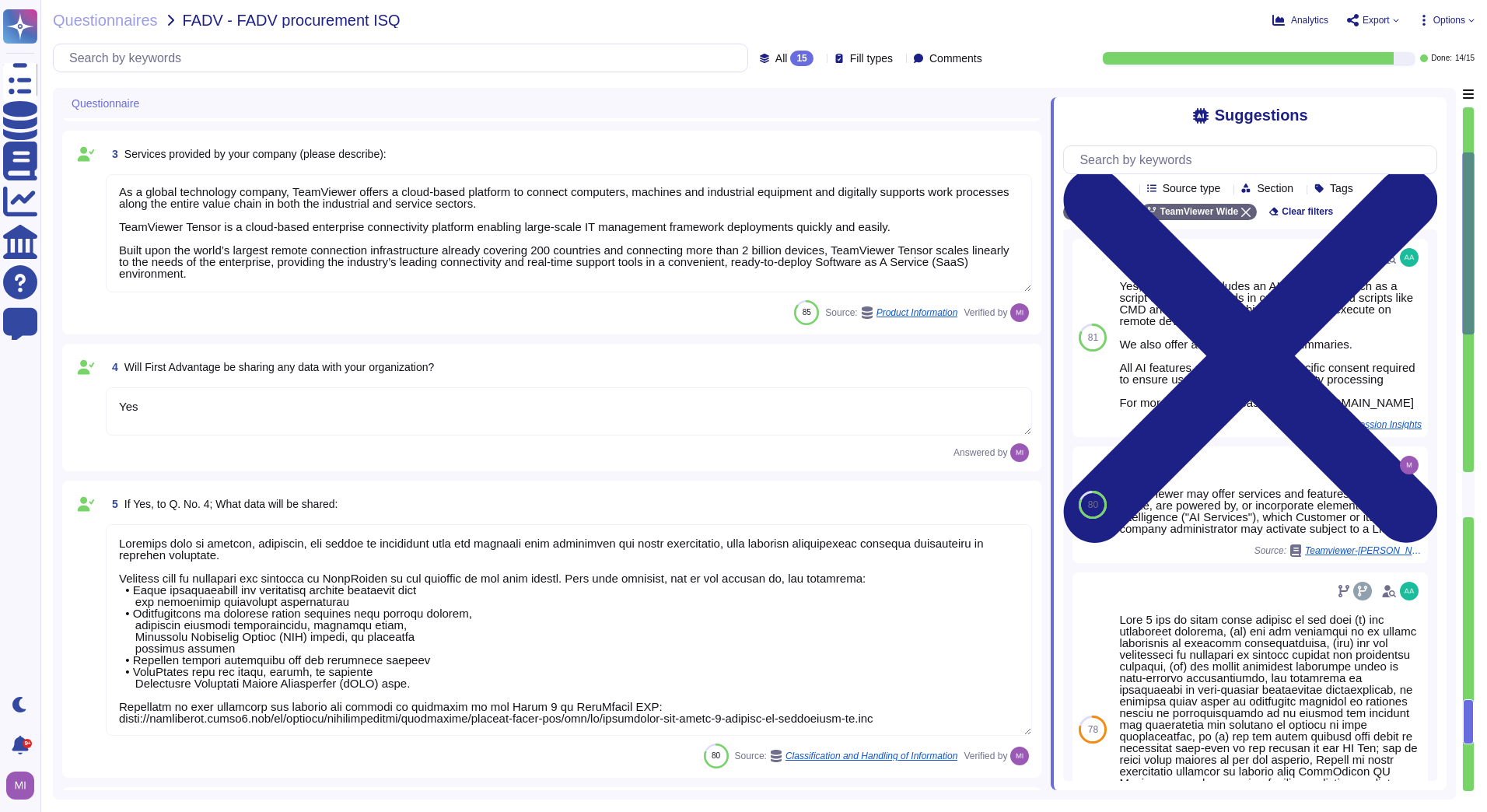
type textarea "approx. 1700"
type textarea "Not by persons outside of your organization"
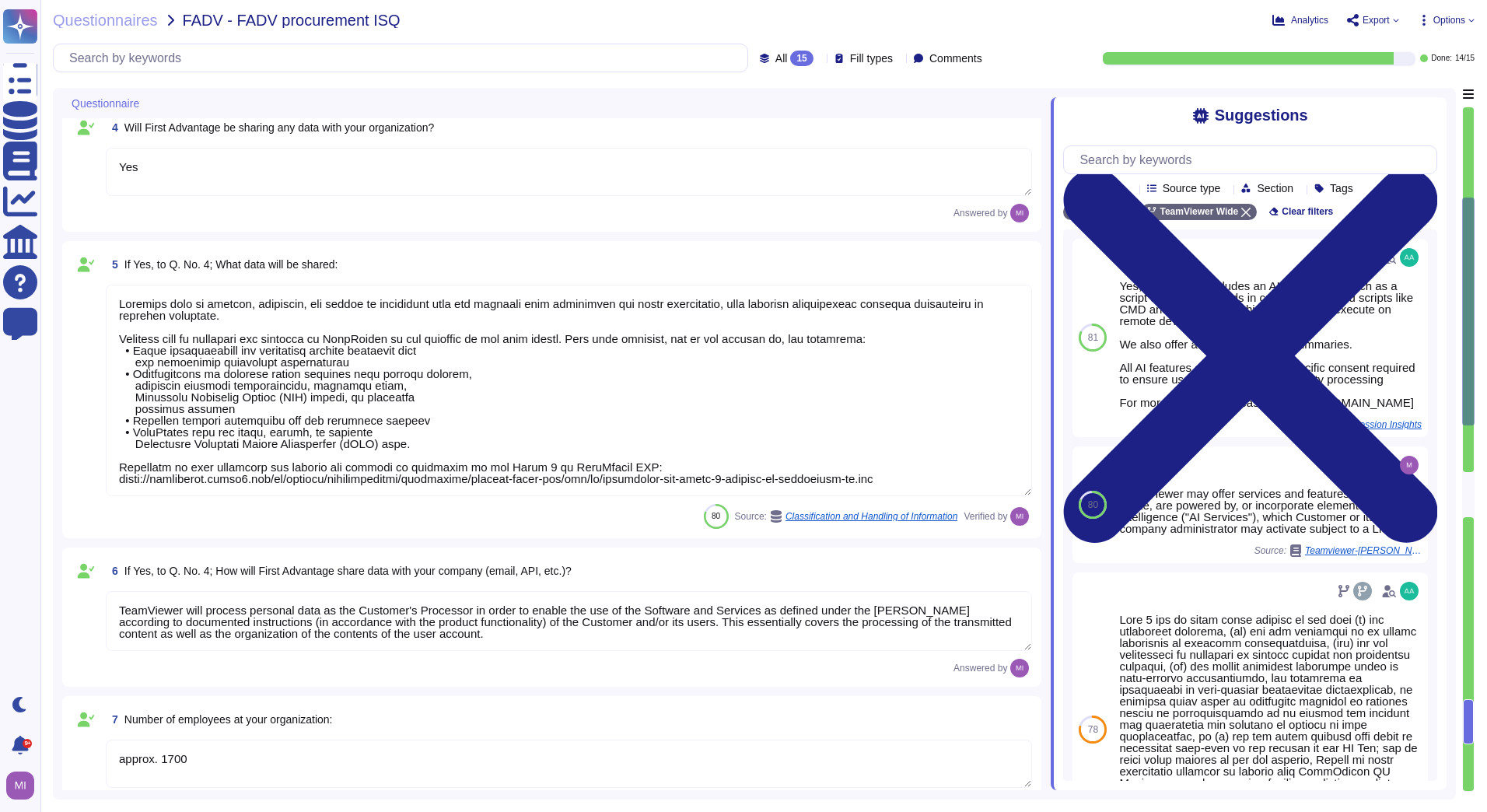
type textarea "Internal usage of a CRM and ticketing systems."
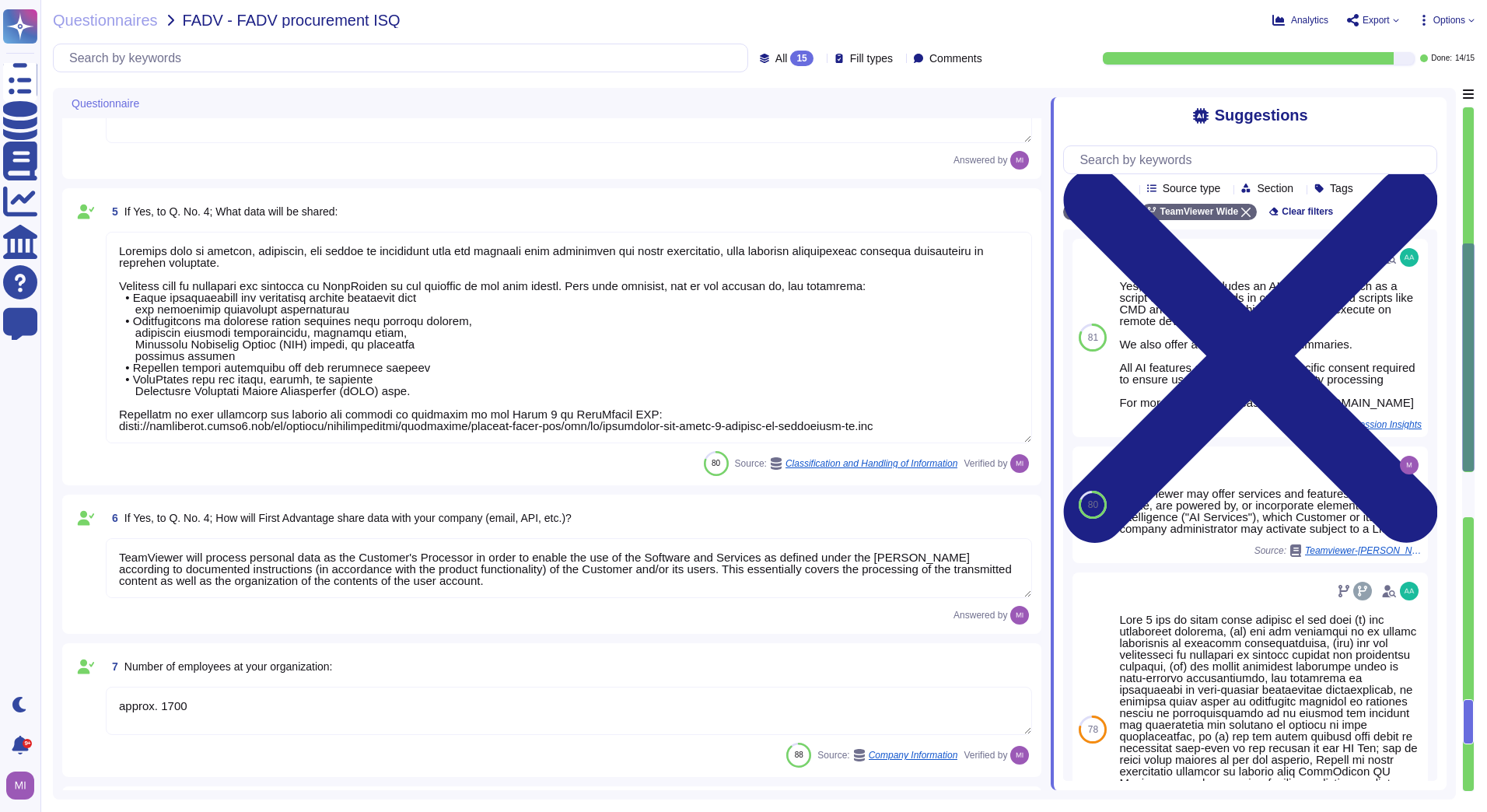
type textarea "[GEOGRAPHIC_DATA] and [GEOGRAPHIC_DATA]"
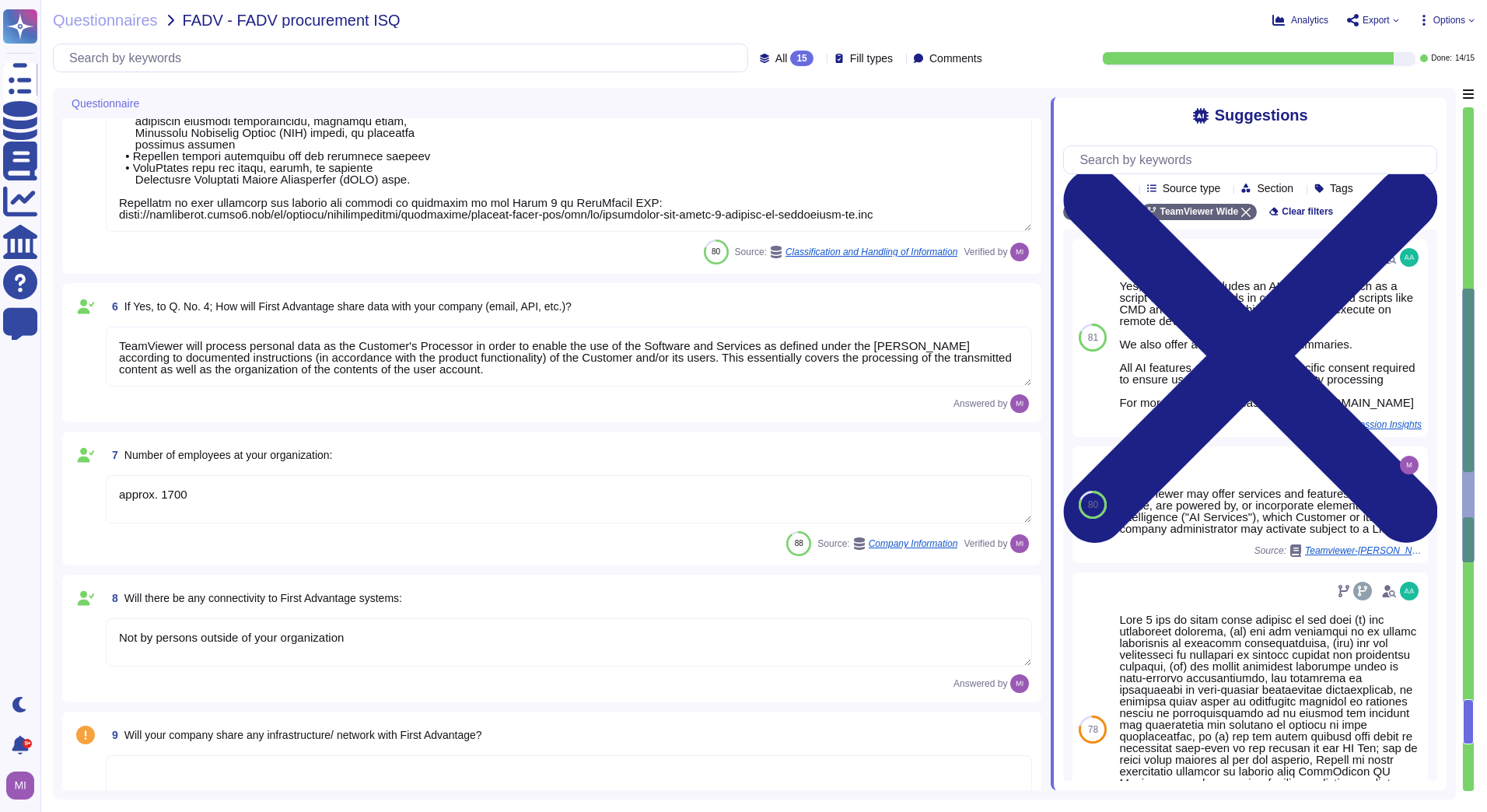
type textarea "TeamViewer is a global organization which offer his services all around the glo…"
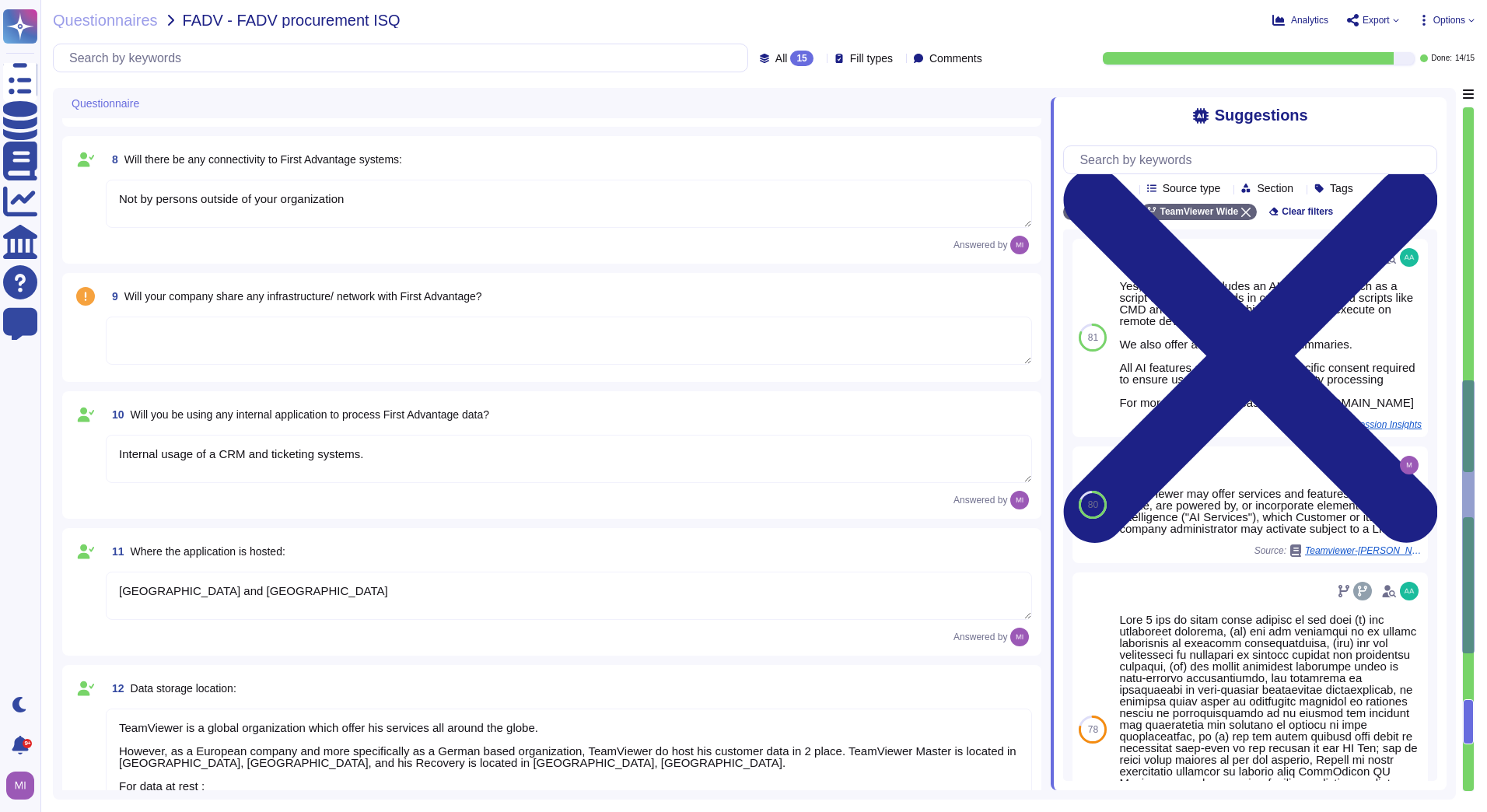
type textarea "TeamViewer does not own, lease or operate any local datacenter or server infras…"
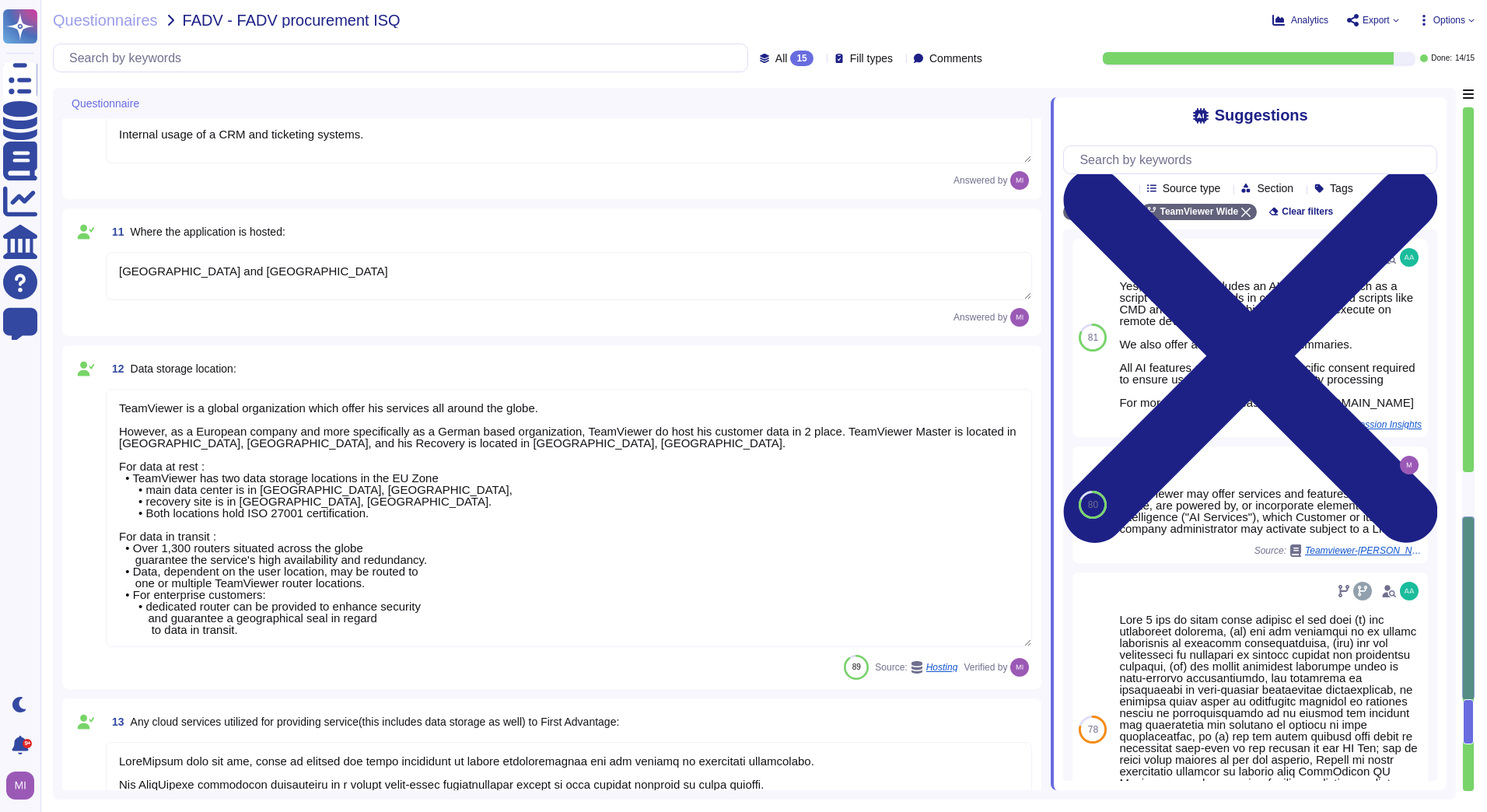
type textarea "Yes, our product includes an AI component, such as a script assistant that aids…"
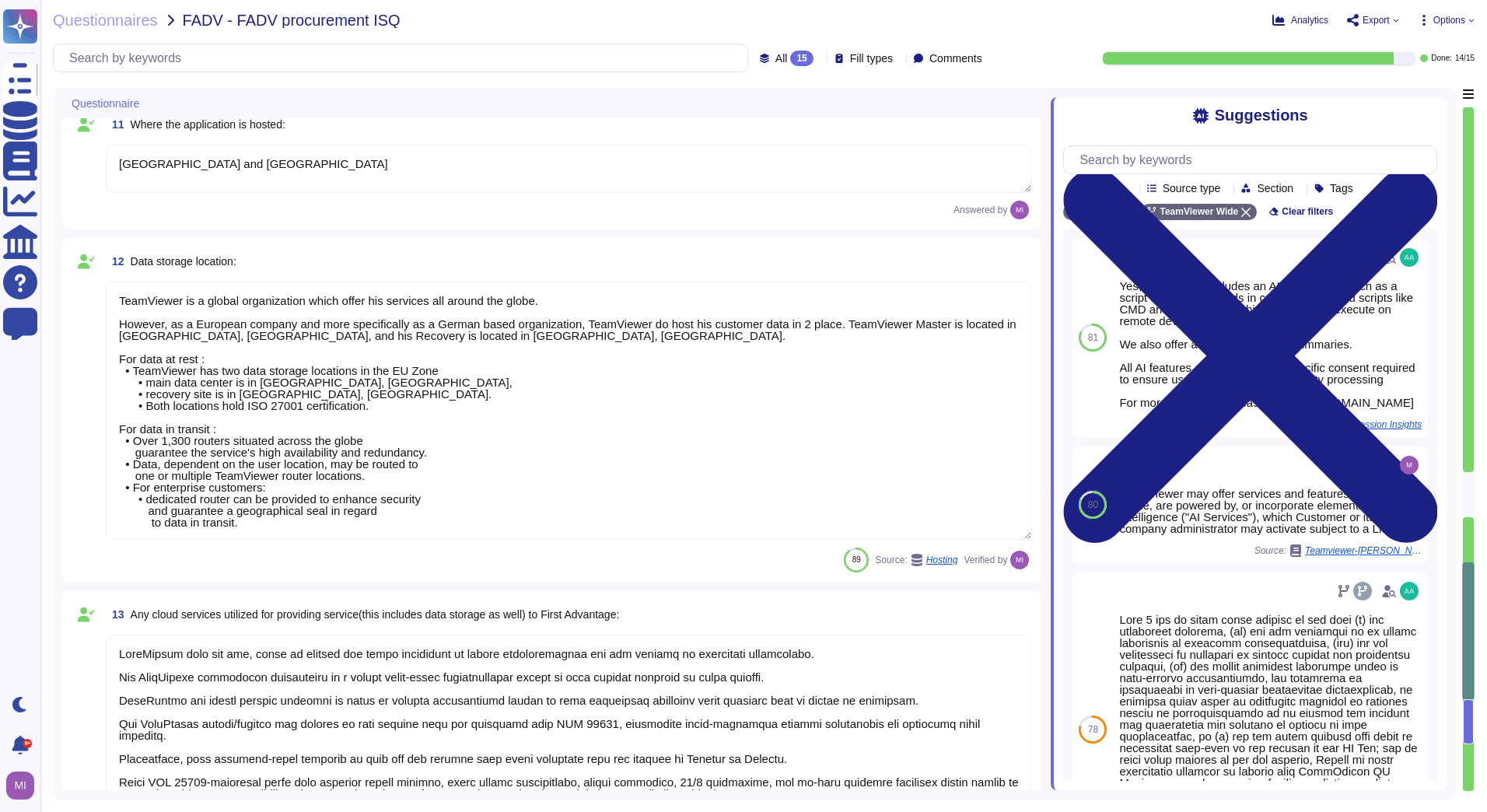
type textarea "What kind of LLMs and training data are used for the TeamViewer AI Services? Te…"
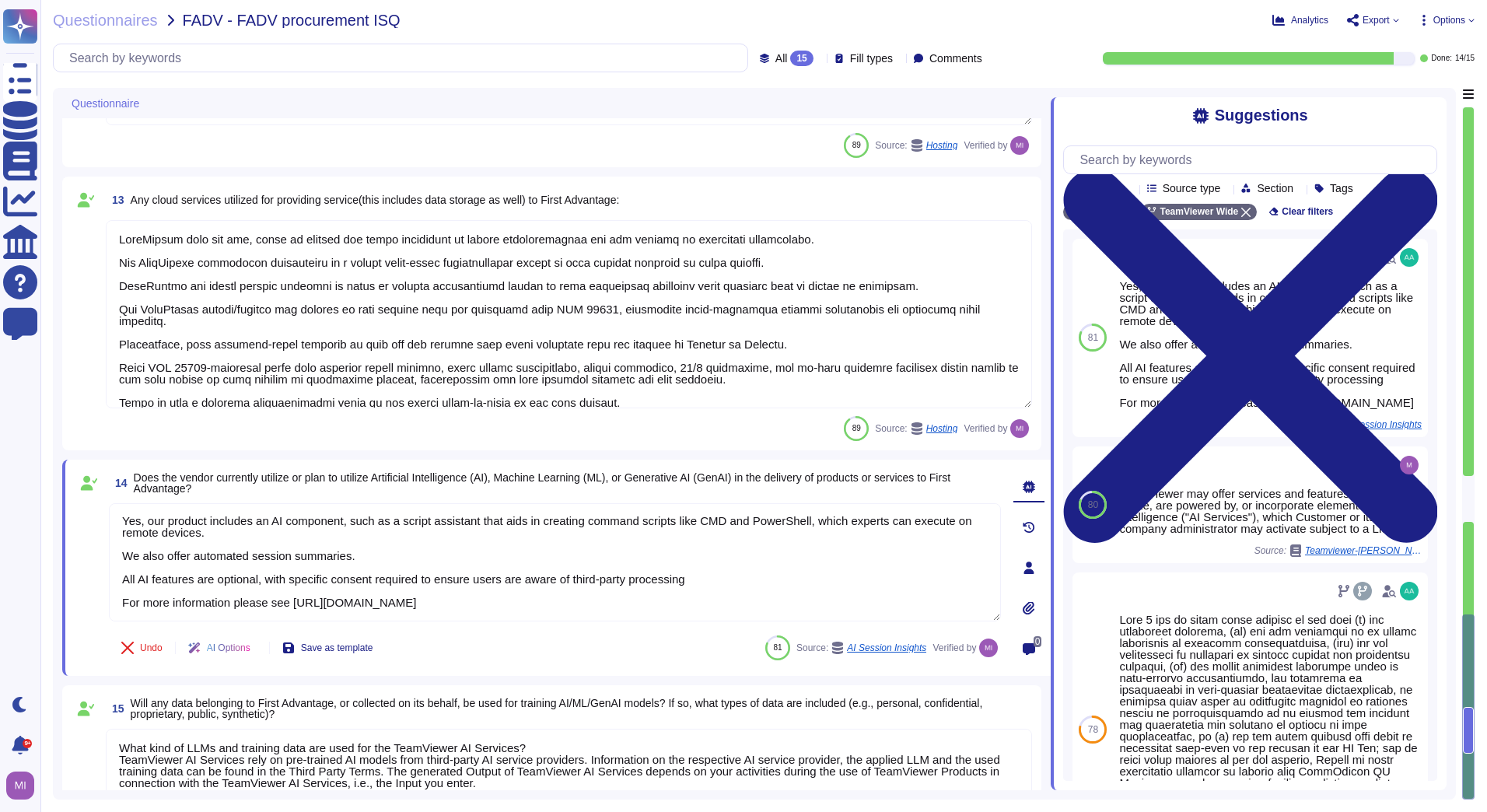
type textarea "Internal usage of a CRM and ticketing systems."
type textarea "[GEOGRAPHIC_DATA] and [GEOGRAPHIC_DATA]"
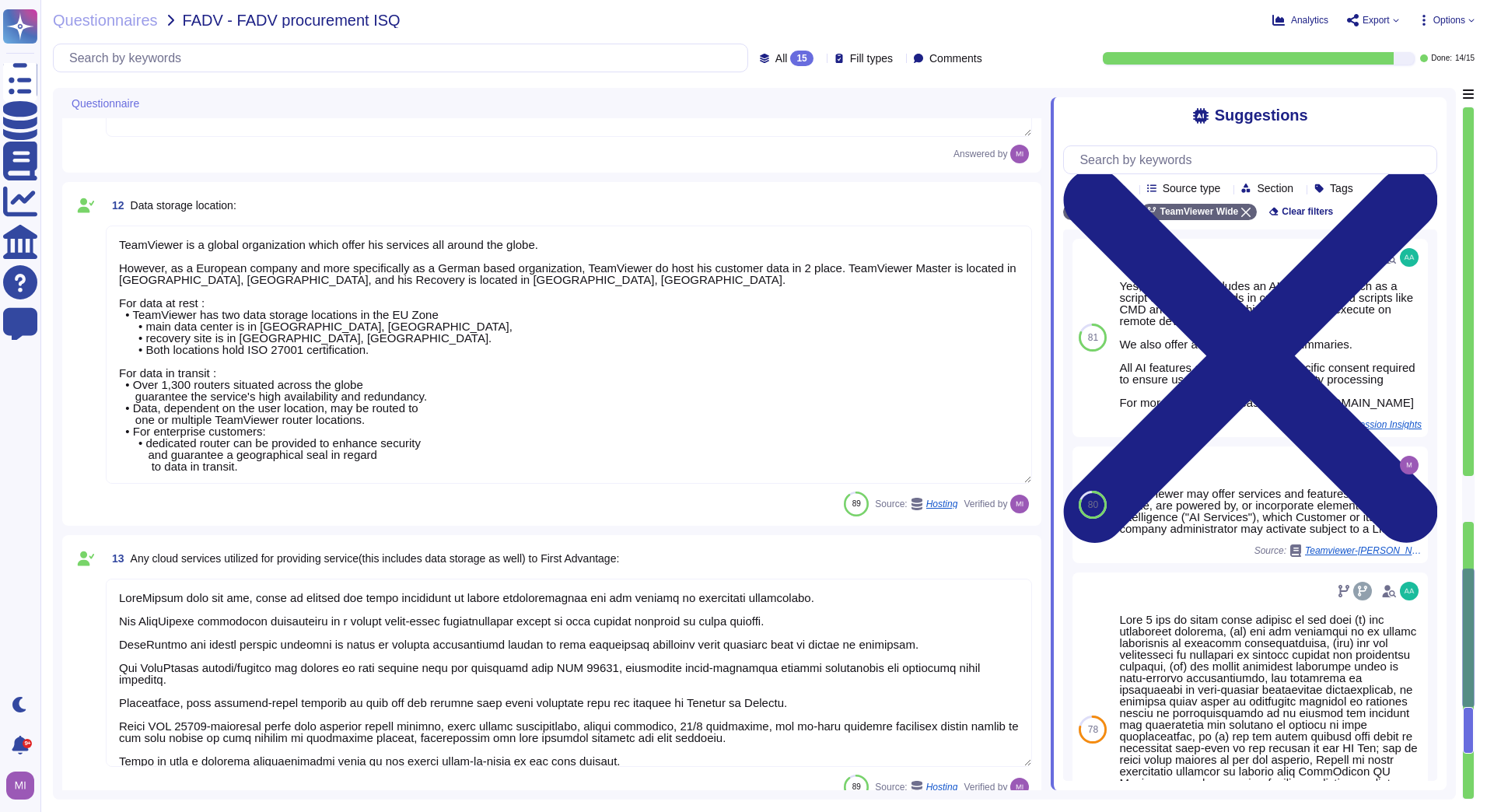
type textarea "Not by persons outside of your organization"
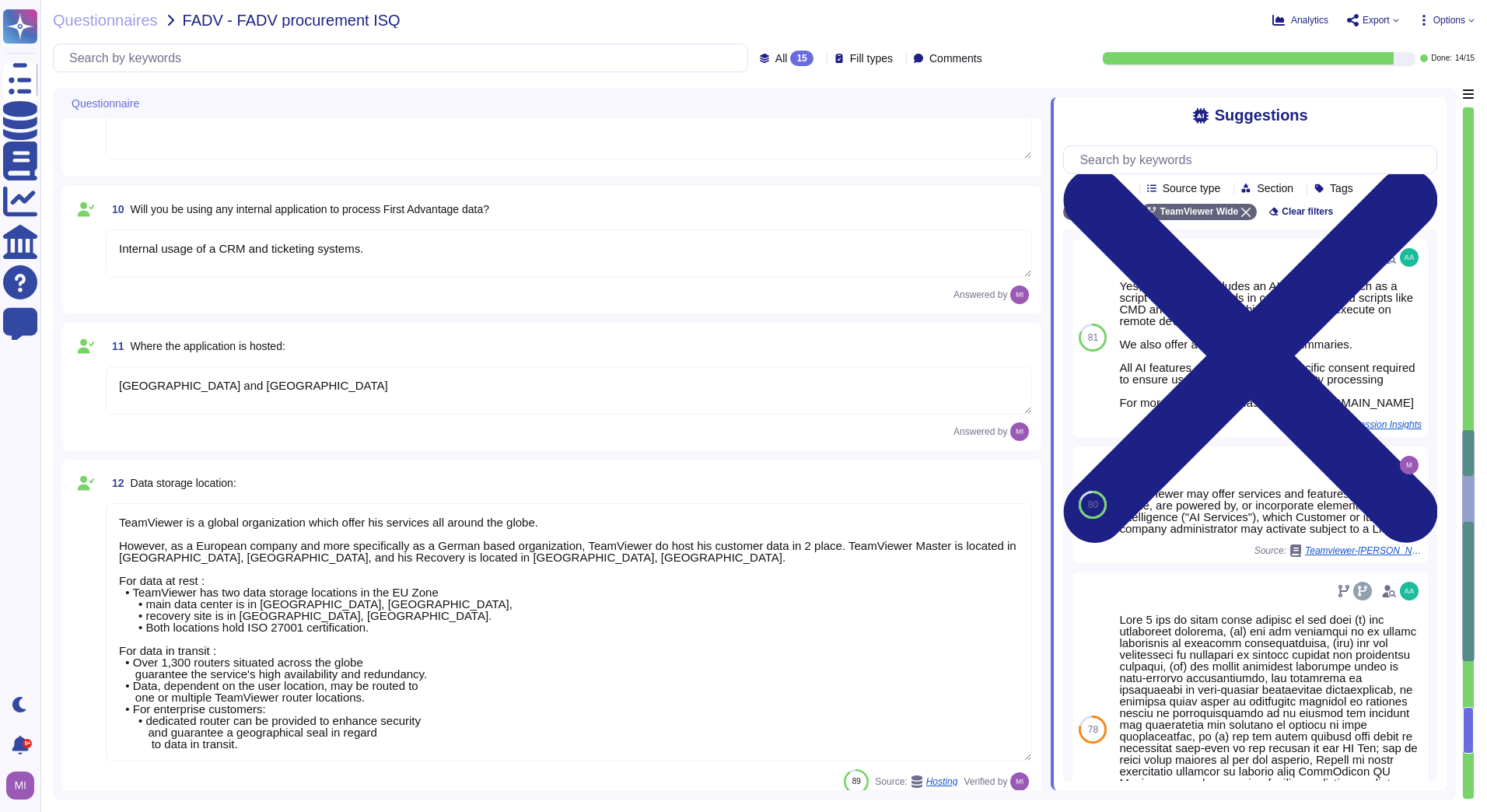
type textarea "TeamViewer will process personal data as the Customer's Processor in order to e…"
type textarea "approx. 1700"
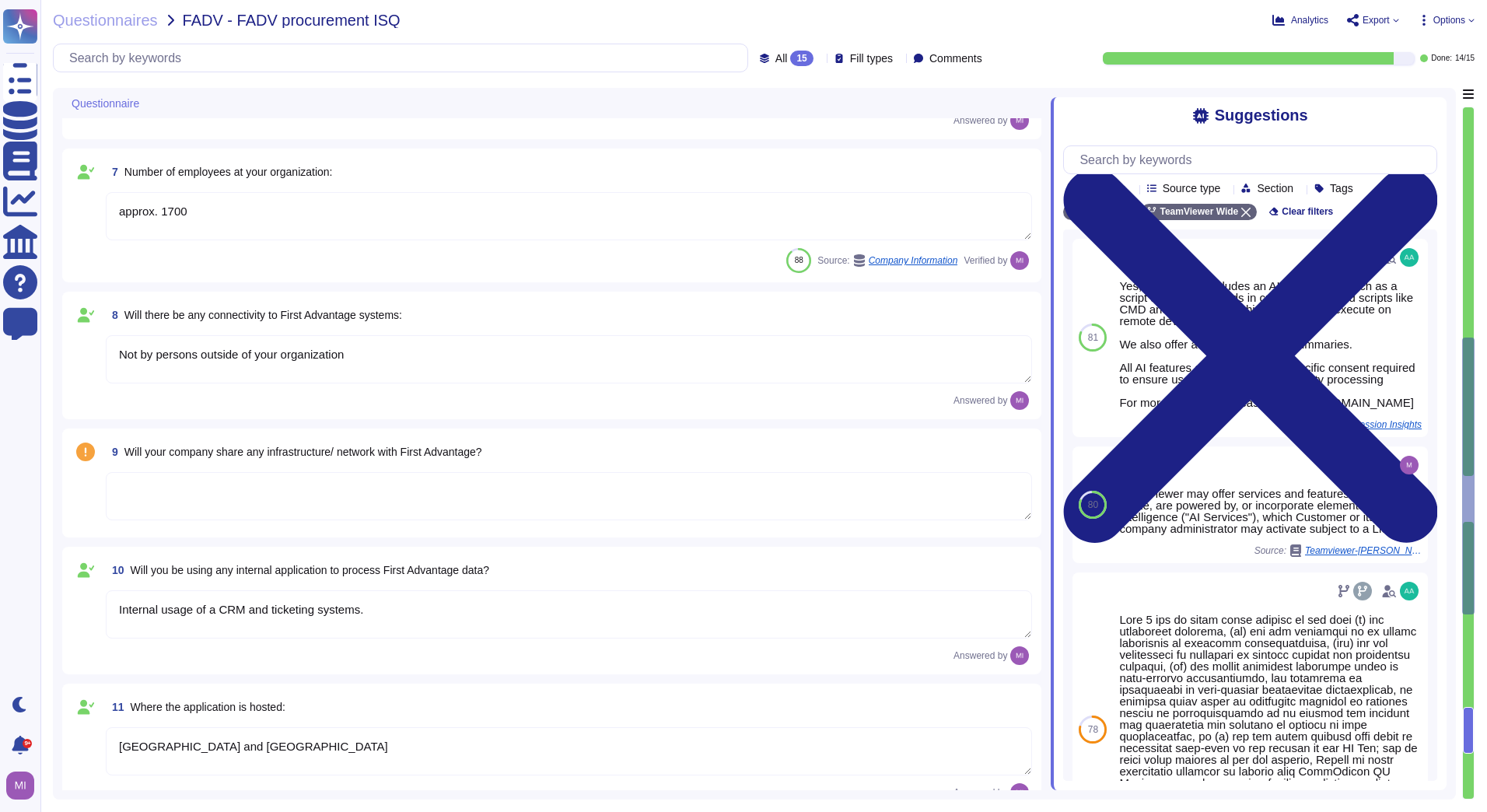
type textarea "Loremips dolo si ametcon, adipiscin, eli seddoe te incididunt utla etd magnaali…"
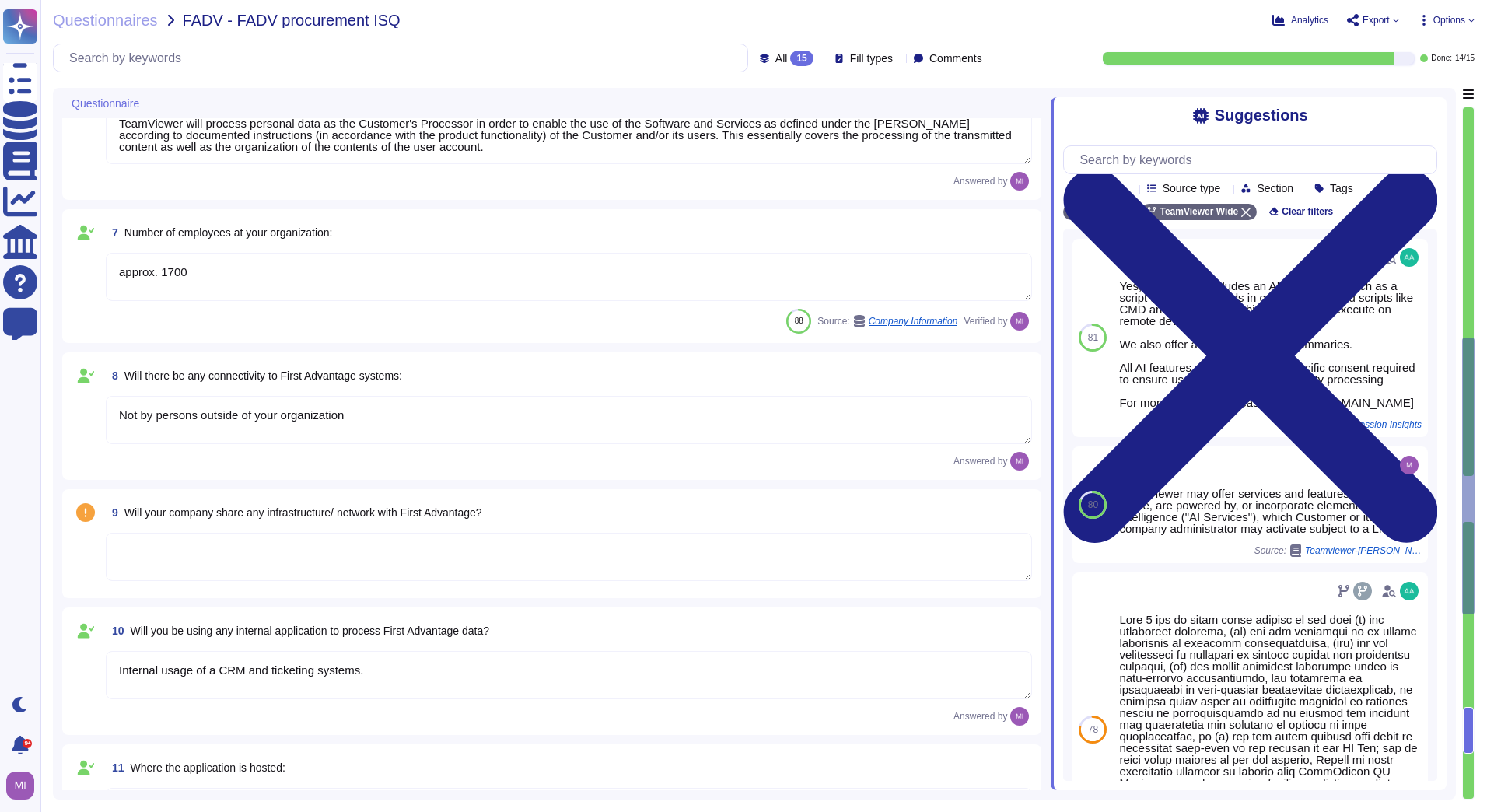
scroll to position [947, 0]
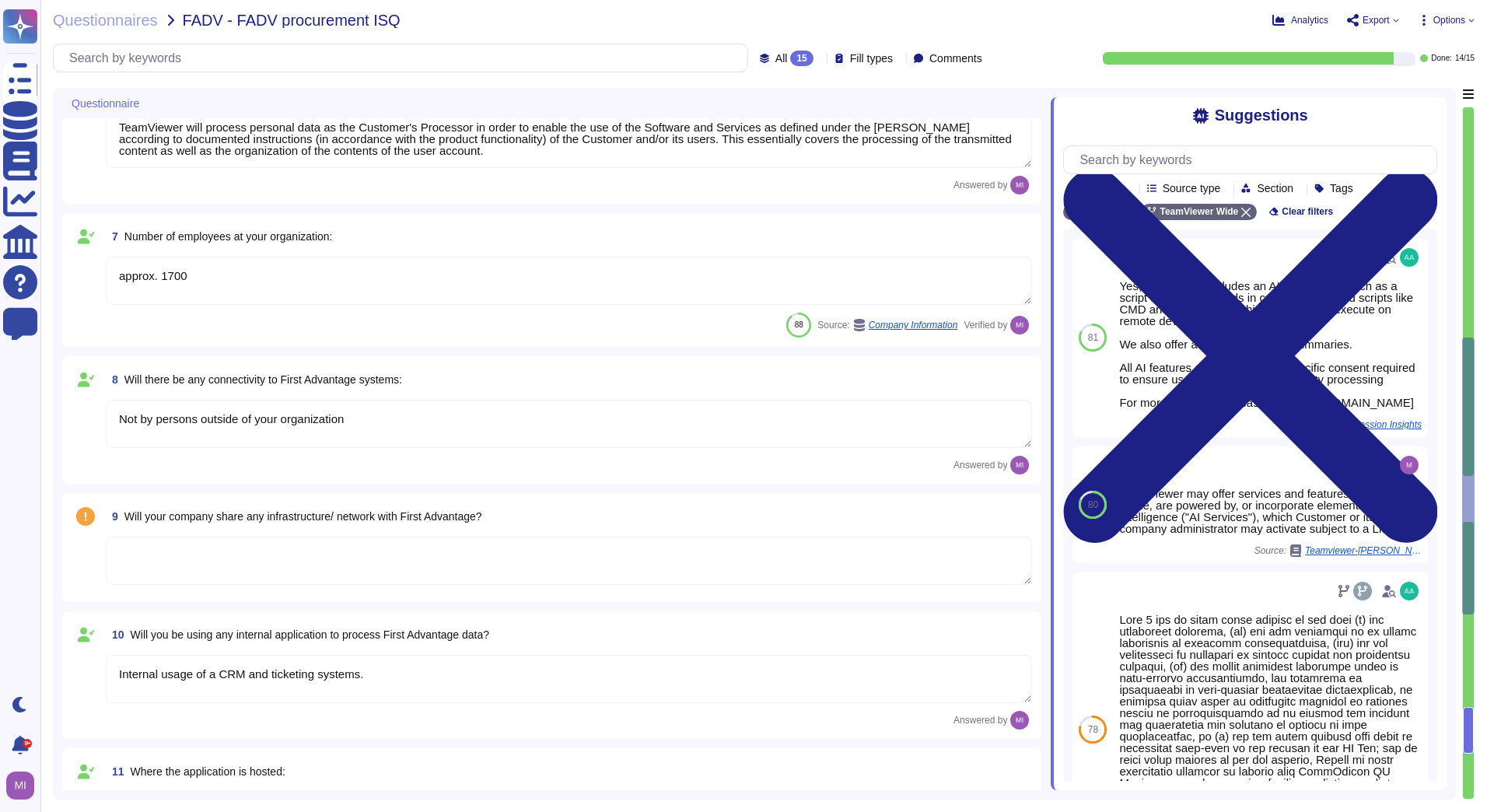
click at [191, 560] on textarea at bounding box center [569, 560] width 926 height 48
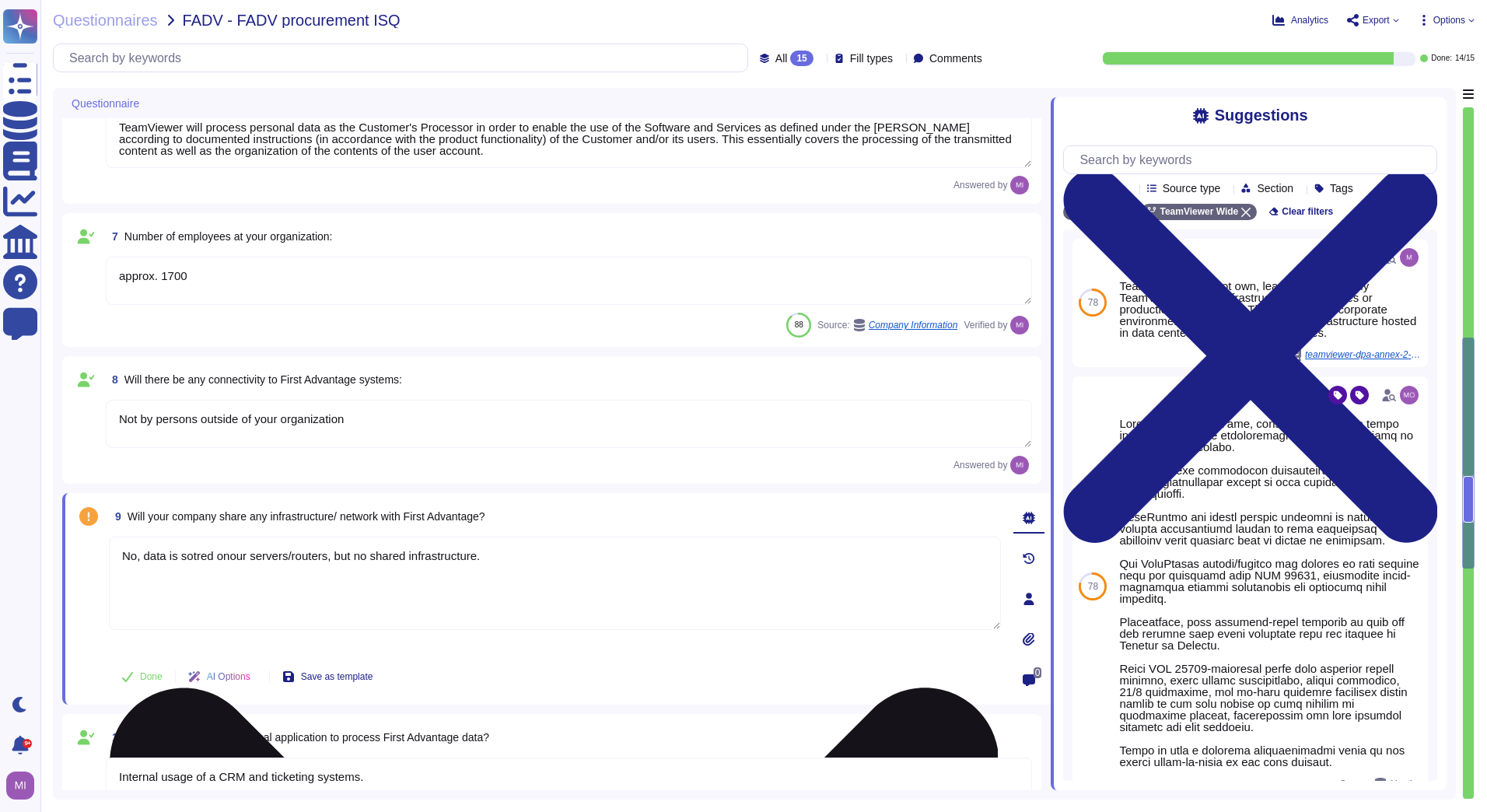
click at [364, 589] on textarea "No, data is stored onour servers/routers, but no shared infrastructure." at bounding box center [555, 583] width 892 height 93
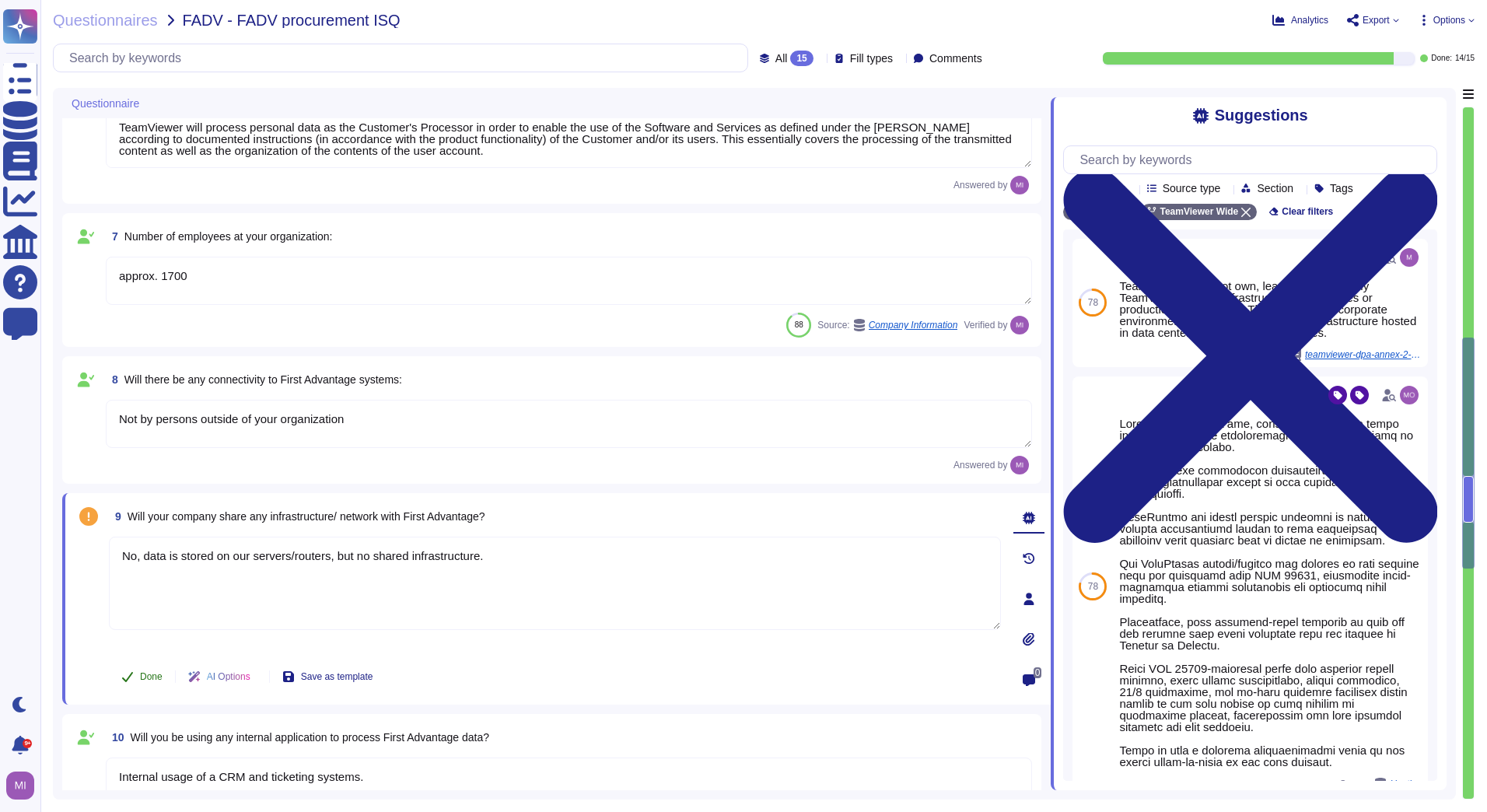
type textarea "No, data is stored on our servers/routers, but no shared infrastructure."
click at [136, 682] on button "Done" at bounding box center [143, 676] width 67 height 31
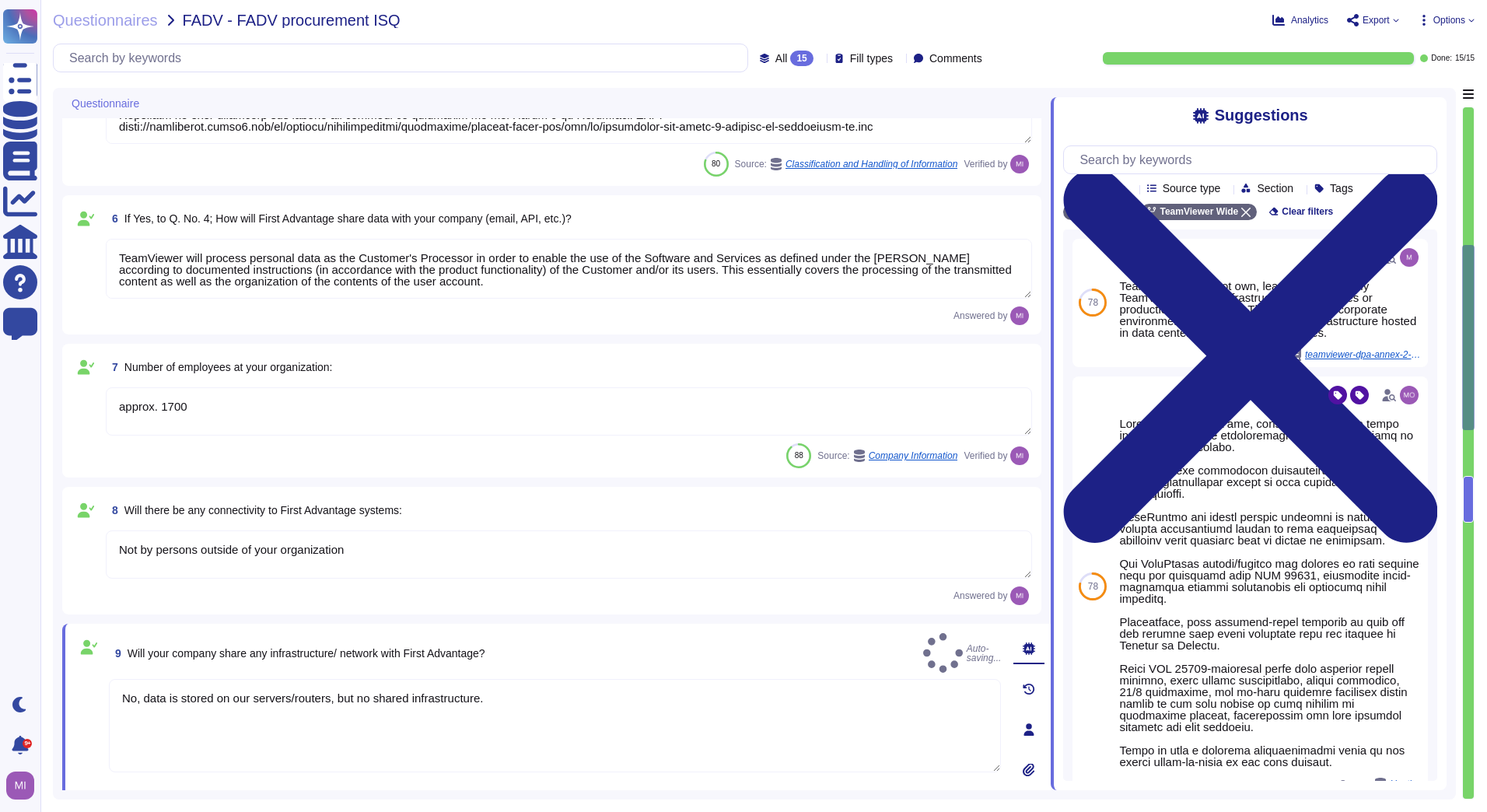
type textarea "[PERSON_NAME][EMAIL_ADDRESS][PERSON_NAME][DOMAIN_NAME]"
type textarea "As a global technology company, TeamViewer offers a cloud-based platform to con…"
type textarea "Yes"
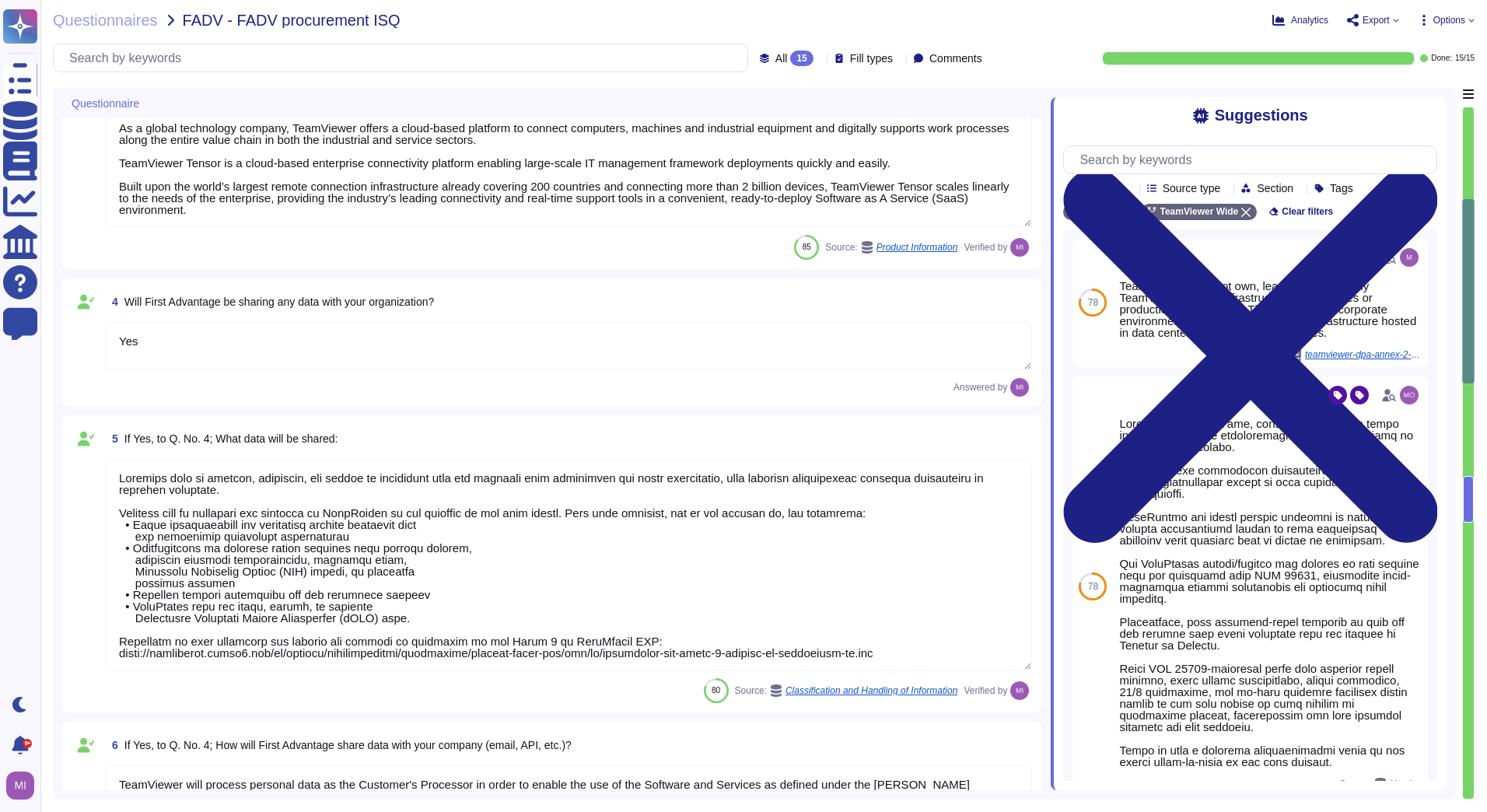
type textarea "TeamViewer"
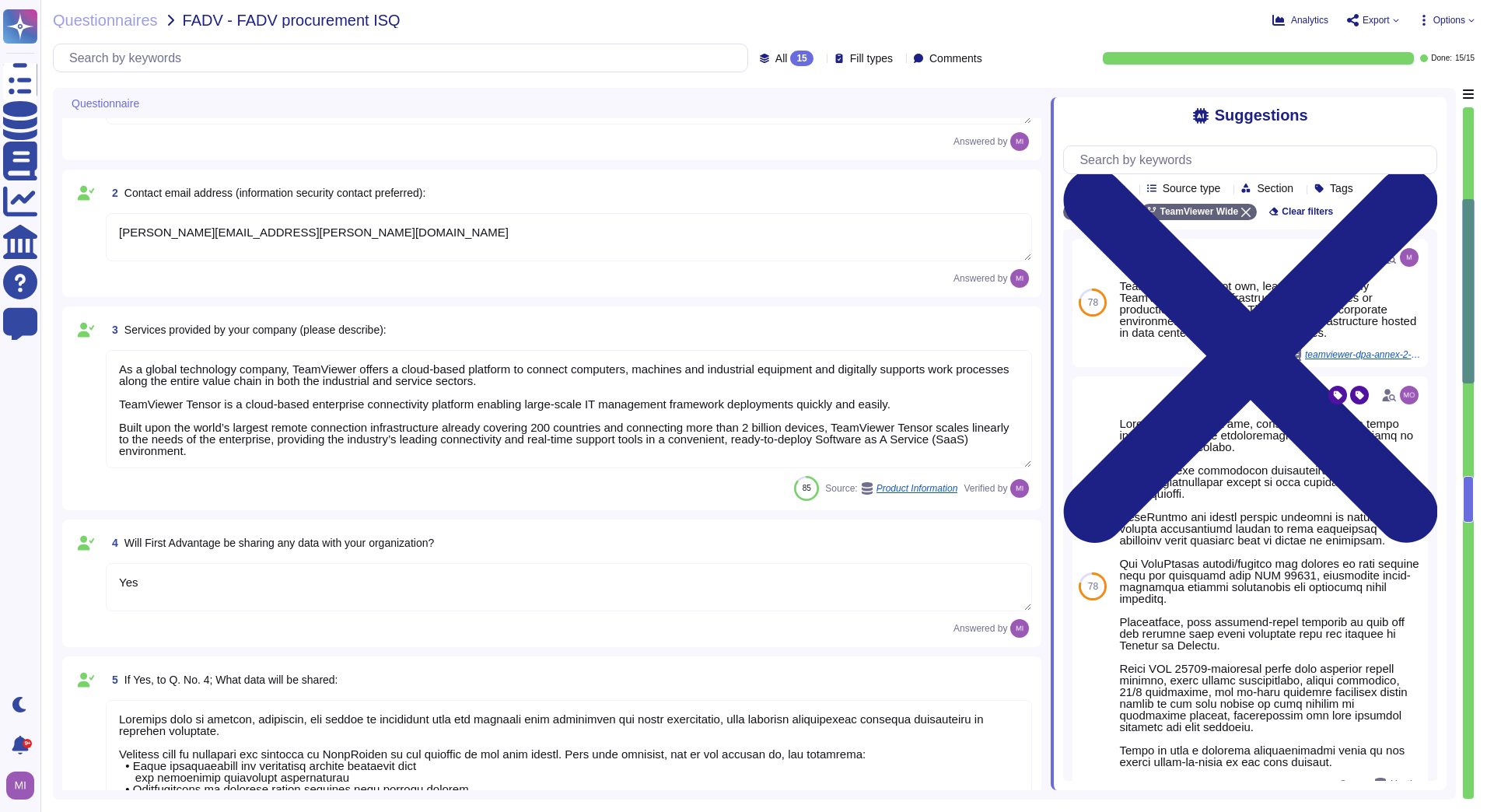
scroll to position [0, 0]
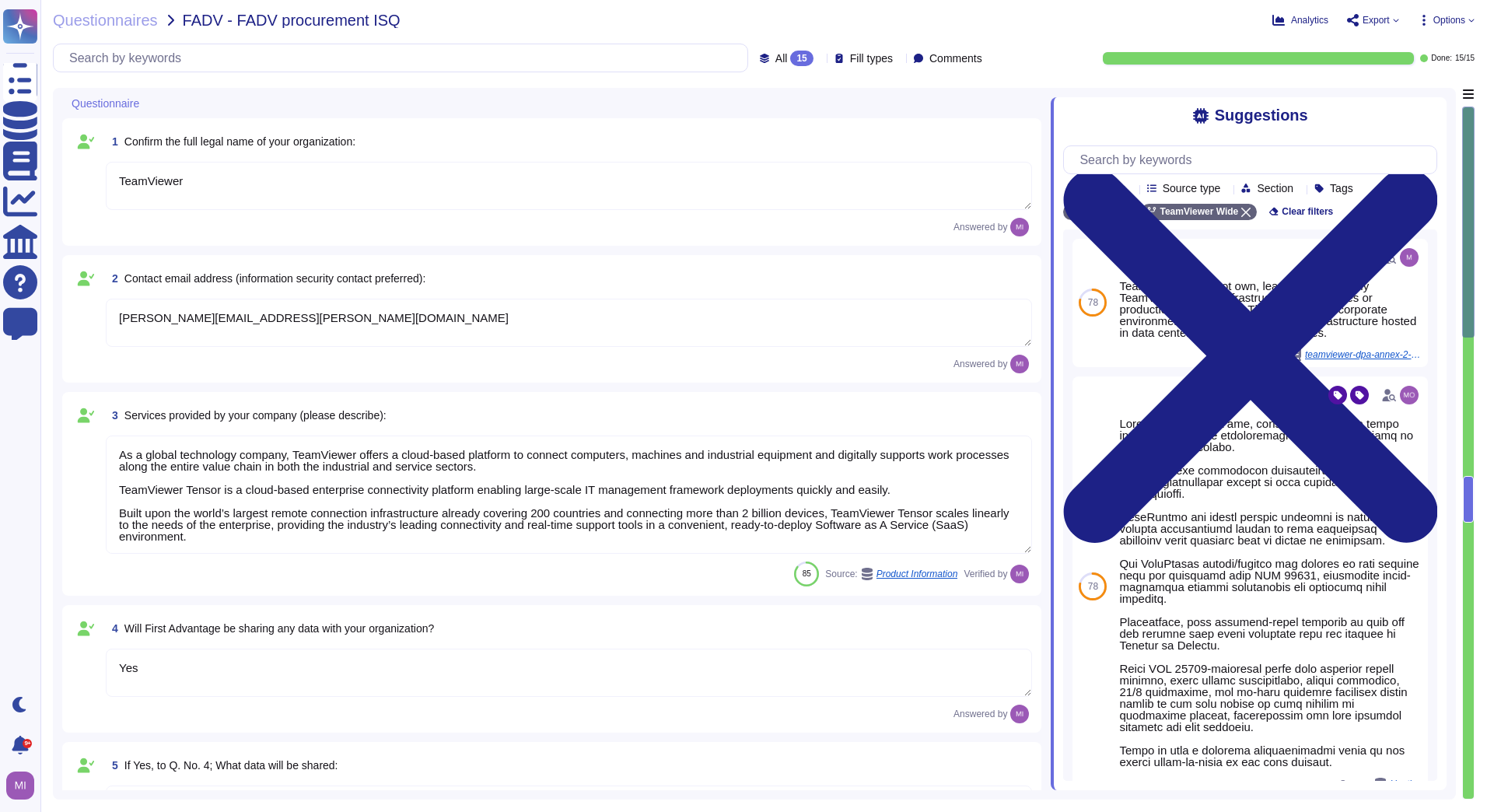
type textarea "approx. 1700"
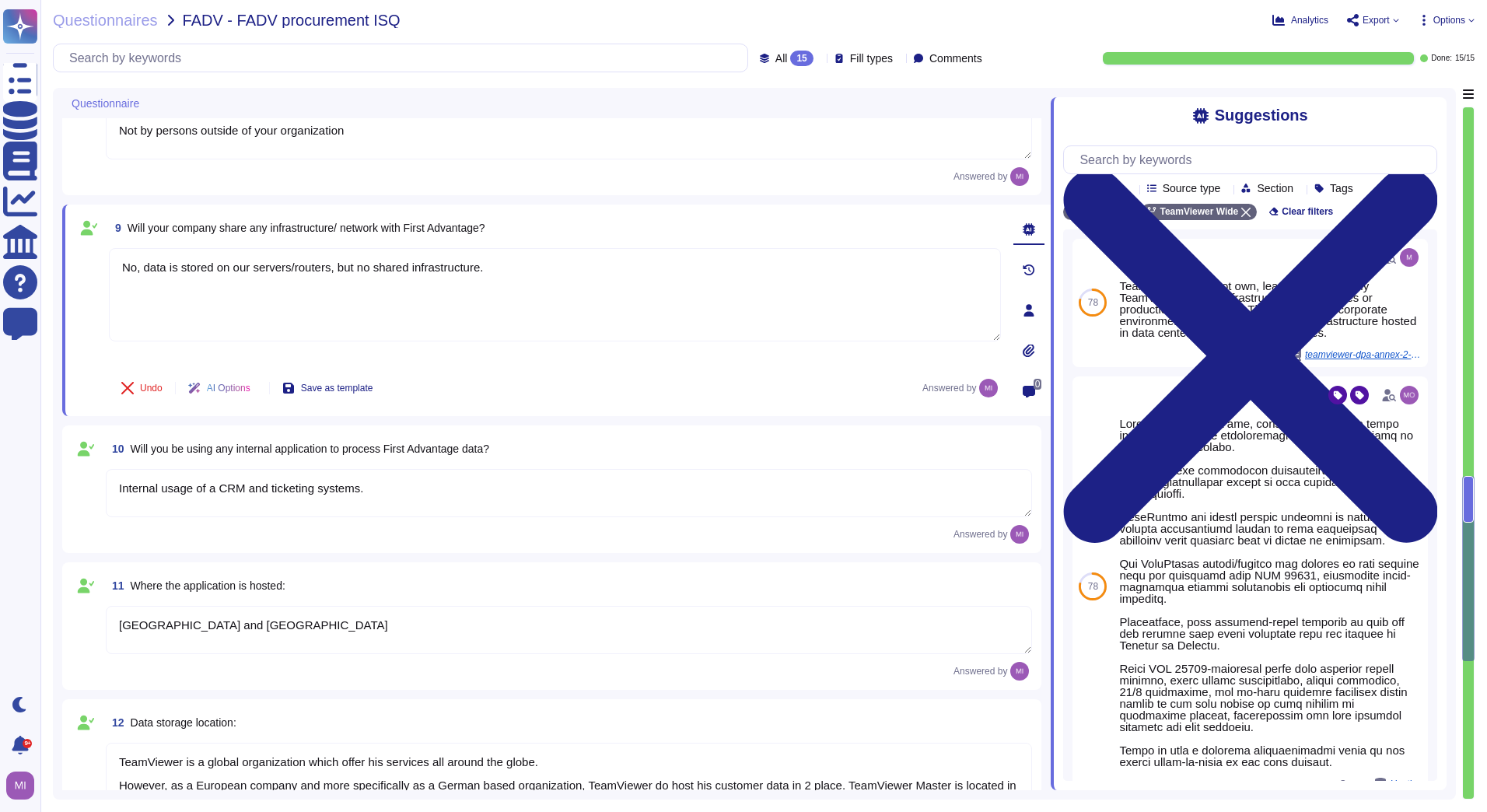
type textarea "Not by persons outside of your organization"
type textarea "No, data is stored on our servers/routers, but no shared infrastructure."
type textarea "Internal usage of a CRM and ticketing systems."
type textarea "[GEOGRAPHIC_DATA] and [GEOGRAPHIC_DATA]"
type textarea "TeamViewer is a global organization which offer his services all around the glo…"
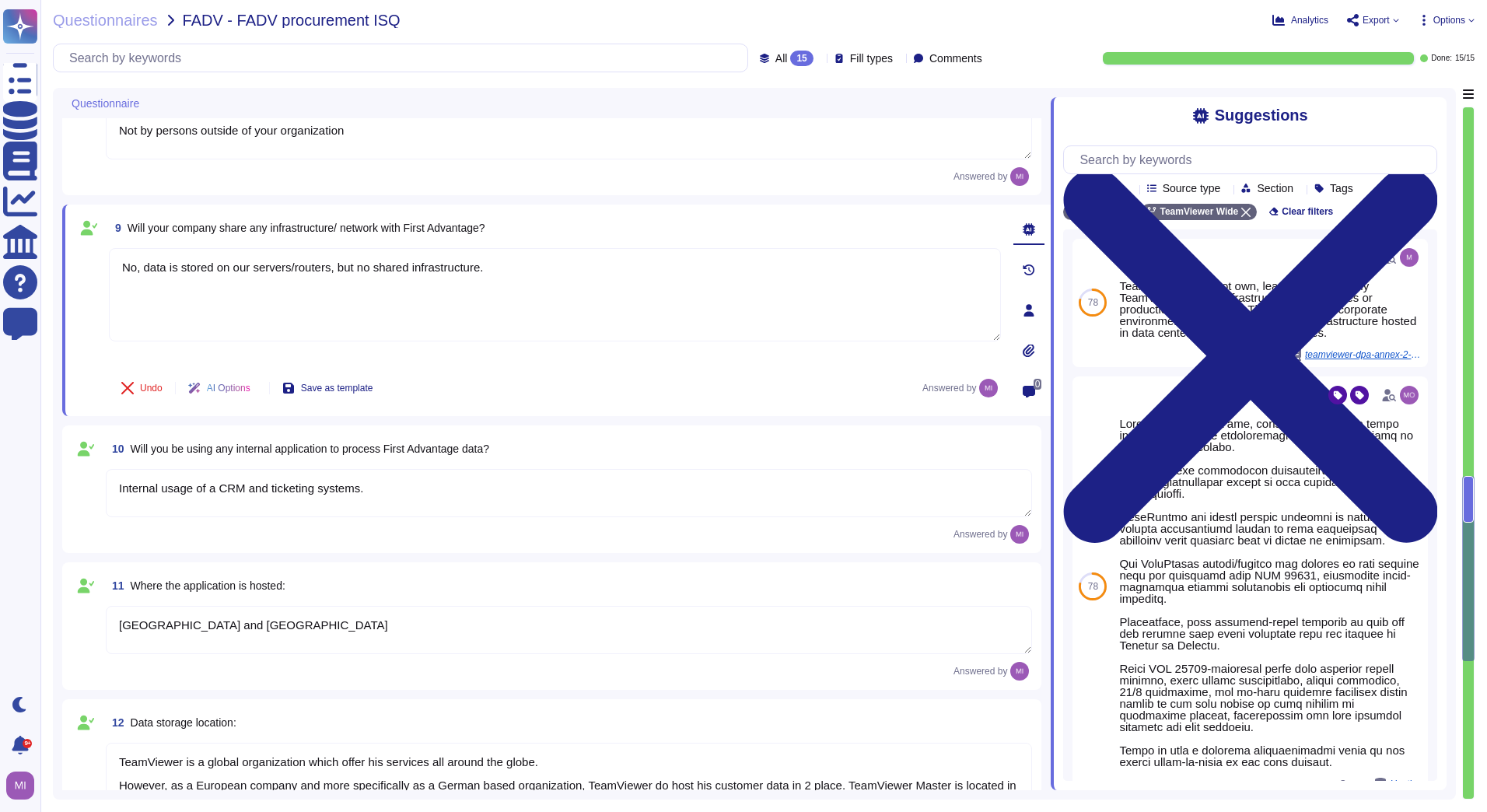
type textarea "TeamViewer does not own, lease or operate any local datacenter or server infras…"
type textarea "Yes, our product includes an AI component, such as a script assistant that aids…"
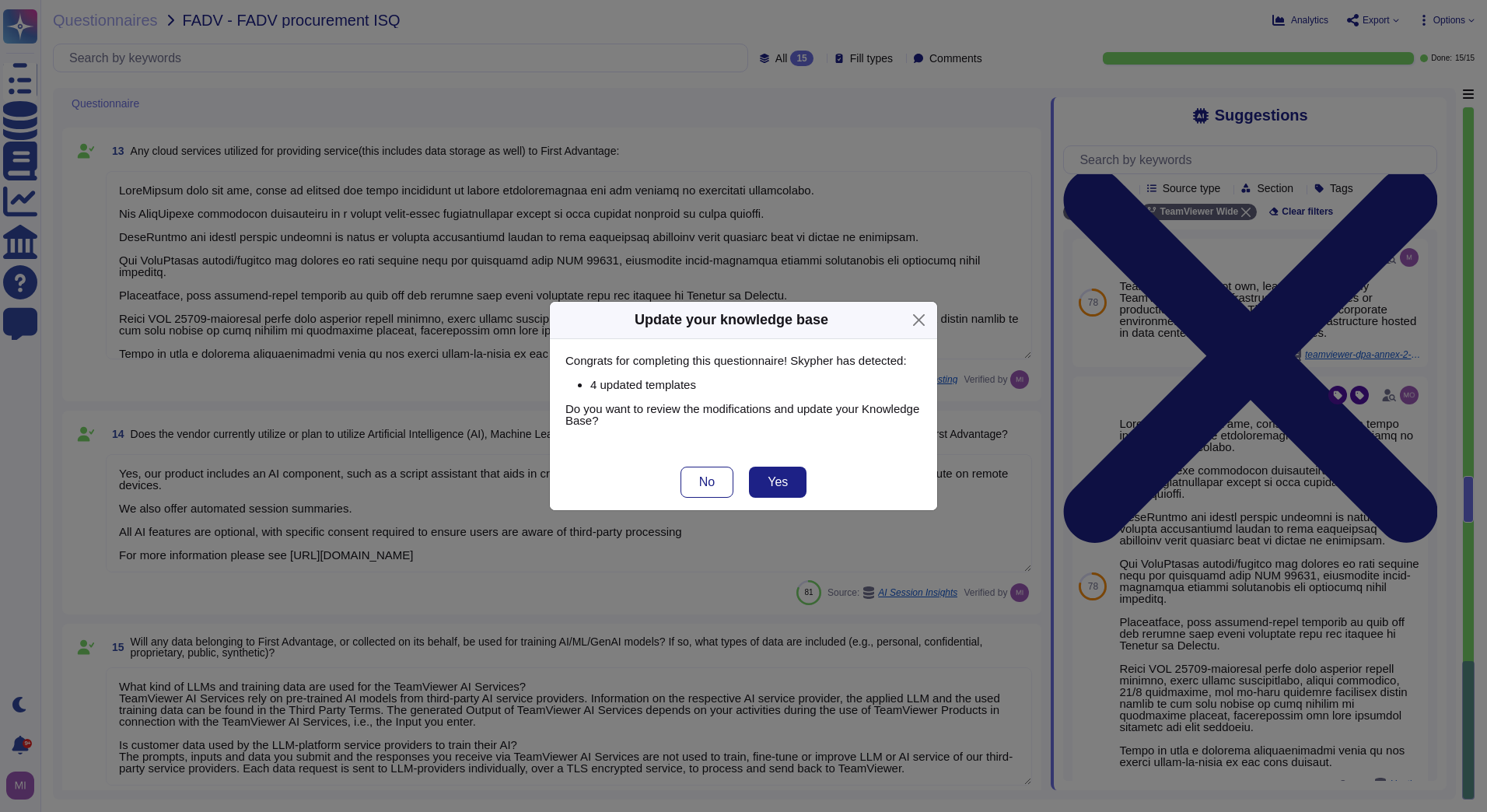
scroll to position [2126, 0]
type textarea "What kind of LLMs and training data are used for the TeamViewer AI Services? Te…"
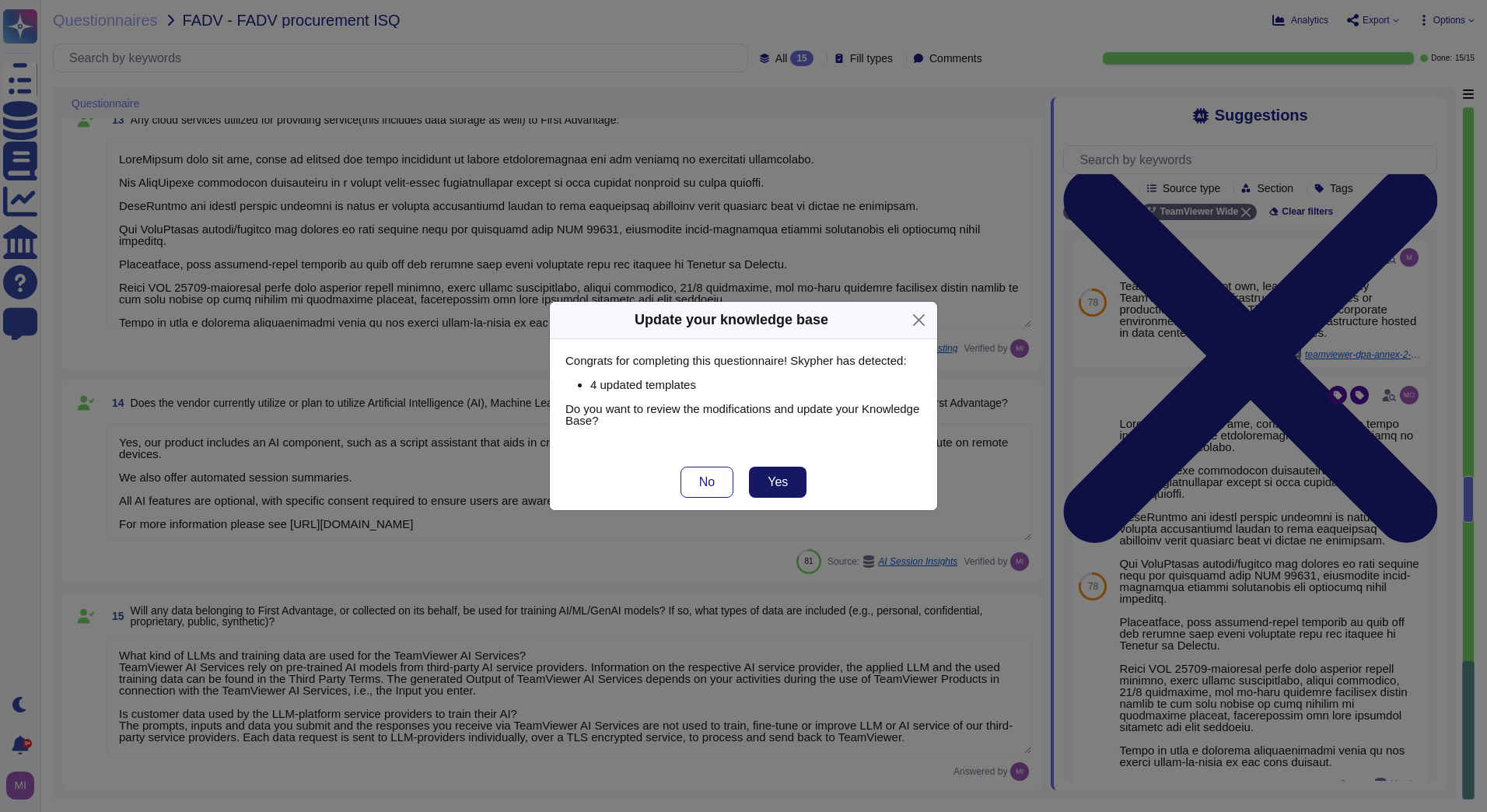
click at [768, 476] on button "Yes" at bounding box center [778, 482] width 58 height 31
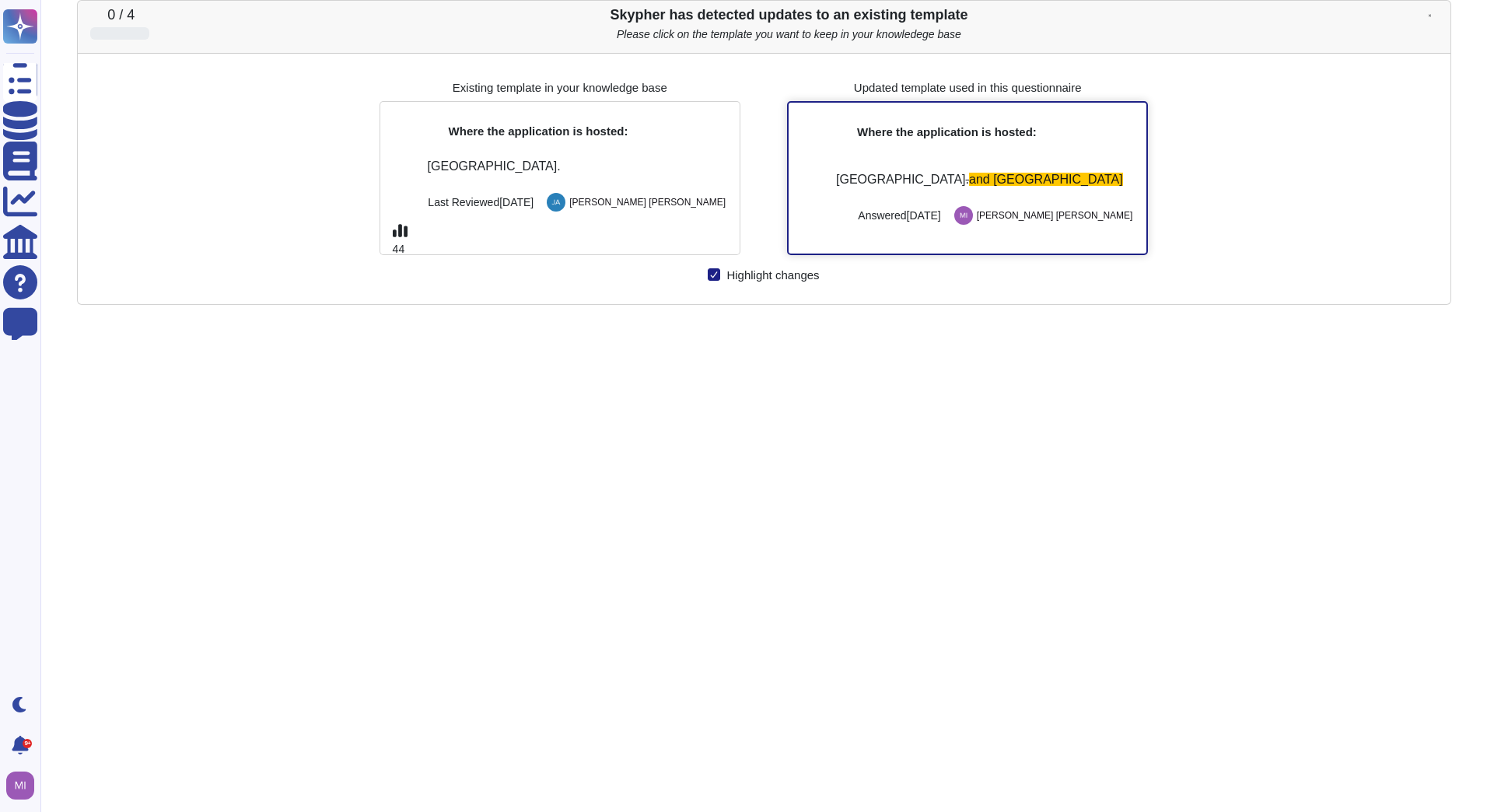
click at [964, 191] on div "[GEOGRAPHIC_DATA] . and [GEOGRAPHIC_DATA]" at bounding box center [985, 184] width 317 height 24
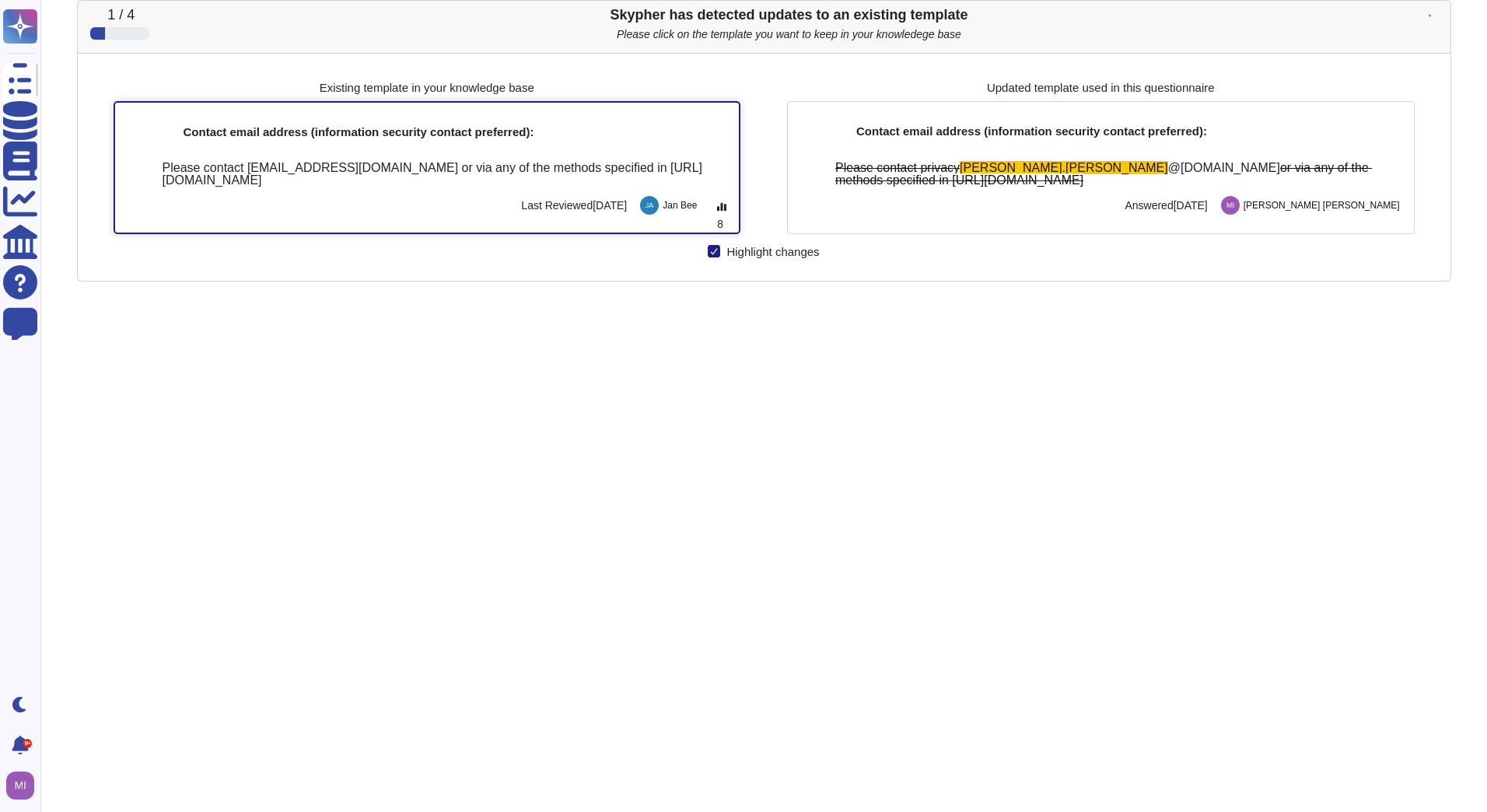
click at [661, 175] on div "Please contact [EMAIL_ADDRESS][DOMAIN_NAME] or via any of the methods specified…" at bounding box center [445, 174] width 565 height 25
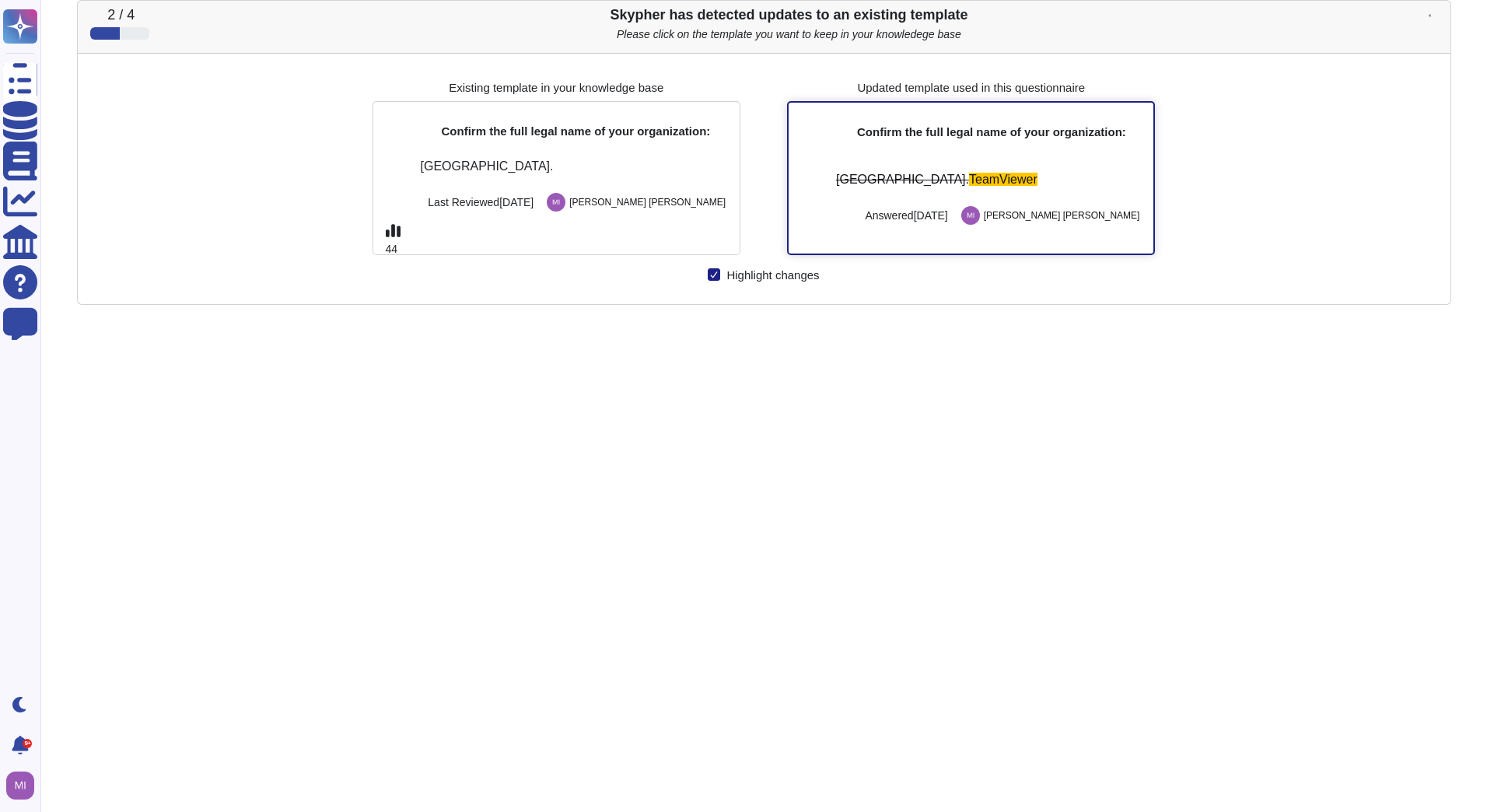
click at [861, 198] on div at bounding box center [826, 210] width 69 height 28
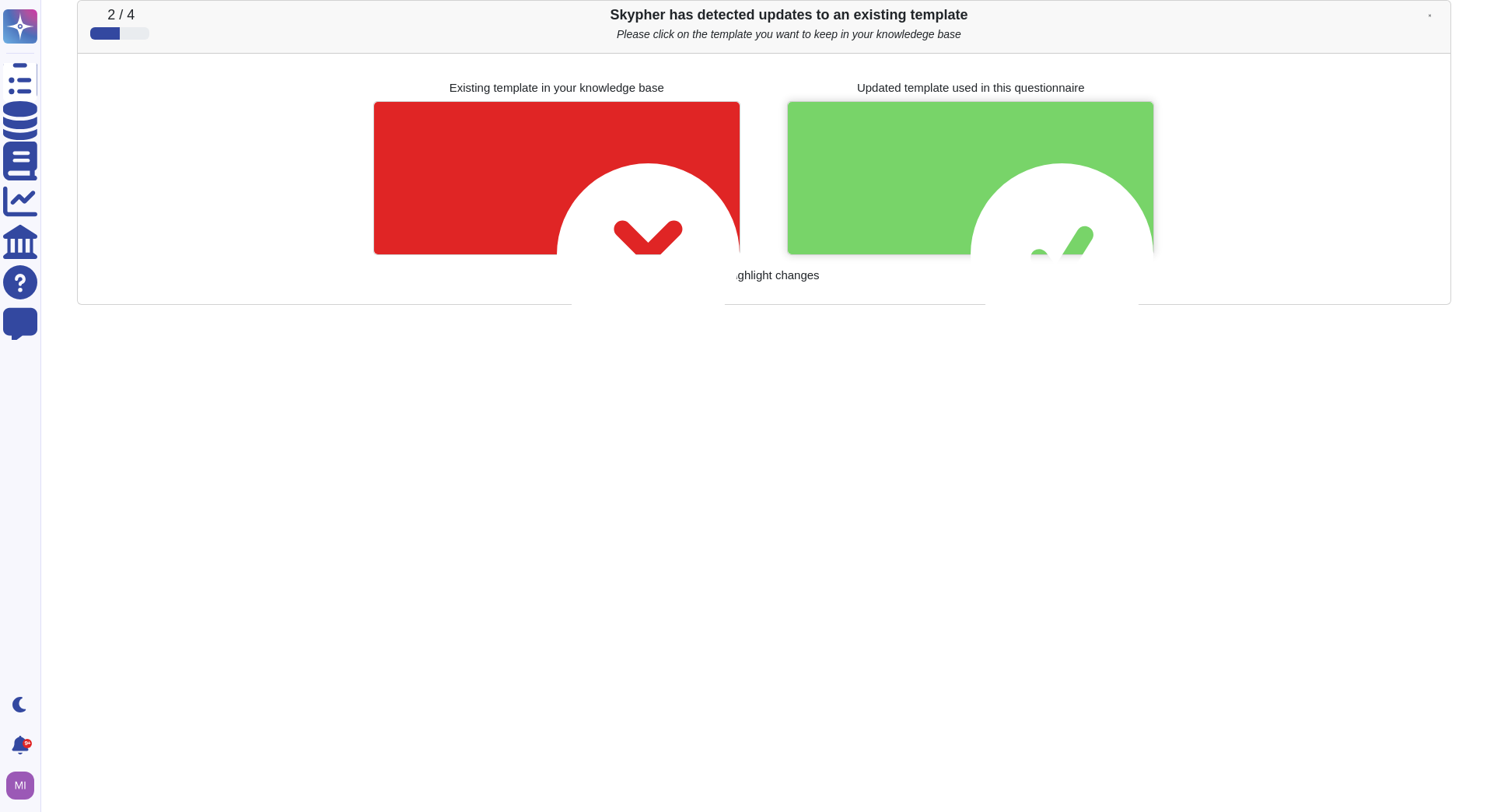
click at [917, 198] on div at bounding box center [971, 178] width 366 height 152
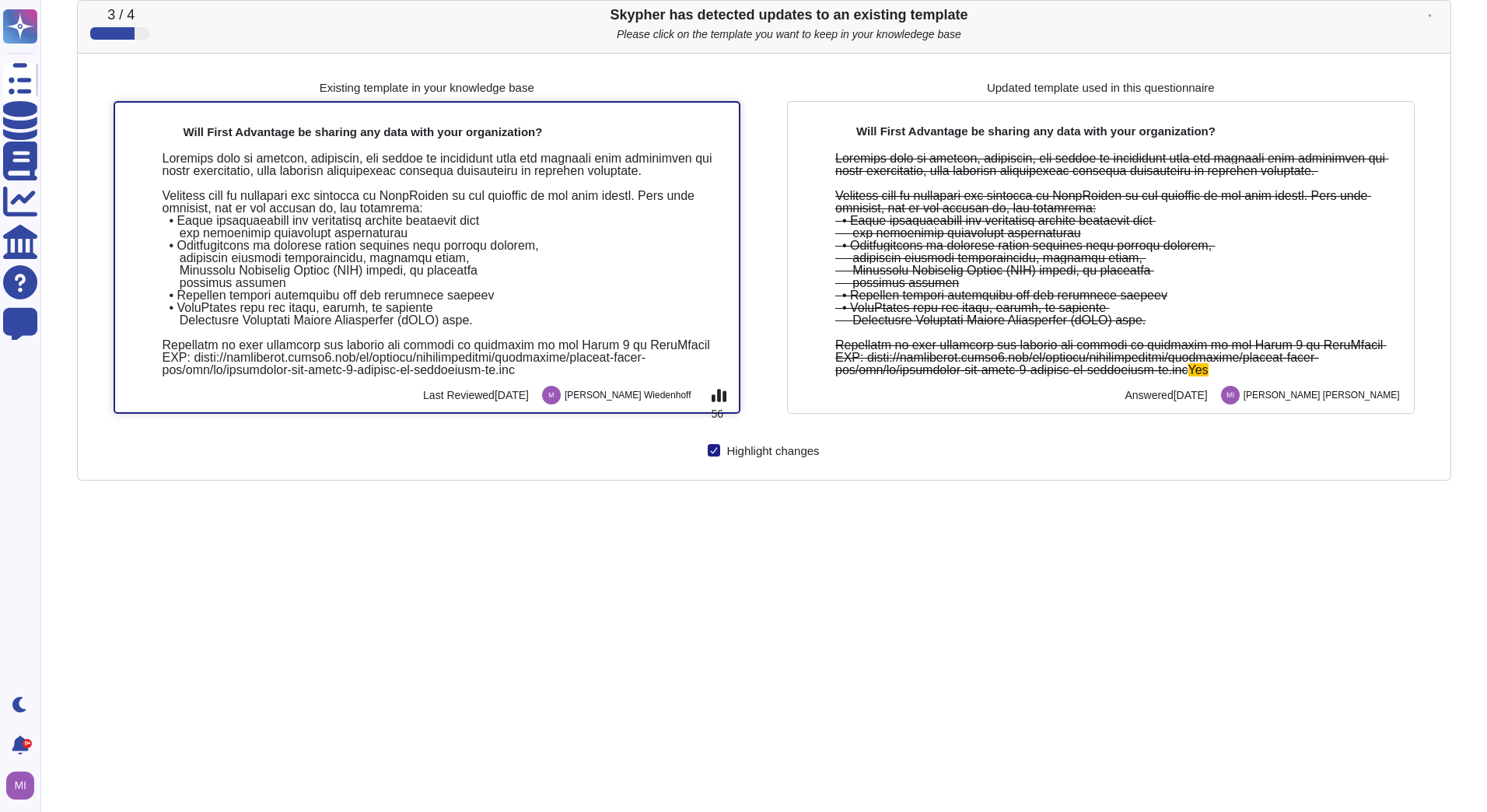
click at [647, 242] on div at bounding box center [445, 264] width 565 height 224
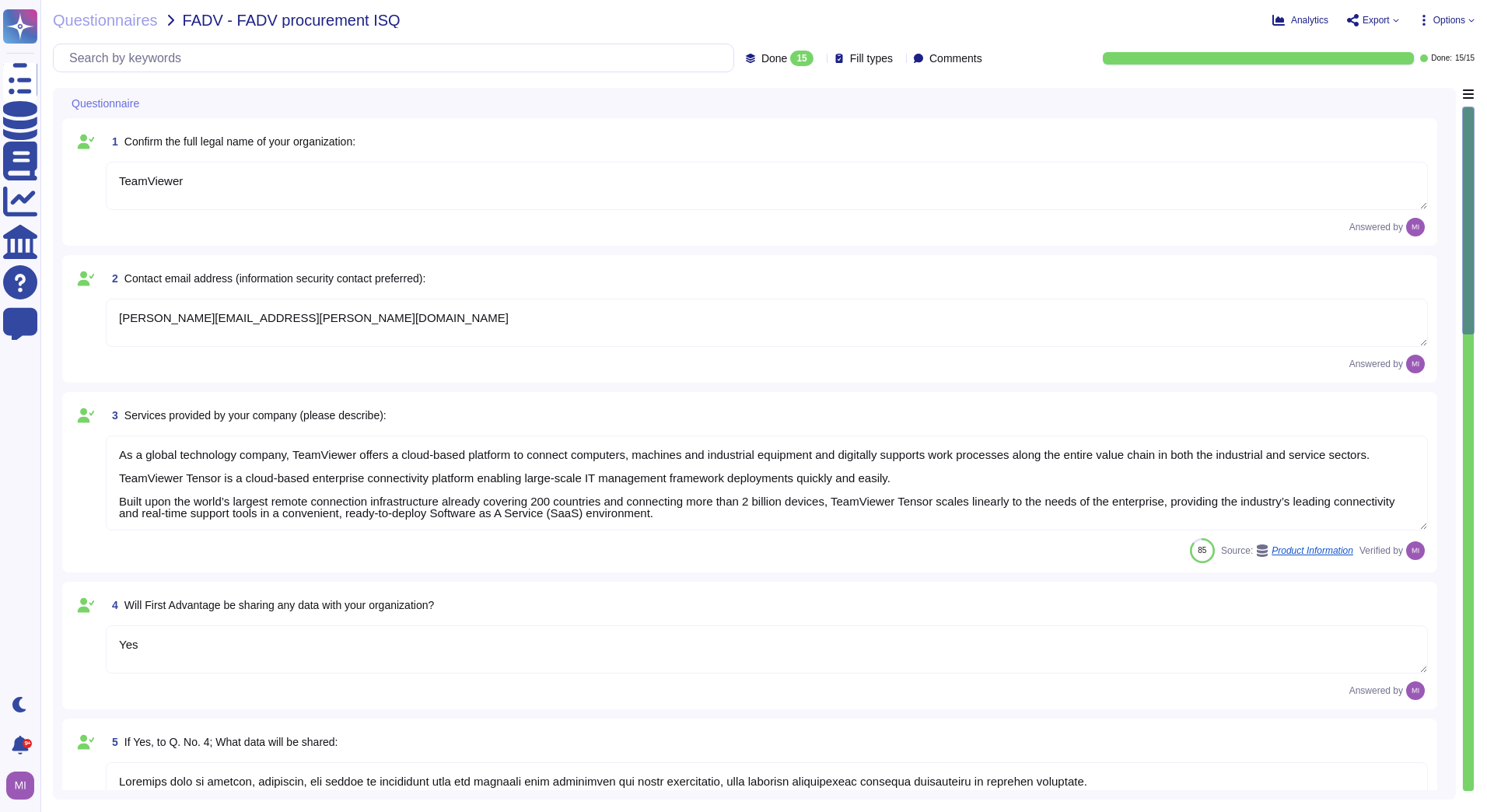
type textarea "TeamViewer"
type textarea "[PERSON_NAME][EMAIL_ADDRESS][PERSON_NAME][DOMAIN_NAME]"
type textarea "As a global technology company, TeamViewer offers a cloud-based platform to con…"
type textarea "Yes"
type textarea "Loremips dolo si ametcon, adipiscin, eli seddoe te incididunt utla etd magnaali…"
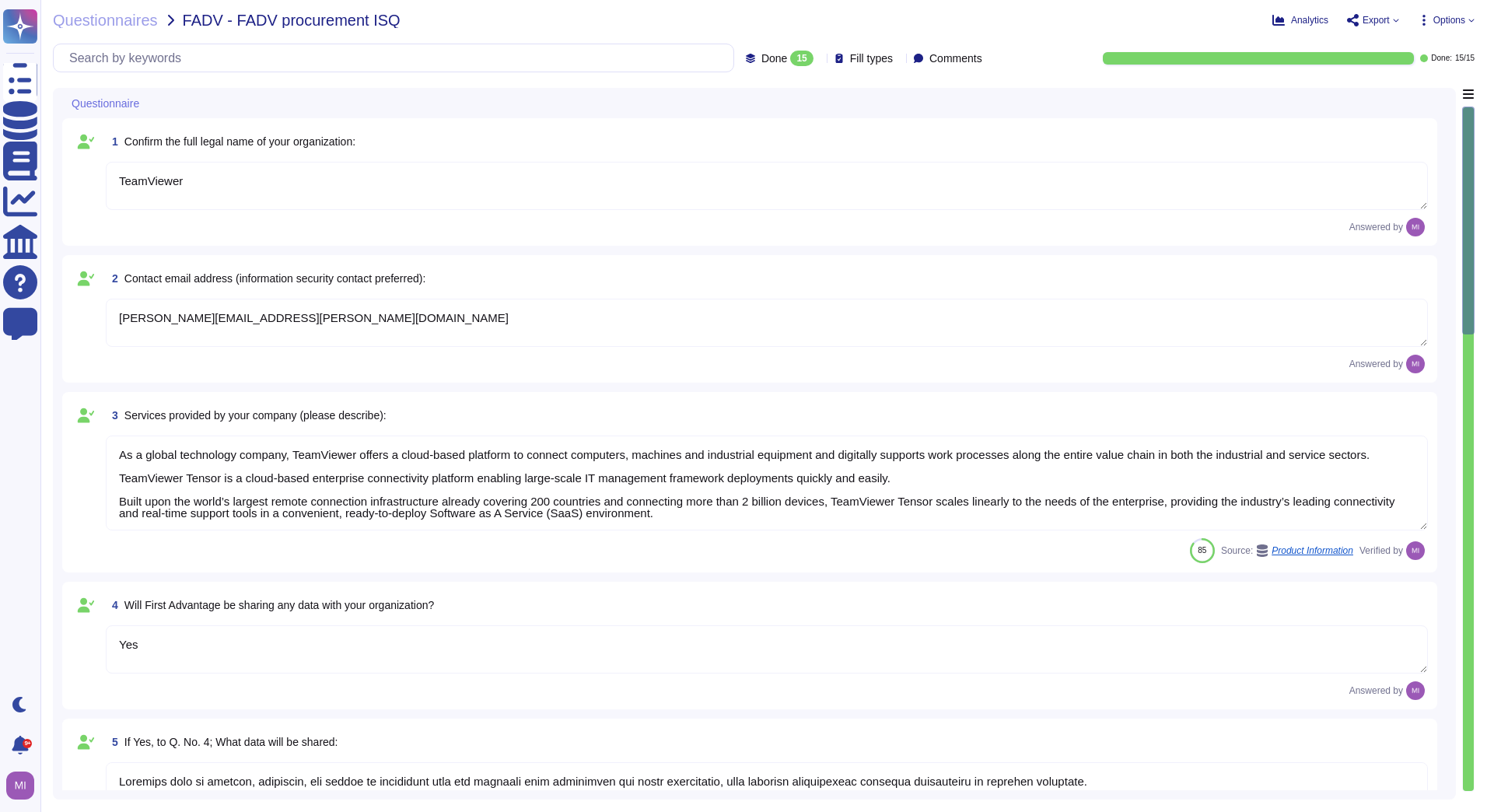
type textarea "TeamViewer will process personal data as the Customer's Processor in order to e…"
type textarea "approx. 1700"
click at [1399, 17] on div "Analytics Export Options" at bounding box center [1208, 20] width 531 height 15
click at [1396, 19] on icon at bounding box center [1396, 20] width 7 height 7
click at [1403, 94] on p "Download" at bounding box center [1431, 116] width 55 height 44
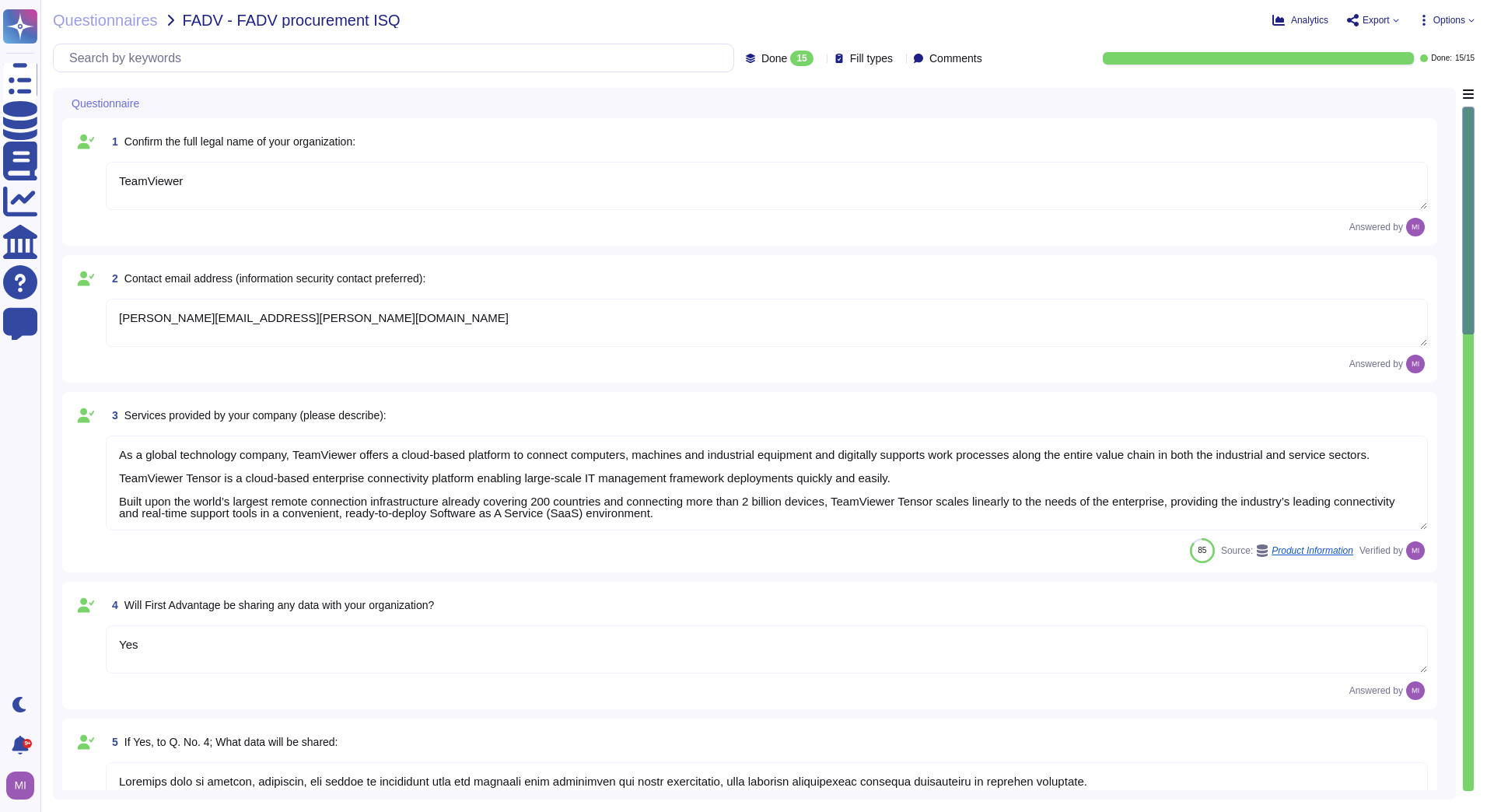
click at [1003, 81] on div "Questionnaires FADV - FADV procurement ISQ Analytics Export Copy link Download …" at bounding box center [764, 406] width 1447 height 812
click at [119, 20] on span "Questionnaires" at bounding box center [106, 20] width 105 height 15
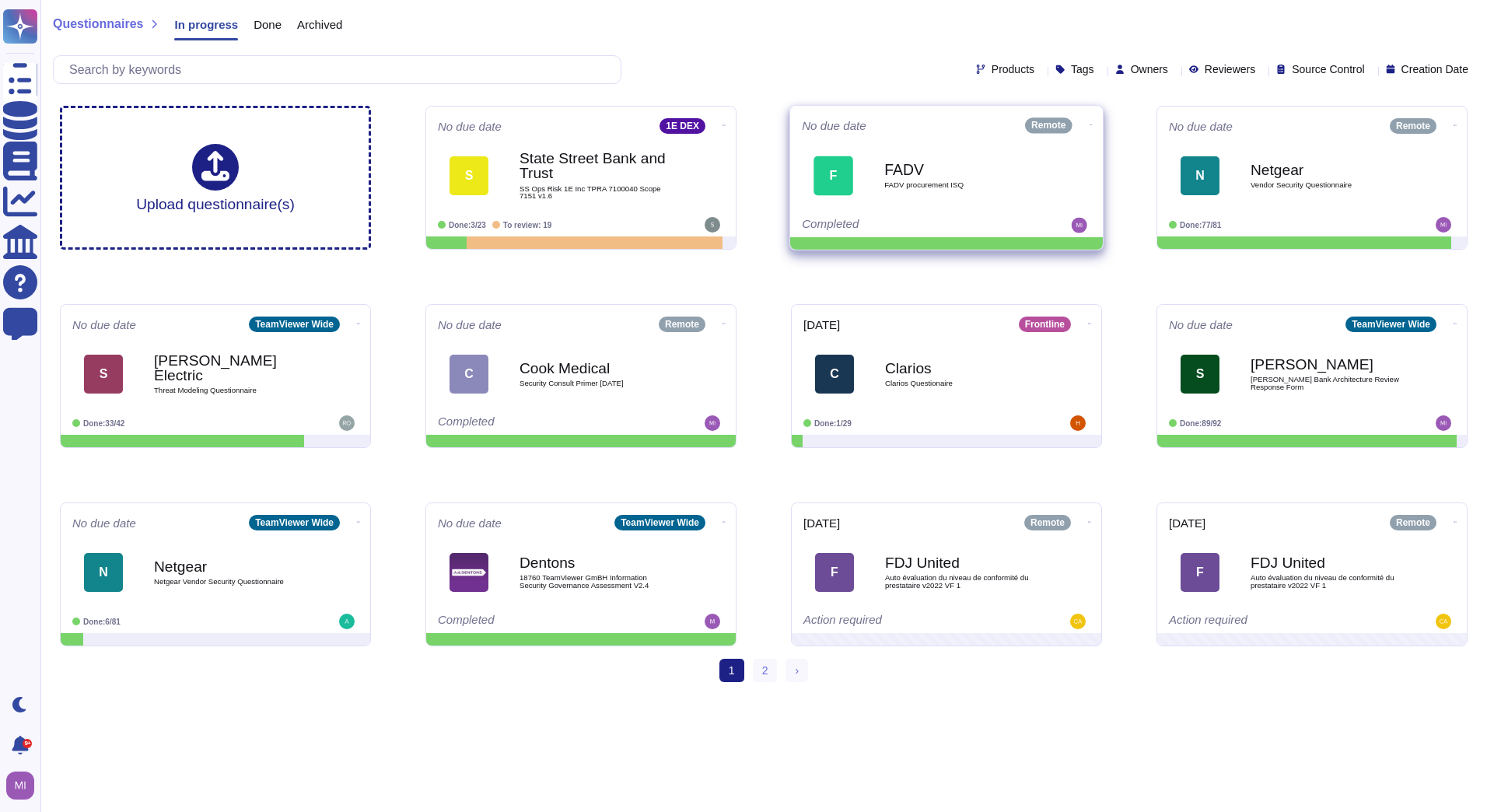
click at [1090, 123] on icon at bounding box center [1091, 125] width 3 height 4
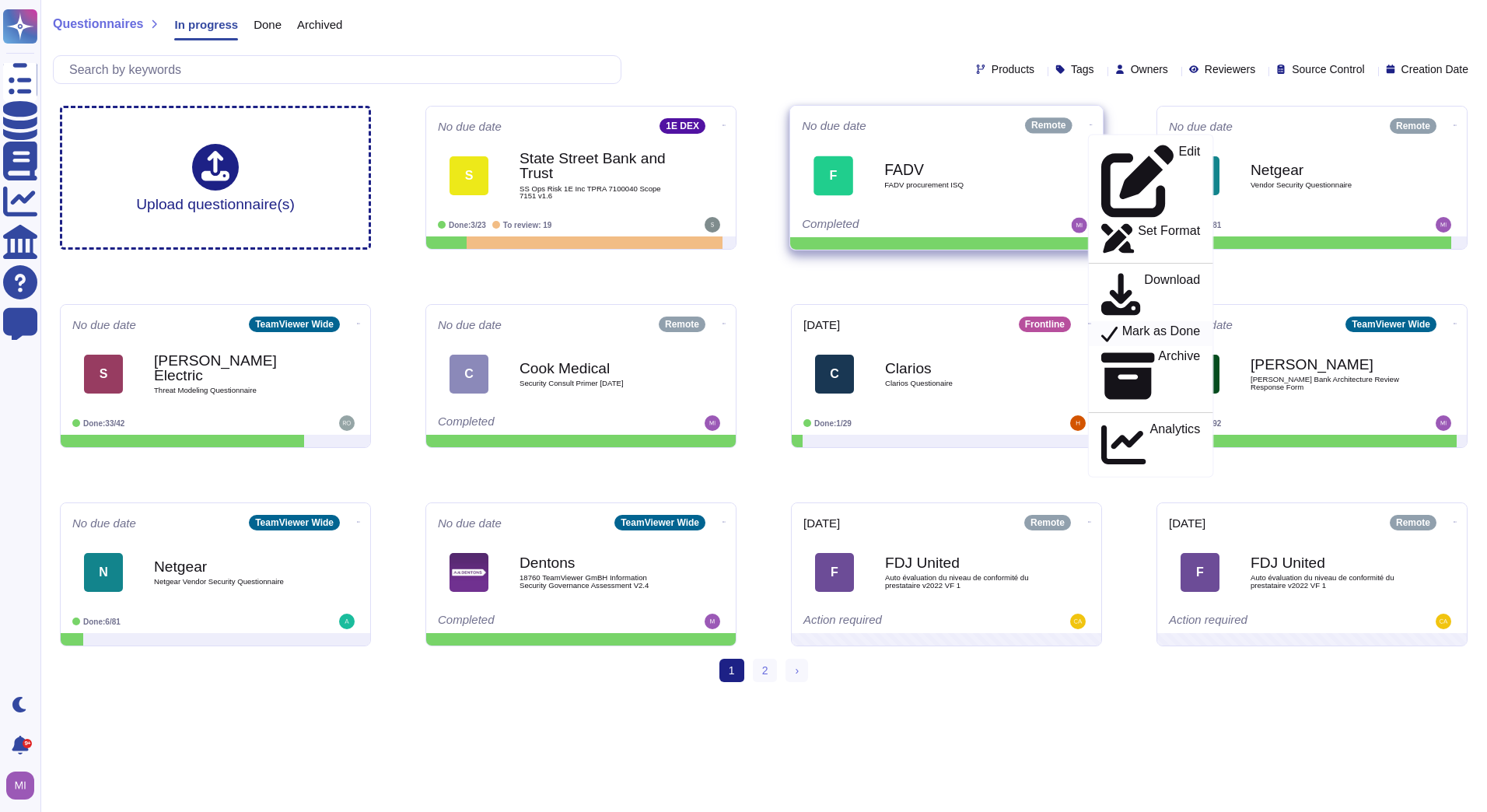
click at [1123, 324] on p "Mark as Done" at bounding box center [1162, 334] width 79 height 19
